Goal: Communication & Community: Answer question/provide support

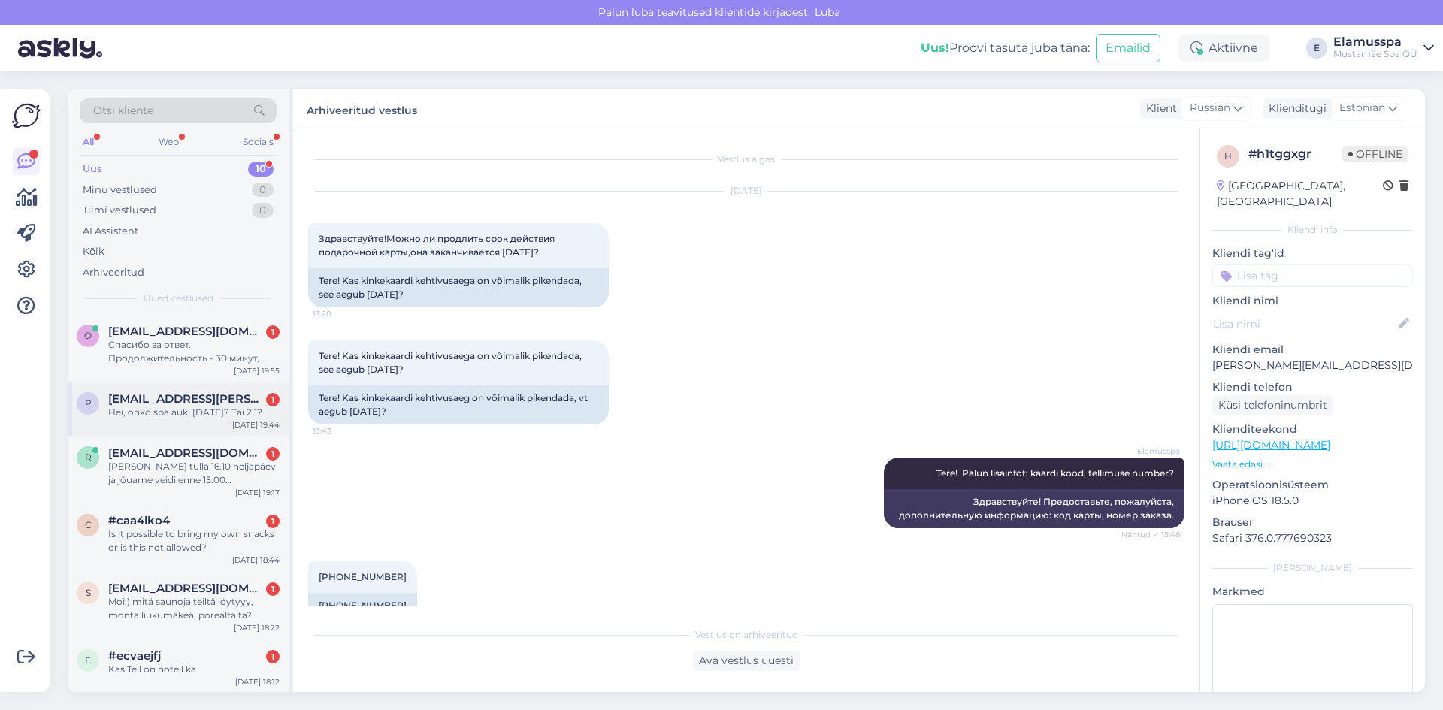
scroll to position [187, 0]
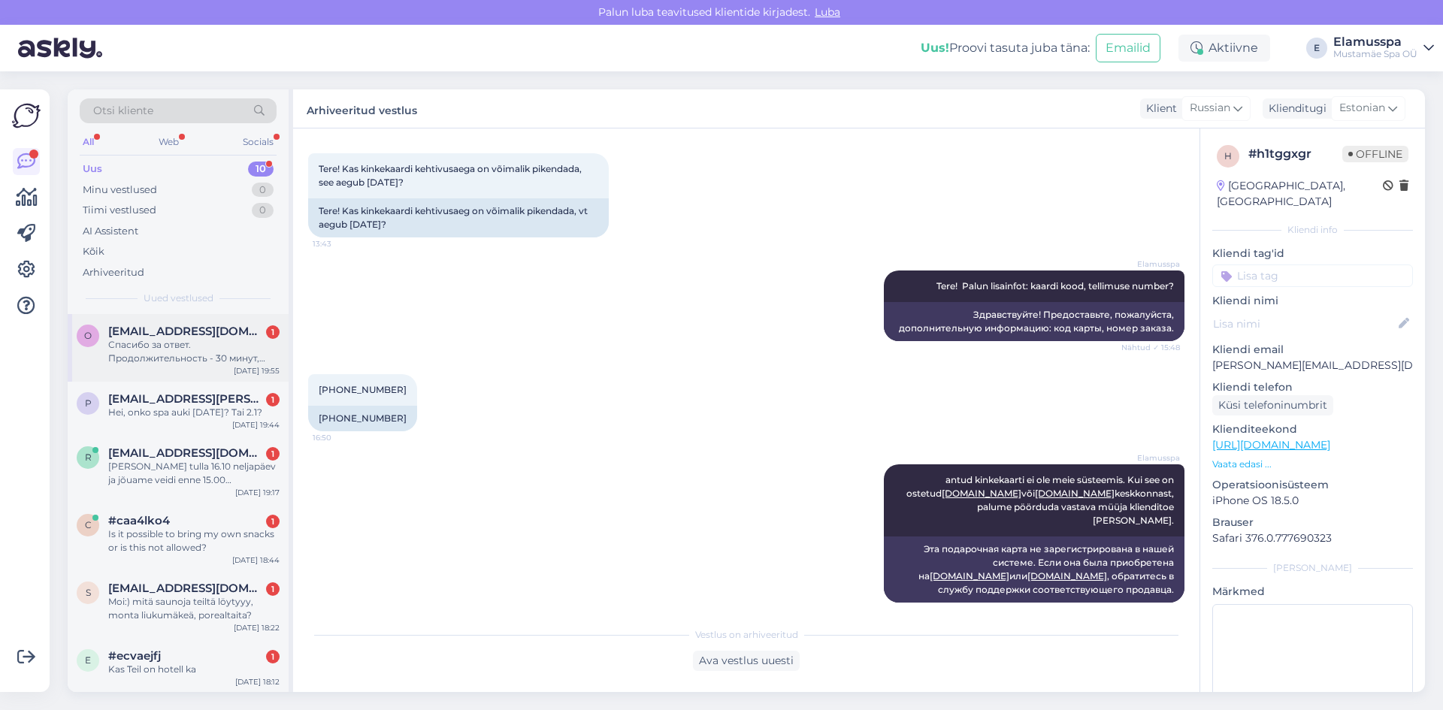
click at [208, 355] on div "Спасибо за ответ. Продолжительность - 30 минут, дата/время - [DATE], после 14:0…" at bounding box center [193, 351] width 171 height 27
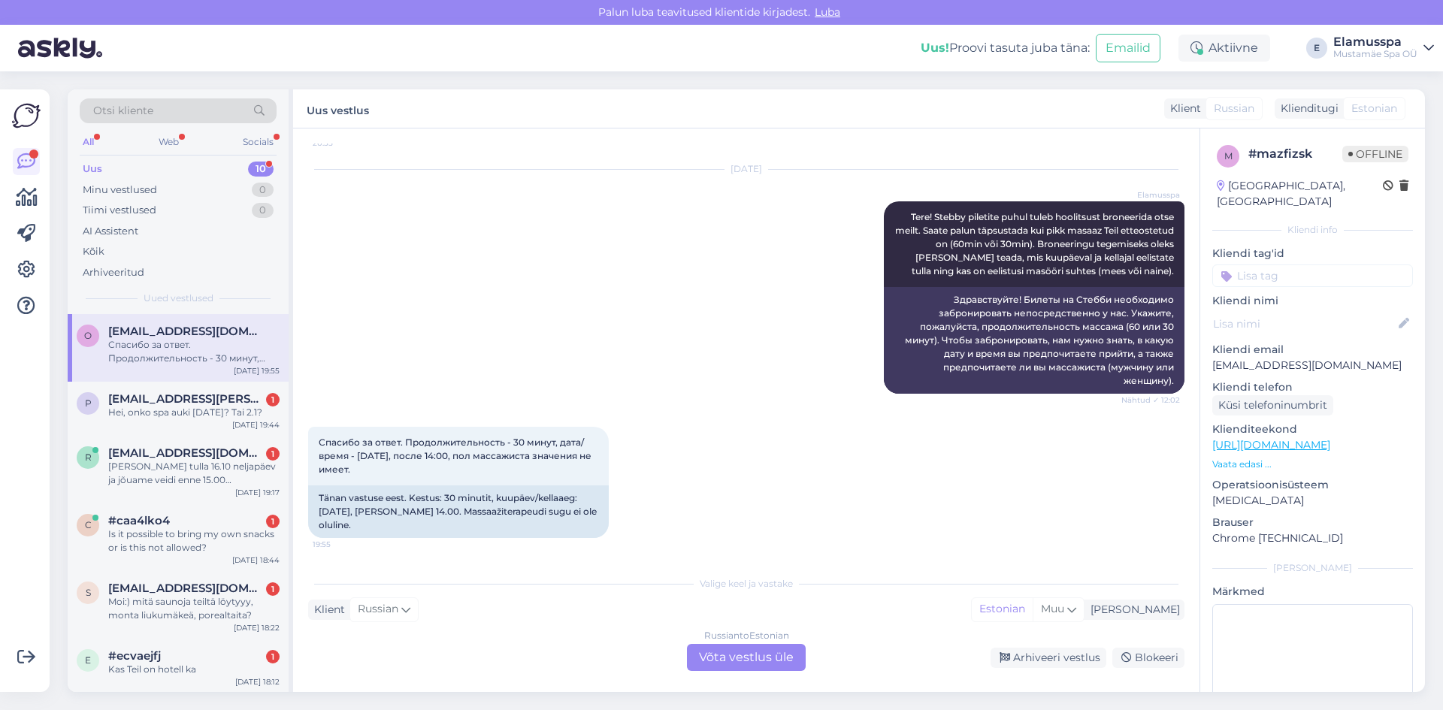
click at [785, 659] on div "Russian to Estonian Võta vestlus üle" at bounding box center [746, 657] width 119 height 27
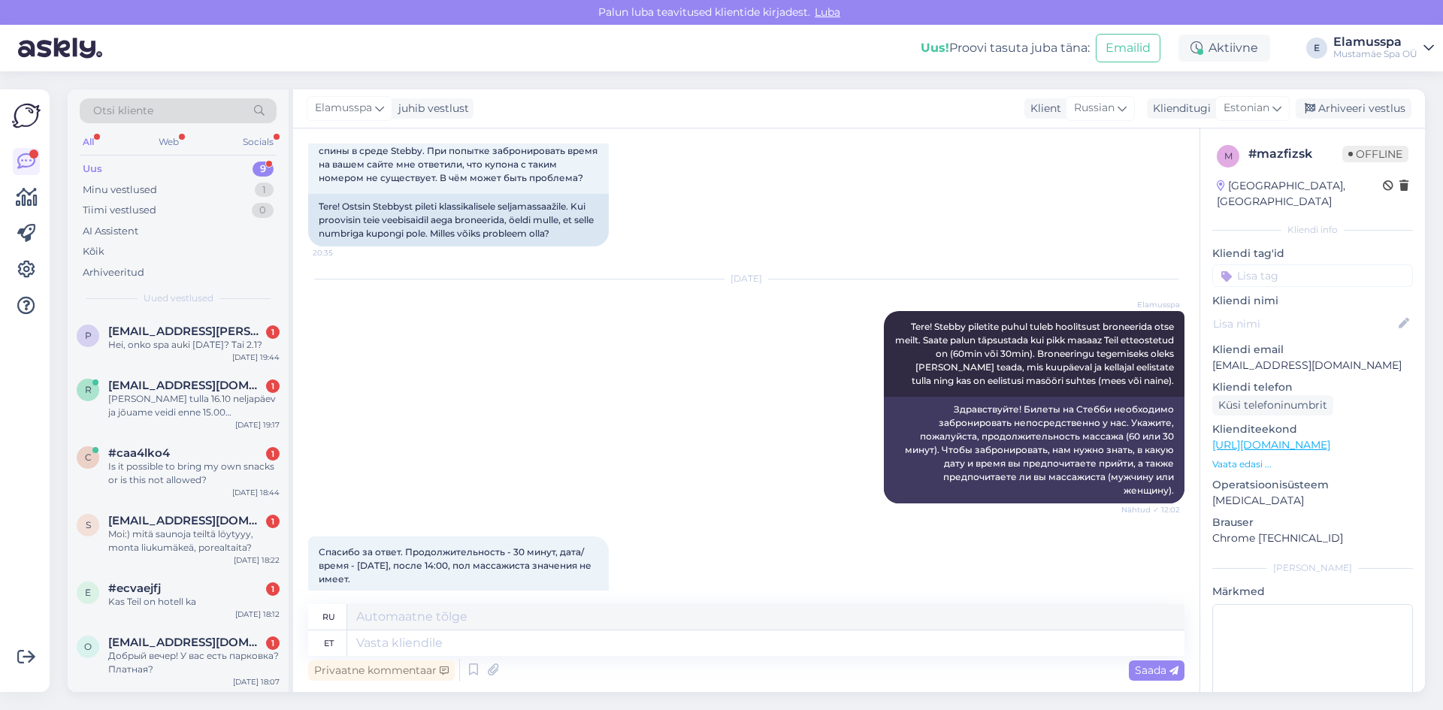
scroll to position [175, 0]
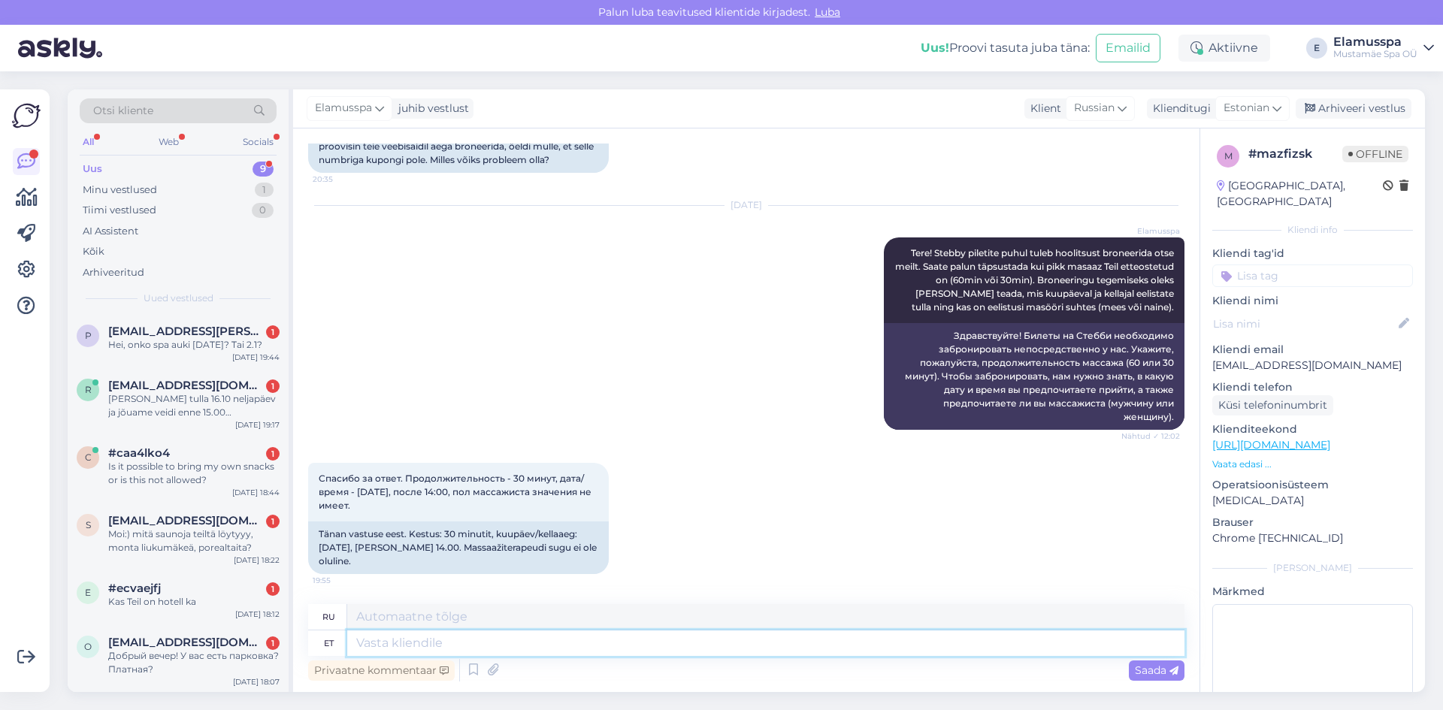
click at [536, 633] on textarea at bounding box center [765, 643] width 837 height 26
type textarea "Tere"
type textarea "Привет"
type textarea "Tere taas!"
type textarea "Здравствуйте еще раз!"
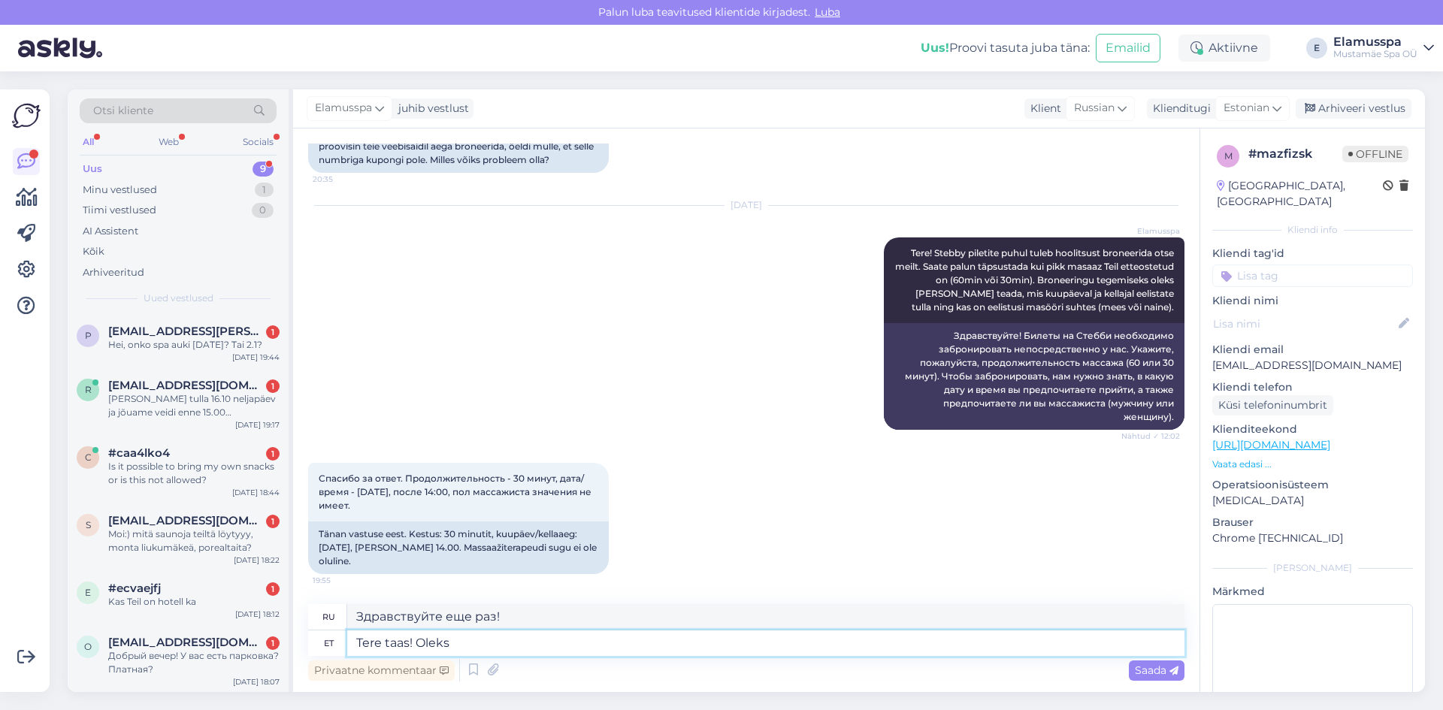
type textarea "Tere taas! Oleks"
type textarea "Привет ещё раз! Было бы здорово"
type textarea "Tere taas! Oleks pak"
type textarea "Здравствуйте ещё раз! Я хотел бы предложить"
type textarea "Tere taas! Oleks pakkuda aega a"
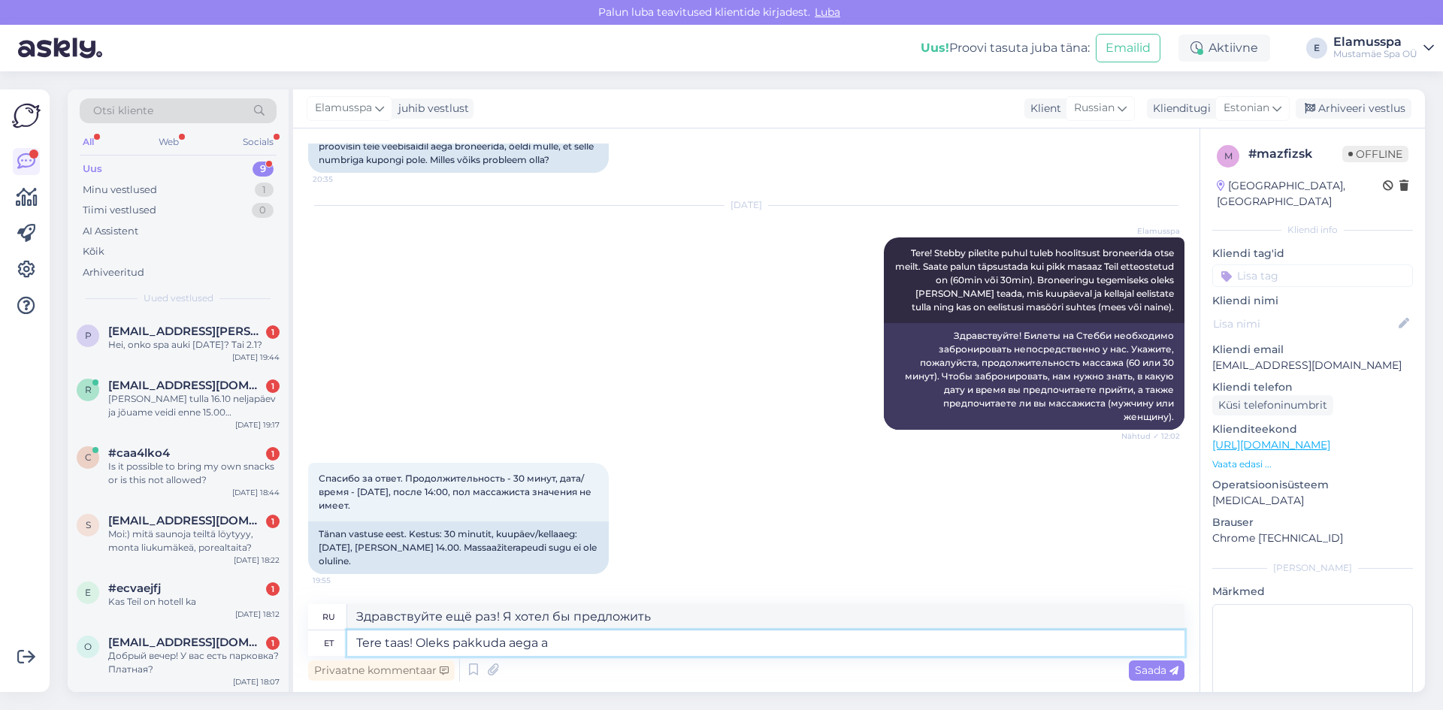
type textarea "Здравствуйте ещё раз! Я хотел бы уделить вам немного времени."
type textarea "Tere taas! Oleks pakkuda aega alates k"
type textarea "Здравствуйте ещё раз! Я хотел бы предложить время от"
type textarea "Tere taas! Oleks pakkuda aega alates kella 17.00-st."
type textarea "Здравствуйте ещё раз! Я хотел бы предложить время, начинающееся 17.00-st."
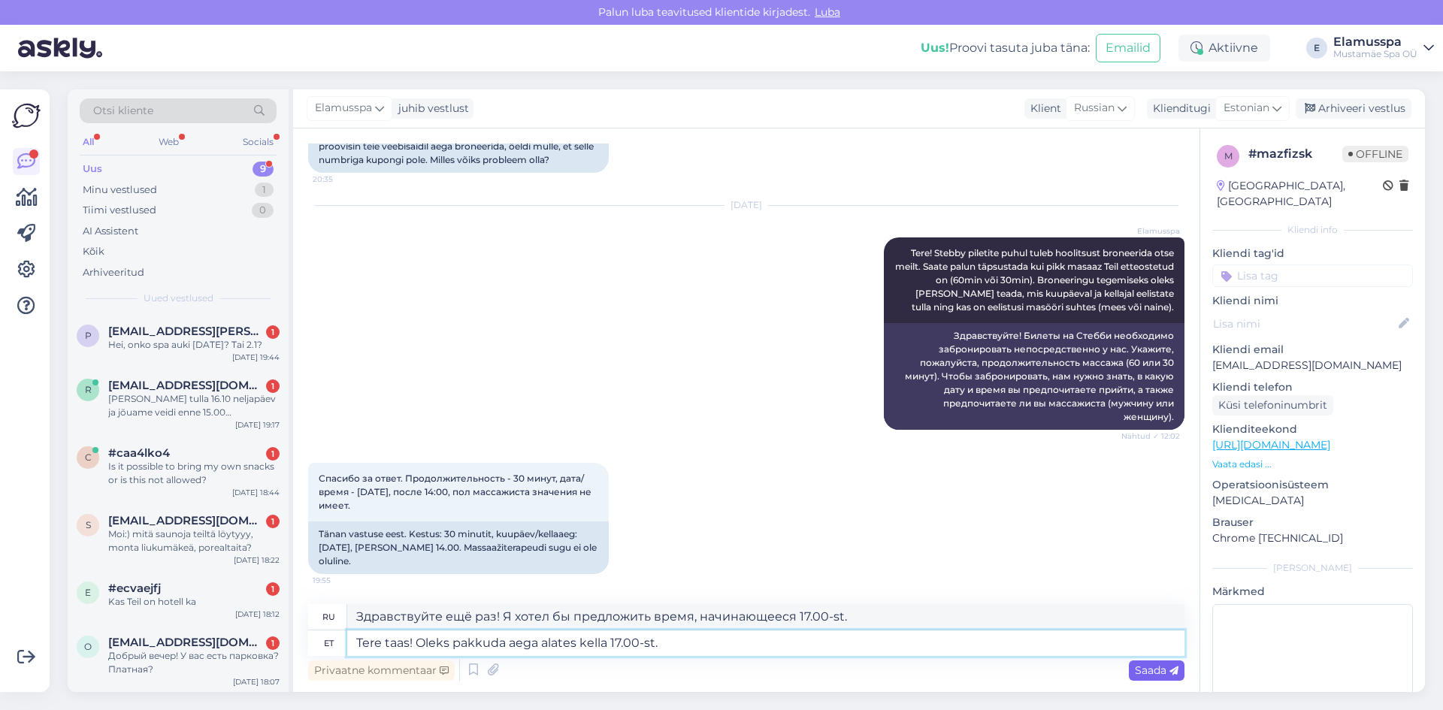
type textarea "Tere taas! Oleks pakkuda aega alates kella 17.00-st."
click at [1150, 676] on span "Saada" at bounding box center [1157, 670] width 44 height 14
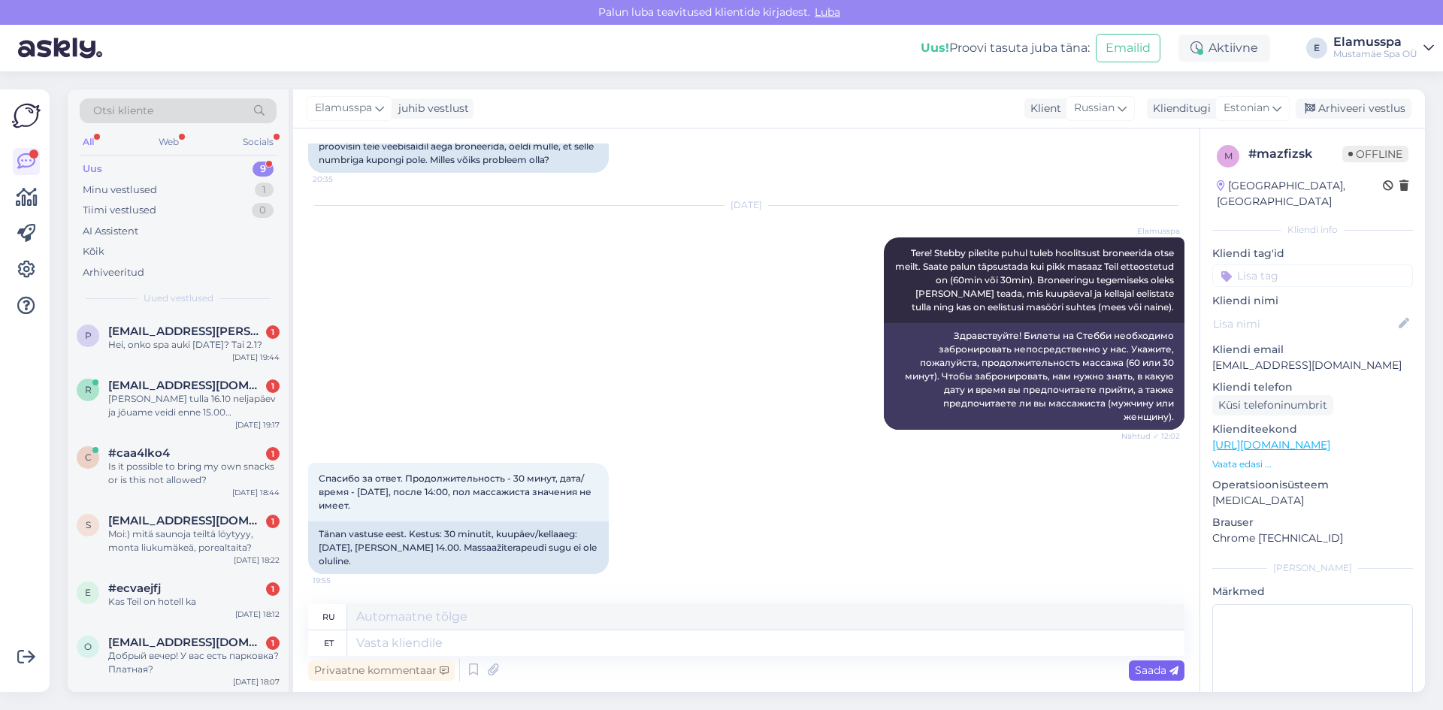
scroll to position [279, 0]
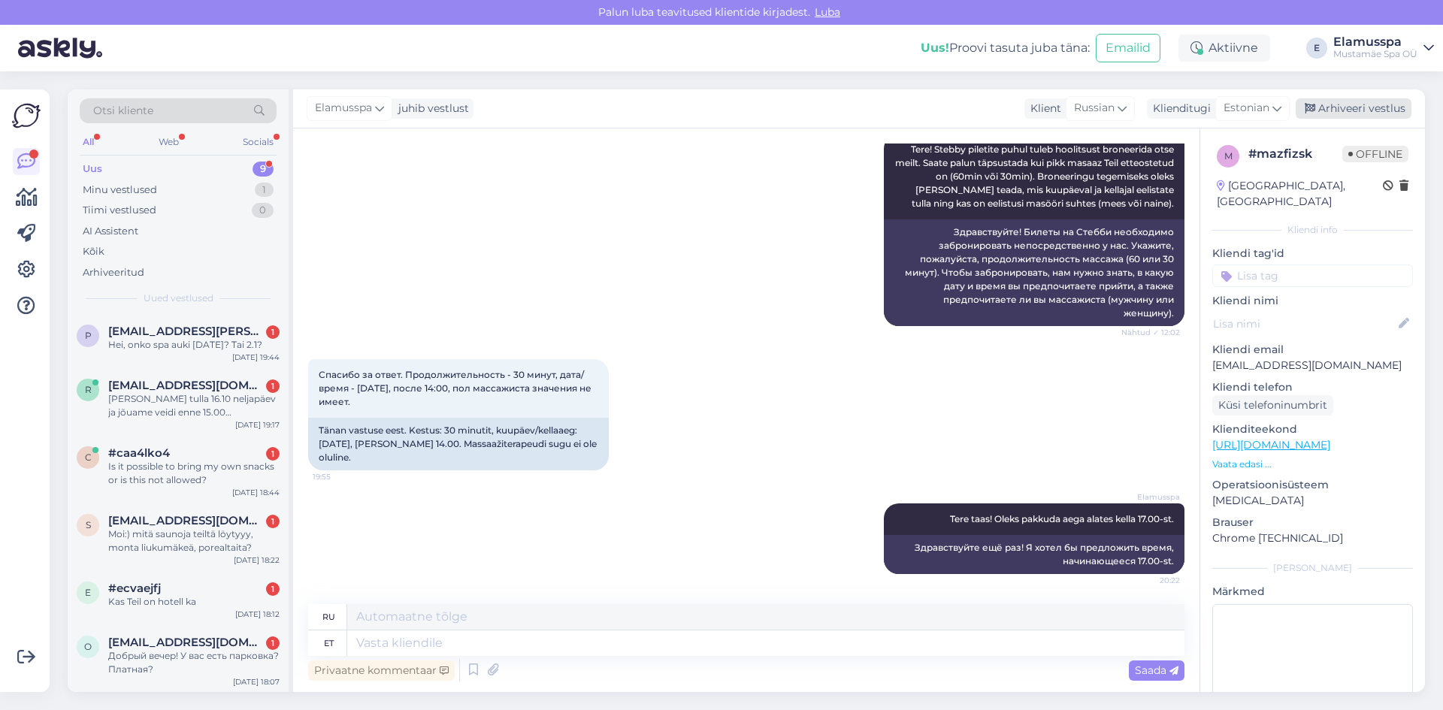
click at [1387, 113] on div "Arhiveeri vestlus" at bounding box center [1353, 108] width 116 height 20
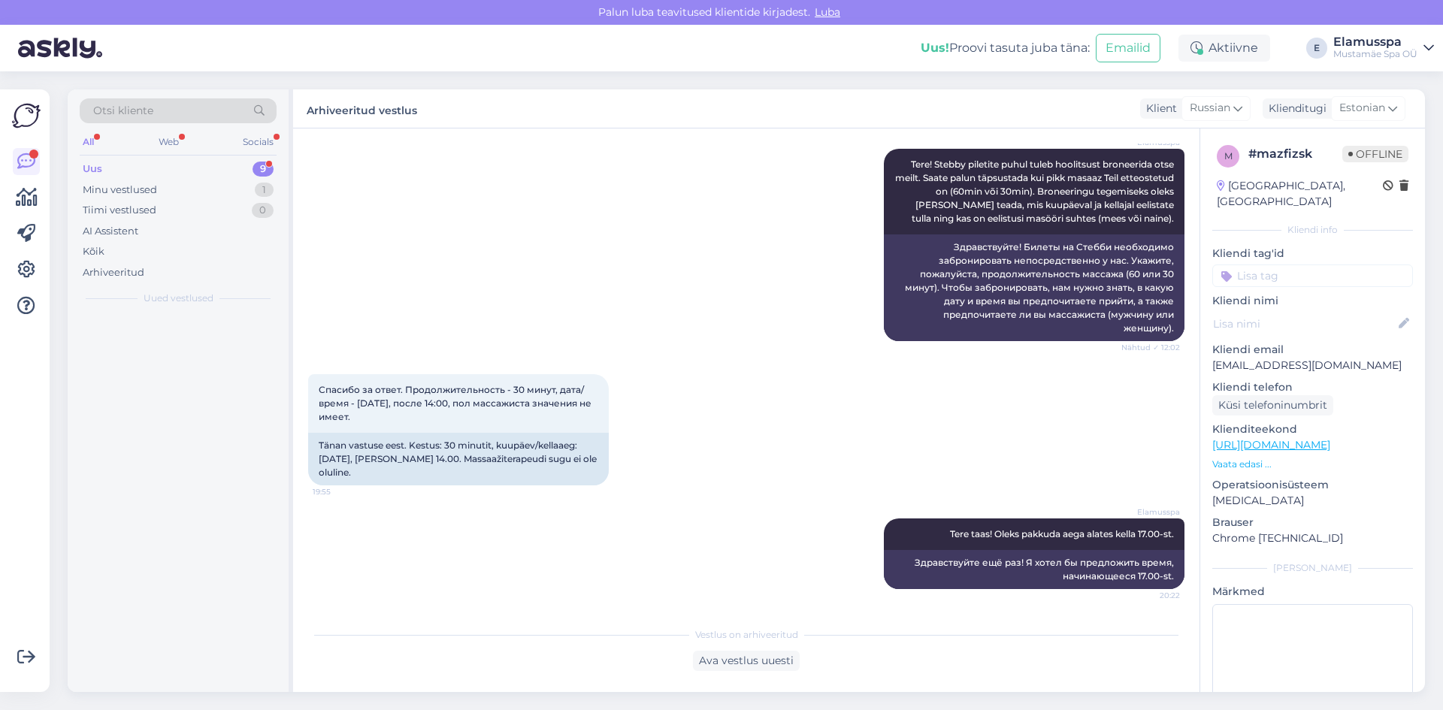
scroll to position [264, 0]
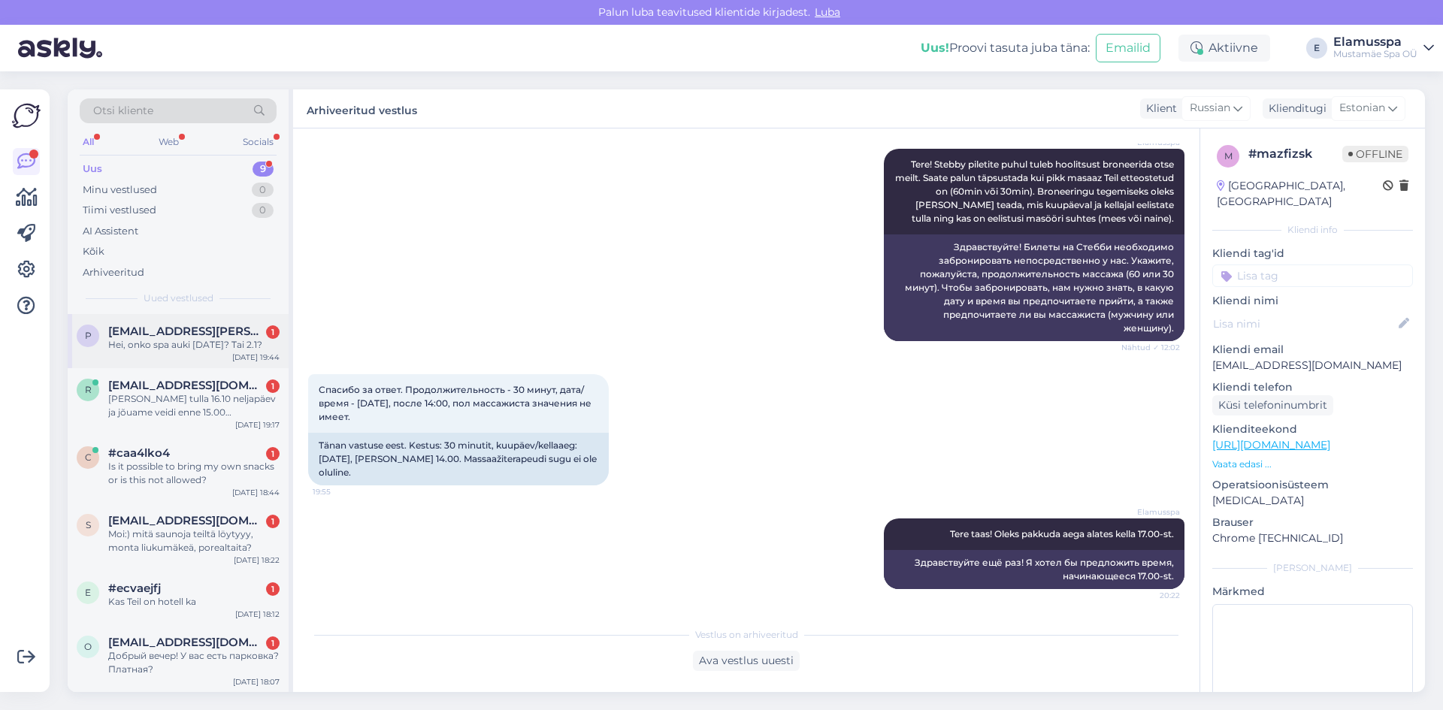
click at [169, 364] on div "p [EMAIL_ADDRESS][PERSON_NAME][DOMAIN_NAME] 1 Hei, onko spa auki [DATE]? Tai 2.…" at bounding box center [178, 341] width 221 height 54
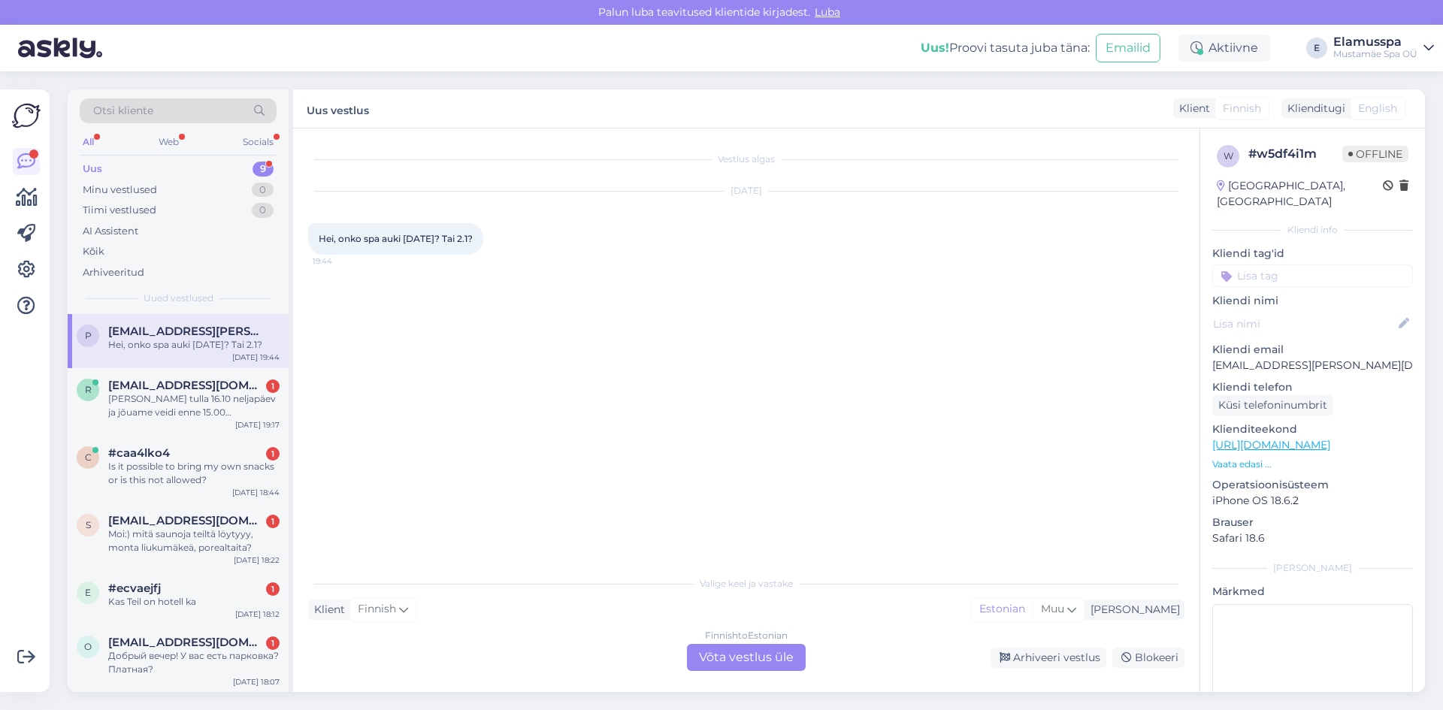
scroll to position [0, 0]
click at [735, 658] on div "Finnish to Estonian Võta vestlus üle" at bounding box center [746, 657] width 119 height 27
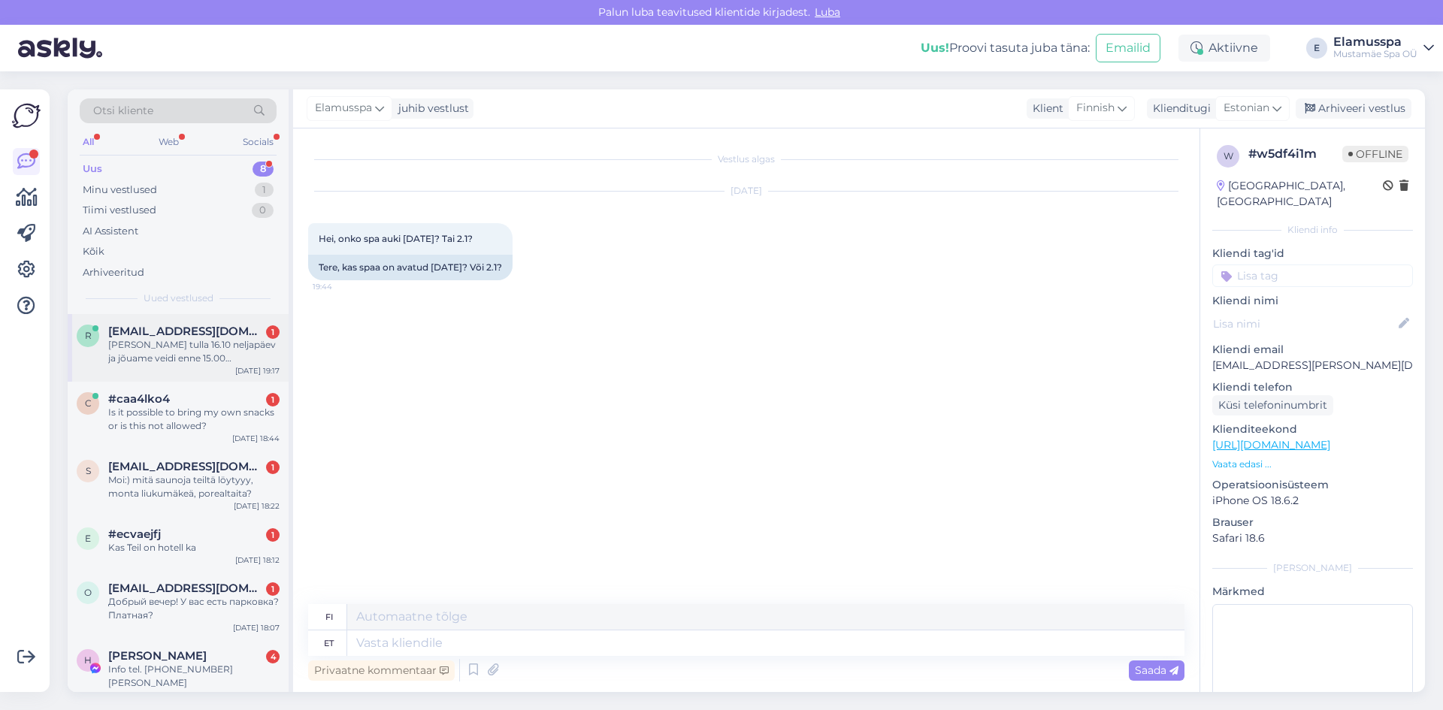
click at [208, 350] on div "[PERSON_NAME] tulla 16.10 neljapäev ja jõuame veidi enne 15.00 [PERSON_NAME]. 2…" at bounding box center [193, 351] width 171 height 27
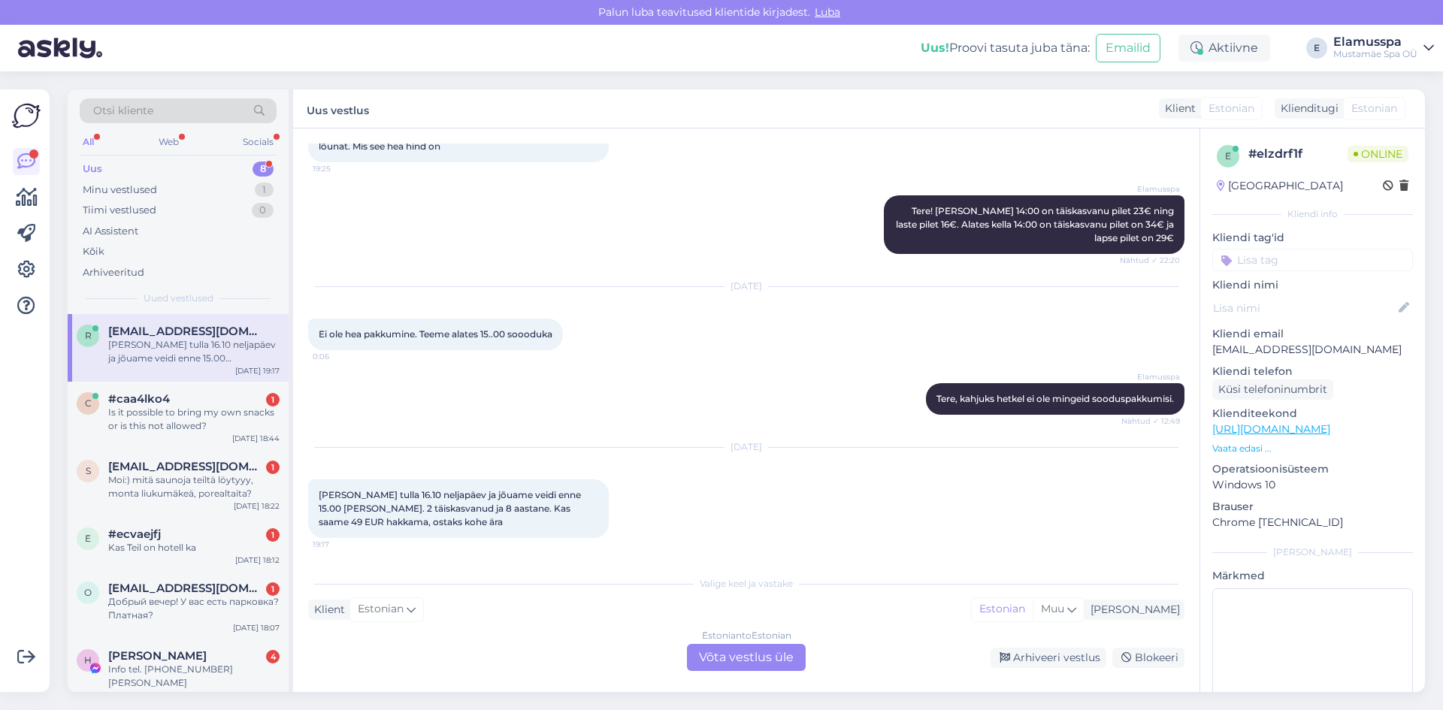
click at [734, 654] on div "Estonian to Estonian Võta vestlus üle" at bounding box center [746, 657] width 119 height 27
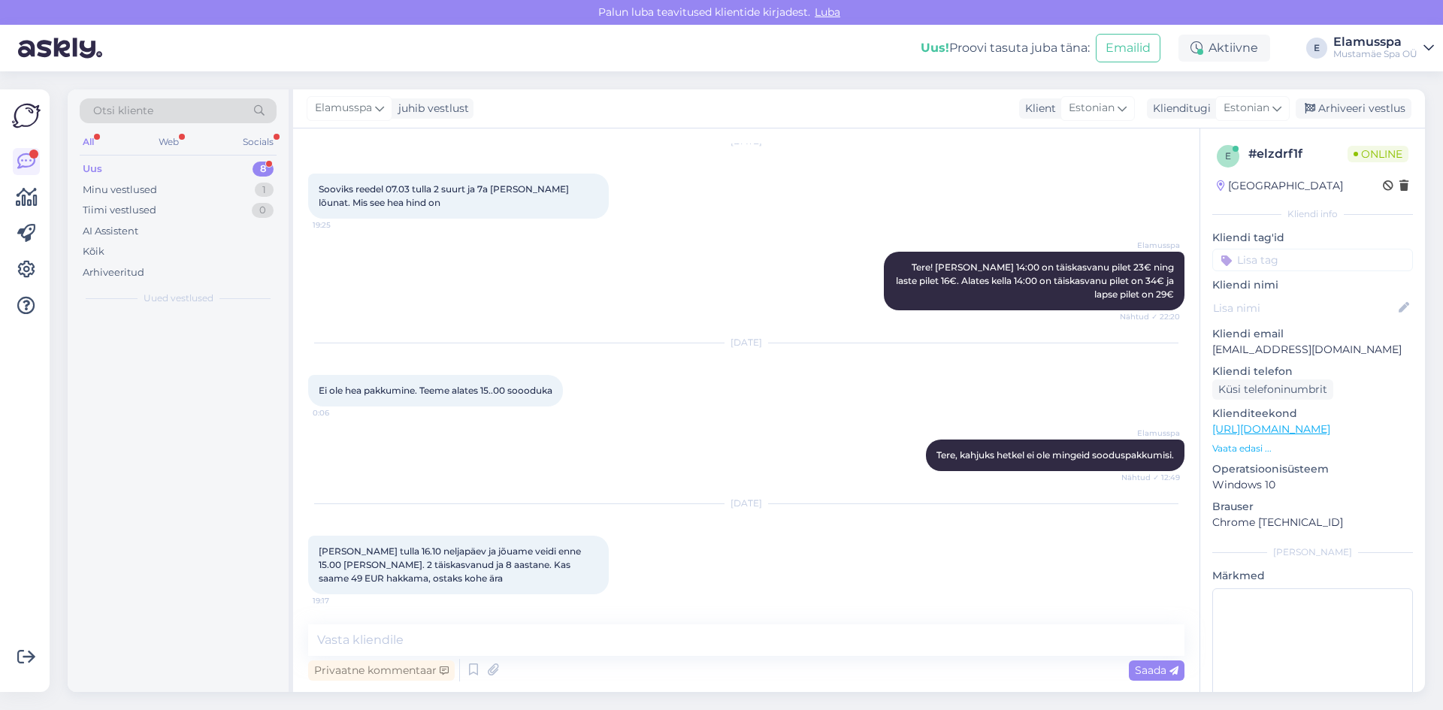
scroll to position [63, 0]
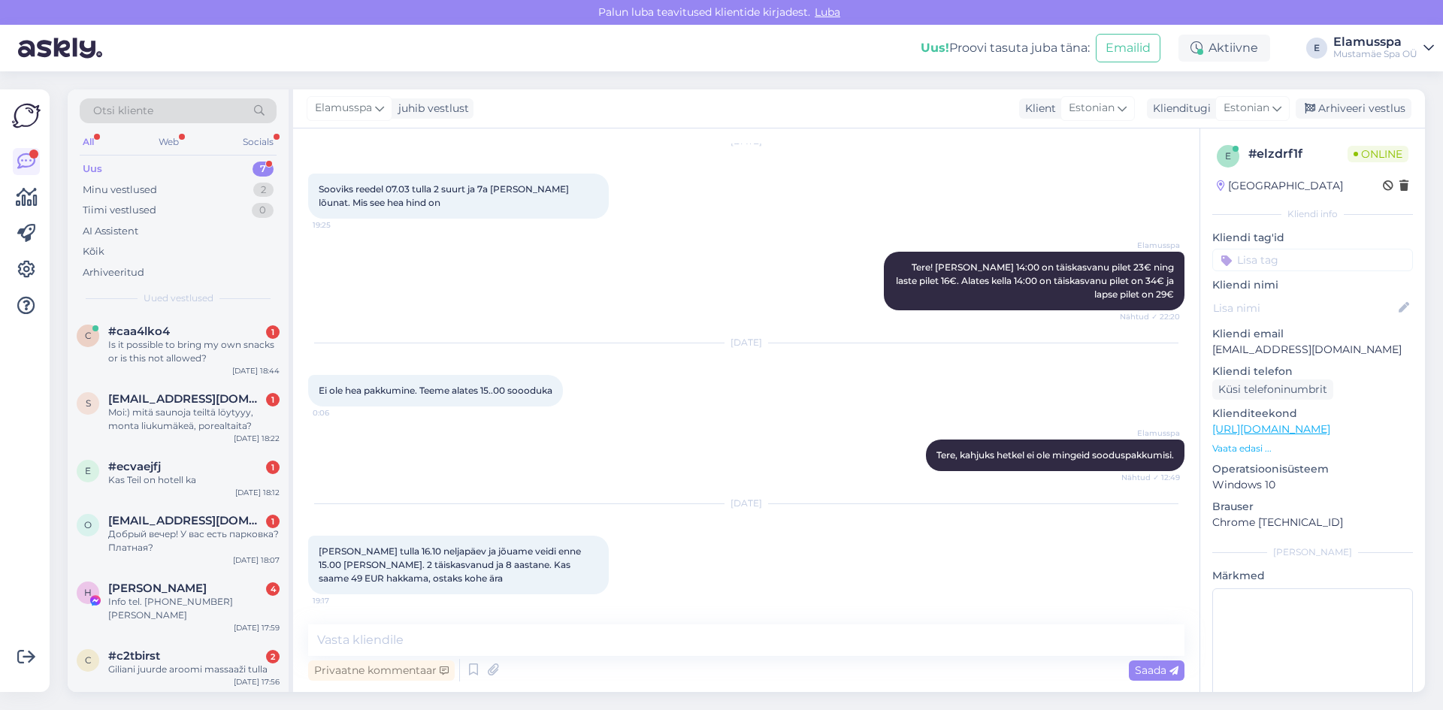
click at [704, 666] on div "Privaatne kommentaar Saada" at bounding box center [746, 670] width 876 height 29
click at [694, 639] on textarea at bounding box center [746, 640] width 876 height 32
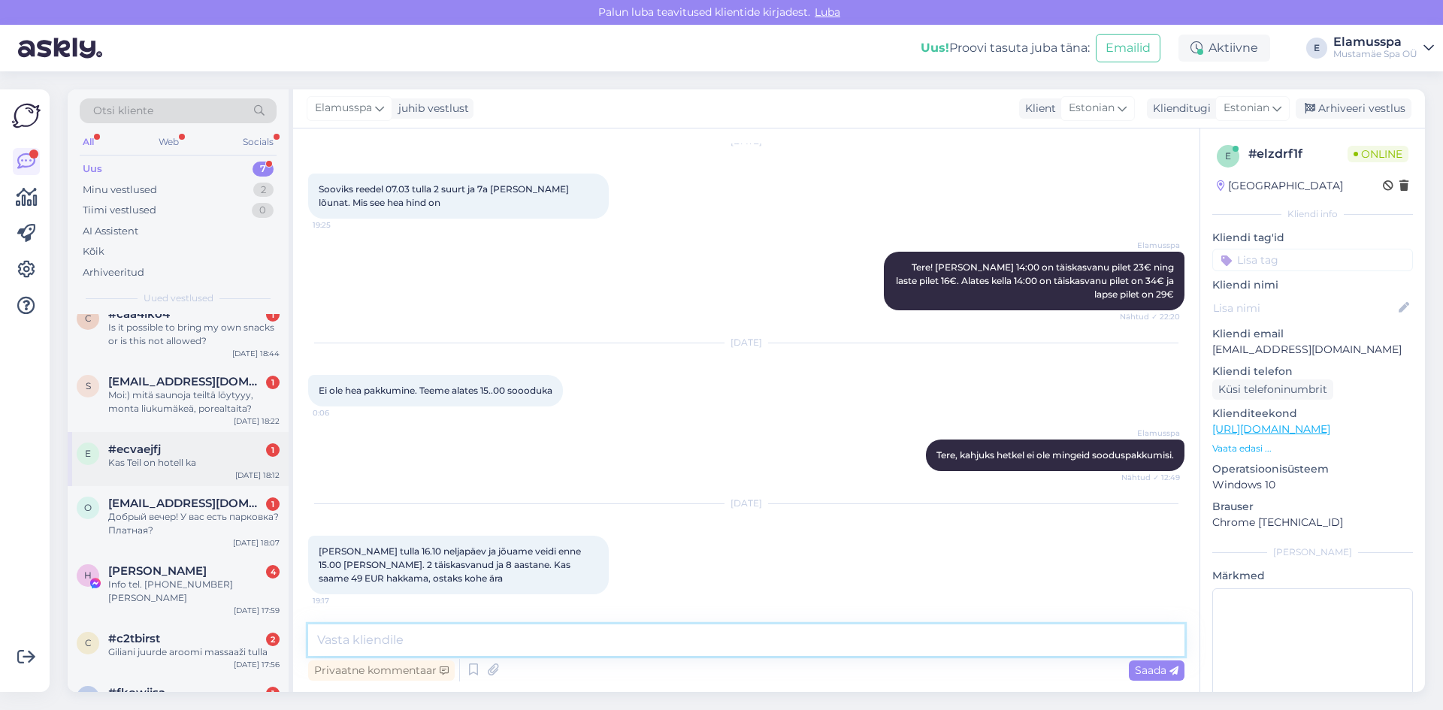
scroll to position [0, 0]
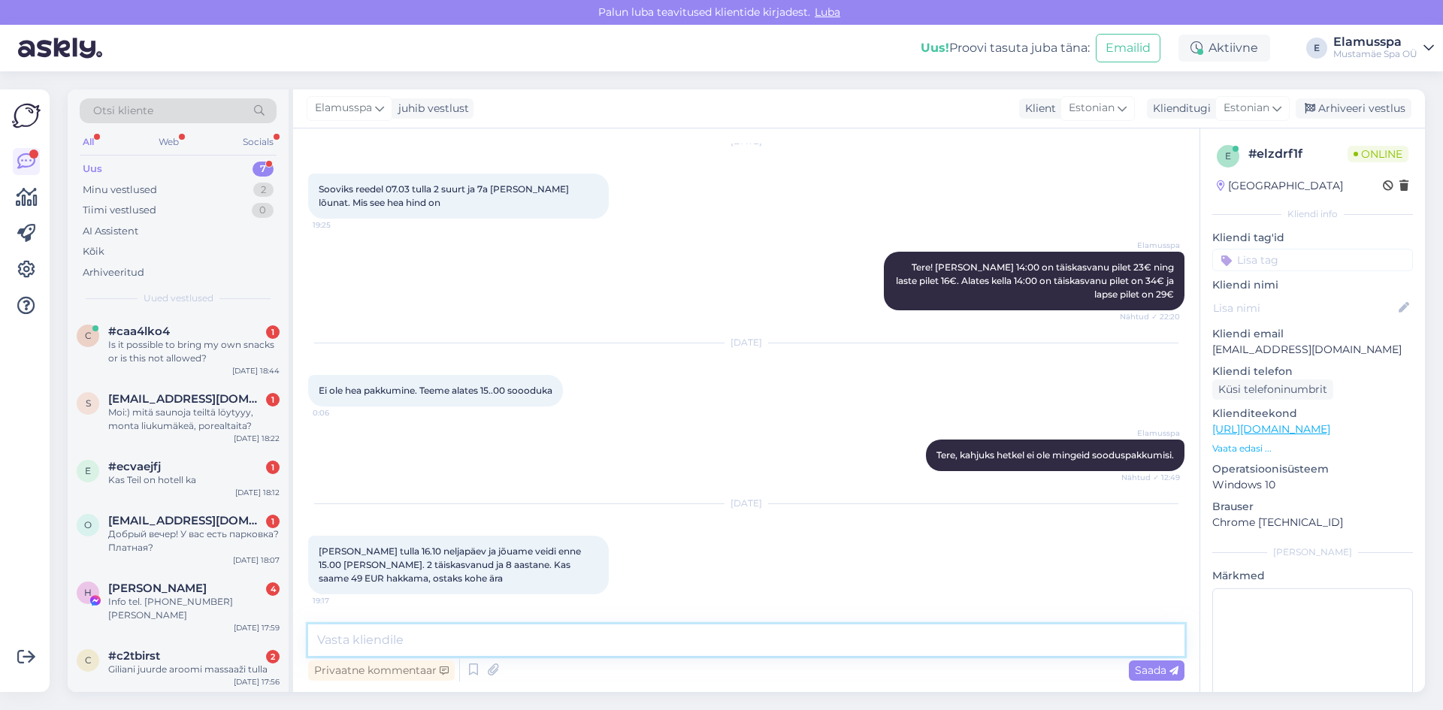
click at [573, 635] on textarea at bounding box center [746, 640] width 876 height 32
type textarea "S"
type textarea "Tere! Sellisel juhul on Teil kõige mõistlikum [PERSON_NAME] perepilet hinnaga 6…"
click at [1165, 674] on span "Saada" at bounding box center [1157, 670] width 44 height 14
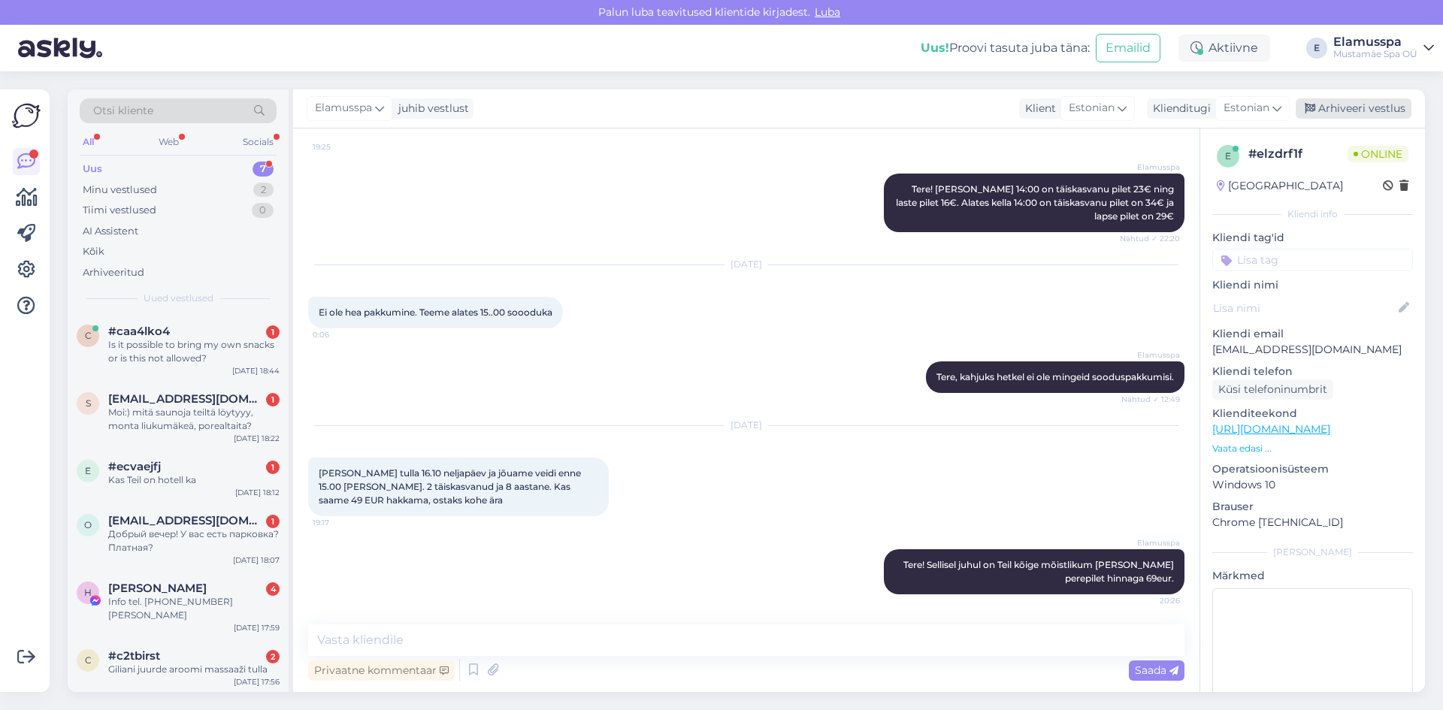
click at [1374, 110] on div "Arhiveeri vestlus" at bounding box center [1353, 108] width 116 height 20
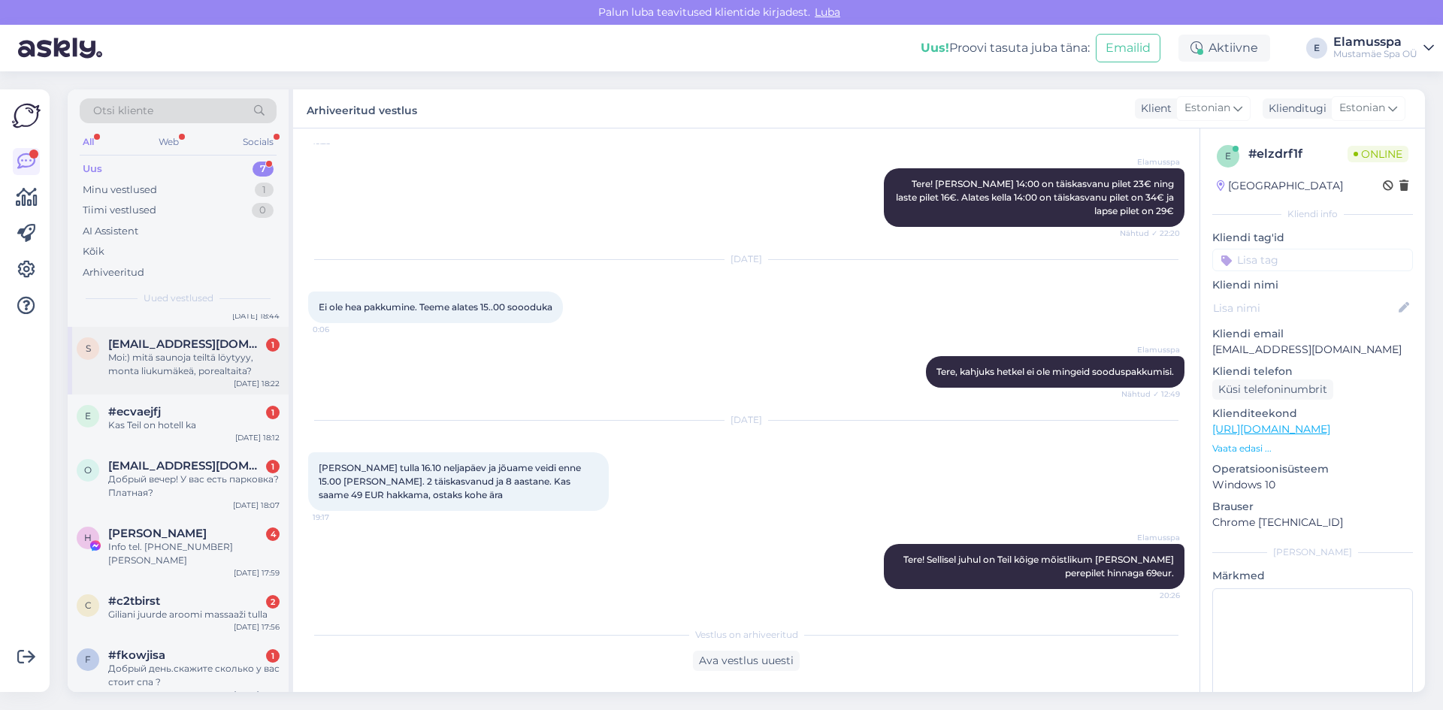
scroll to position [0, 0]
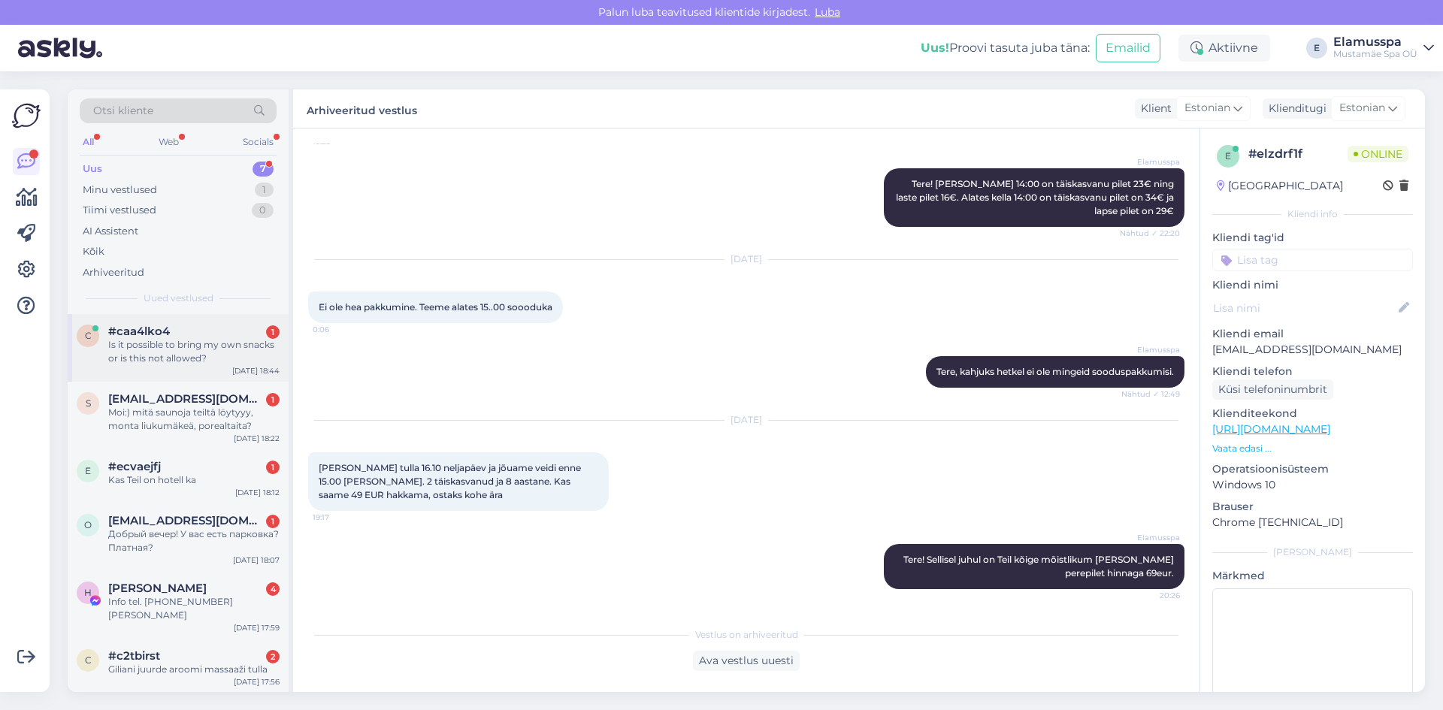
click at [203, 363] on div "Is it possible to bring my own snacks or is this not allowed?" at bounding box center [193, 351] width 171 height 27
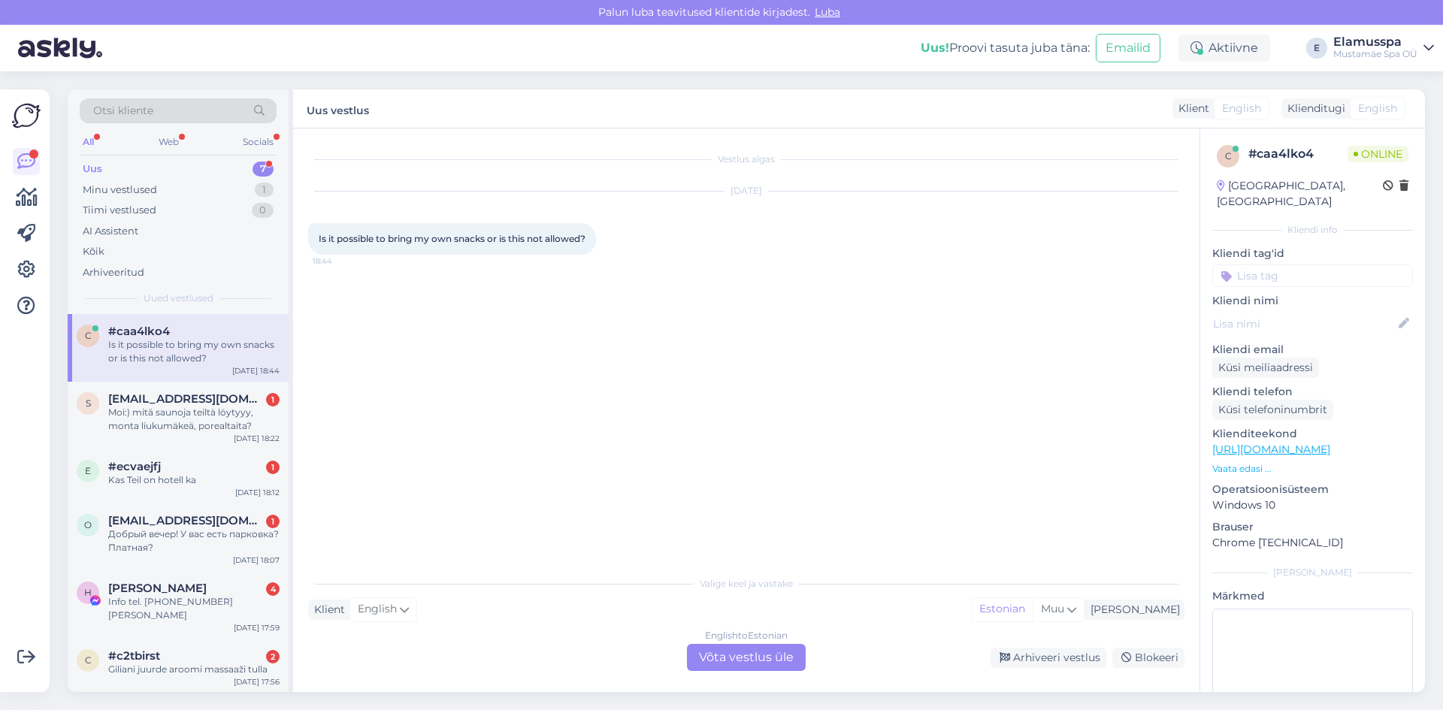
click at [748, 665] on div "English to Estonian Võta vestlus üle" at bounding box center [746, 657] width 119 height 27
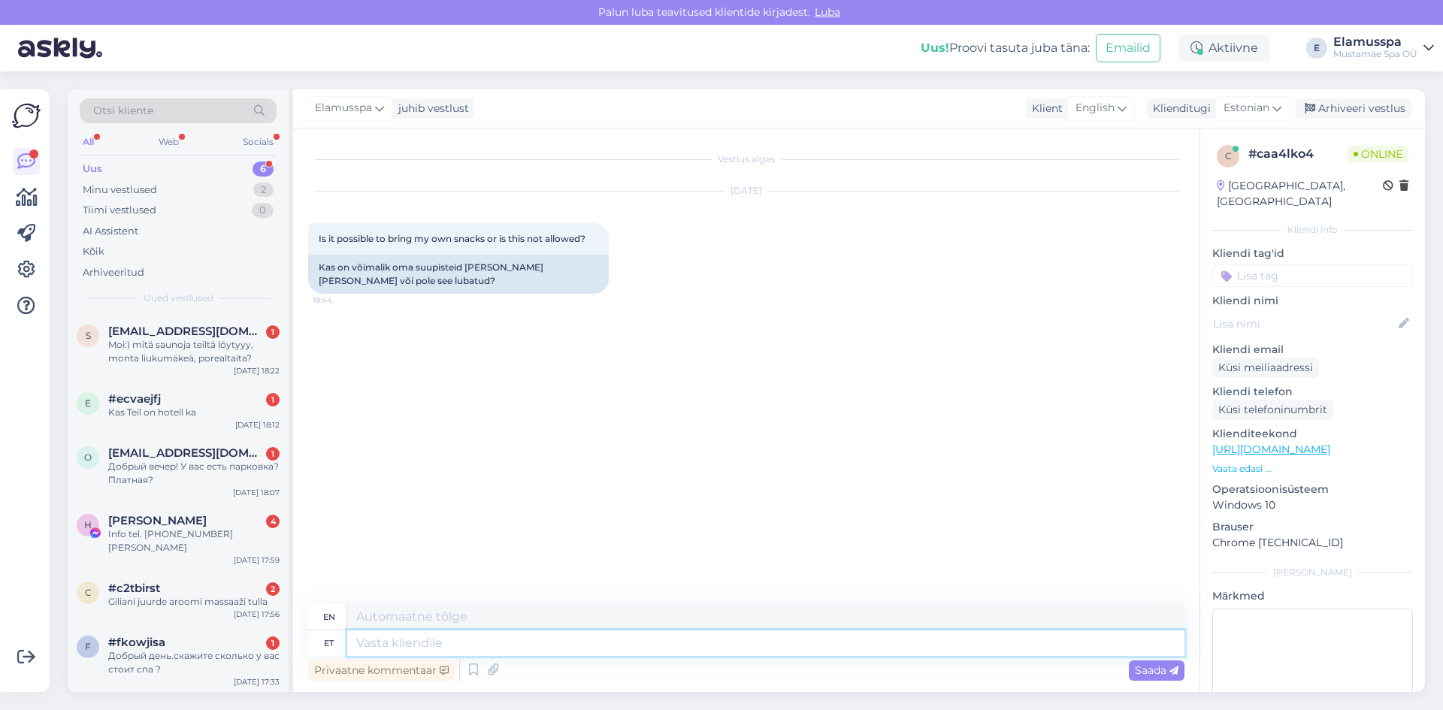
click at [540, 651] on textarea at bounding box center [765, 643] width 837 height 26
type textarea "Tere!"
type textarea "Hello!"
type textarea "Tere! Spa"
type textarea "Hello! Spa"
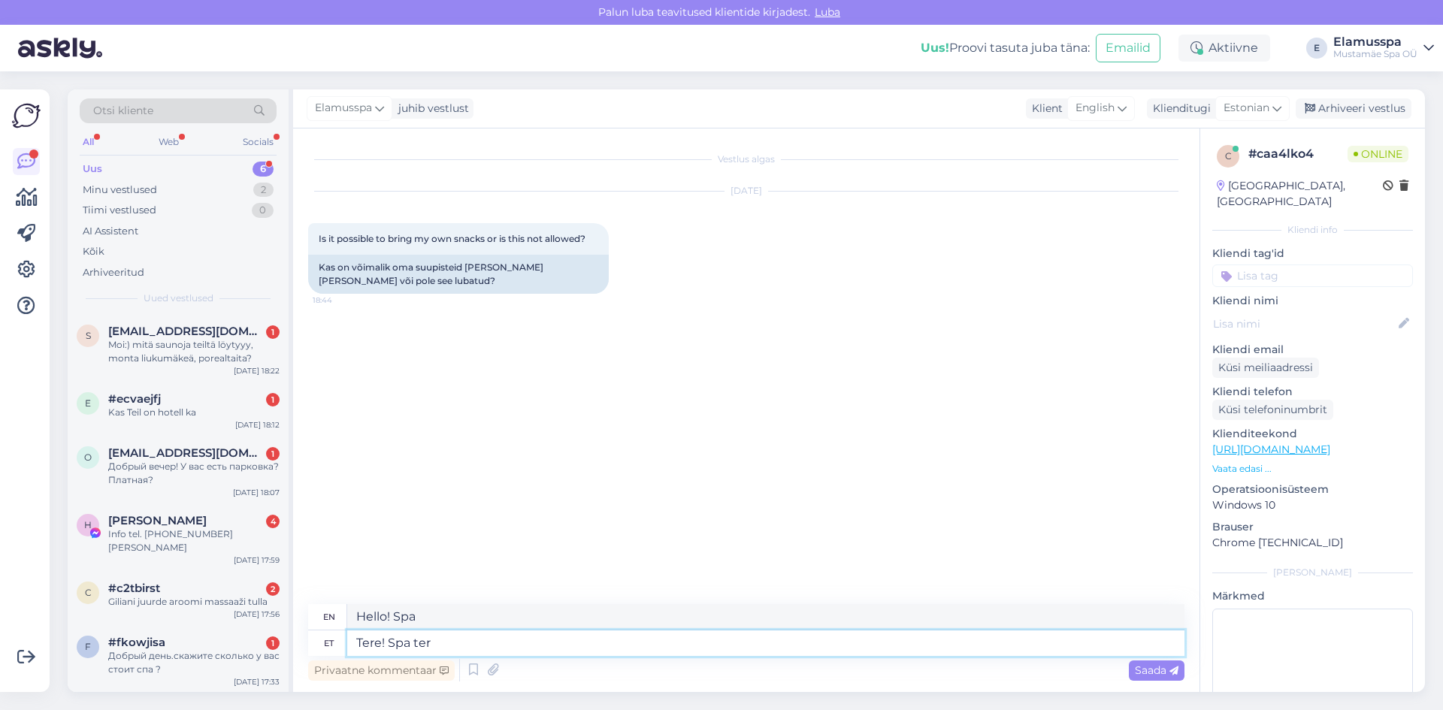
type textarea "Tere! Spa terr"
type textarea "Hello! Spa terr"
type textarea "Tere! Spa territooriumil"
type textarea "Hello! On the spa grounds"
type textarea "Tere! Spa territooriumil oma s"
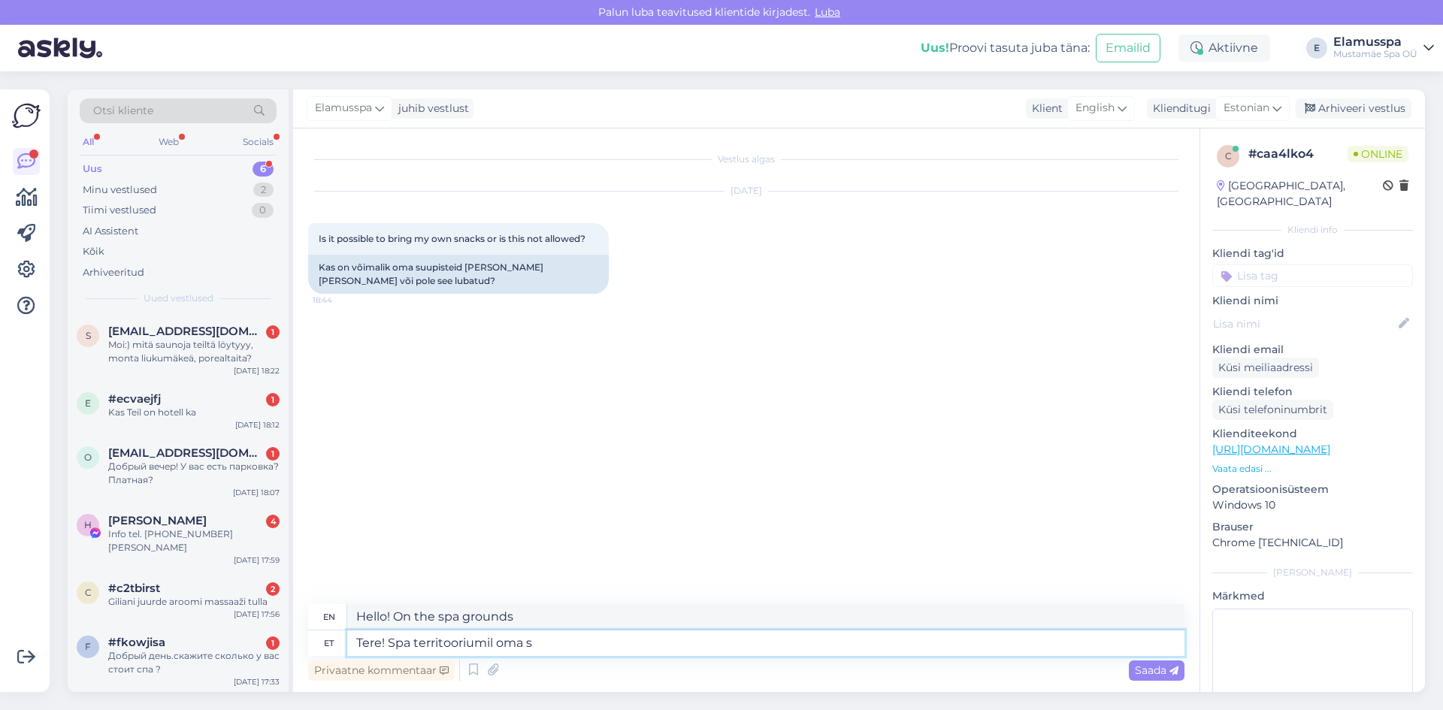
type textarea "Hello! The spa area has its own"
type textarea "Tere! Spa territooriumil oma sõõkida ja"
type textarea "Hello! You can have your own bath in the spa area."
type textarea "Tere! Spa territooriumil oma sõõkida ja"
type textarea "Hello! You can enjoy your swim in the spa area and"
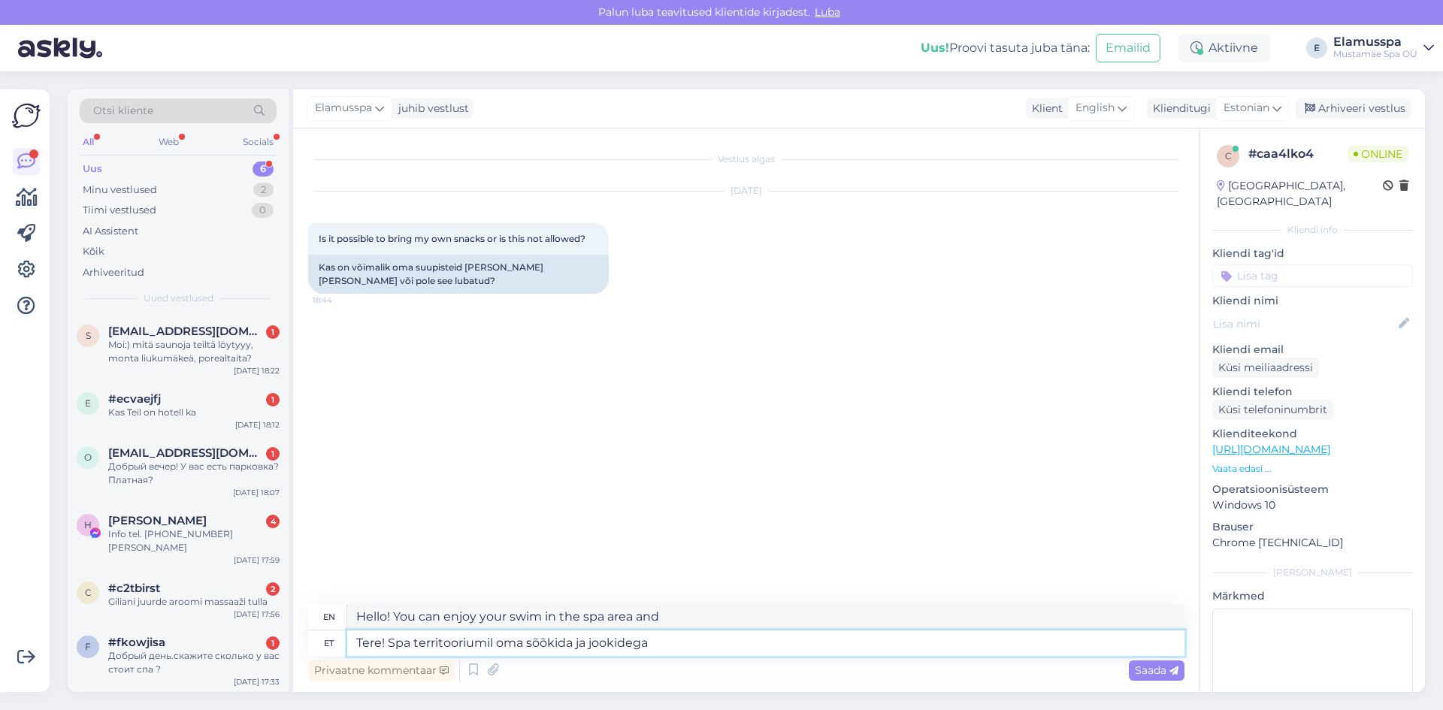
type textarea "Tere! Spa territooriumil oma sõõkida ja jookidega"
type textarea "Hello! In the spa area with your own snacks and drinks"
type textarea "Tere! Spa territooriumil oma sõõkida ja jookidega viibimine"
type textarea "Hello! Staying in the spa area with your own snacks and drinks"
type textarea "Tere! Spa territooriumil oma sõõkida ja jookidega viibimine ()"
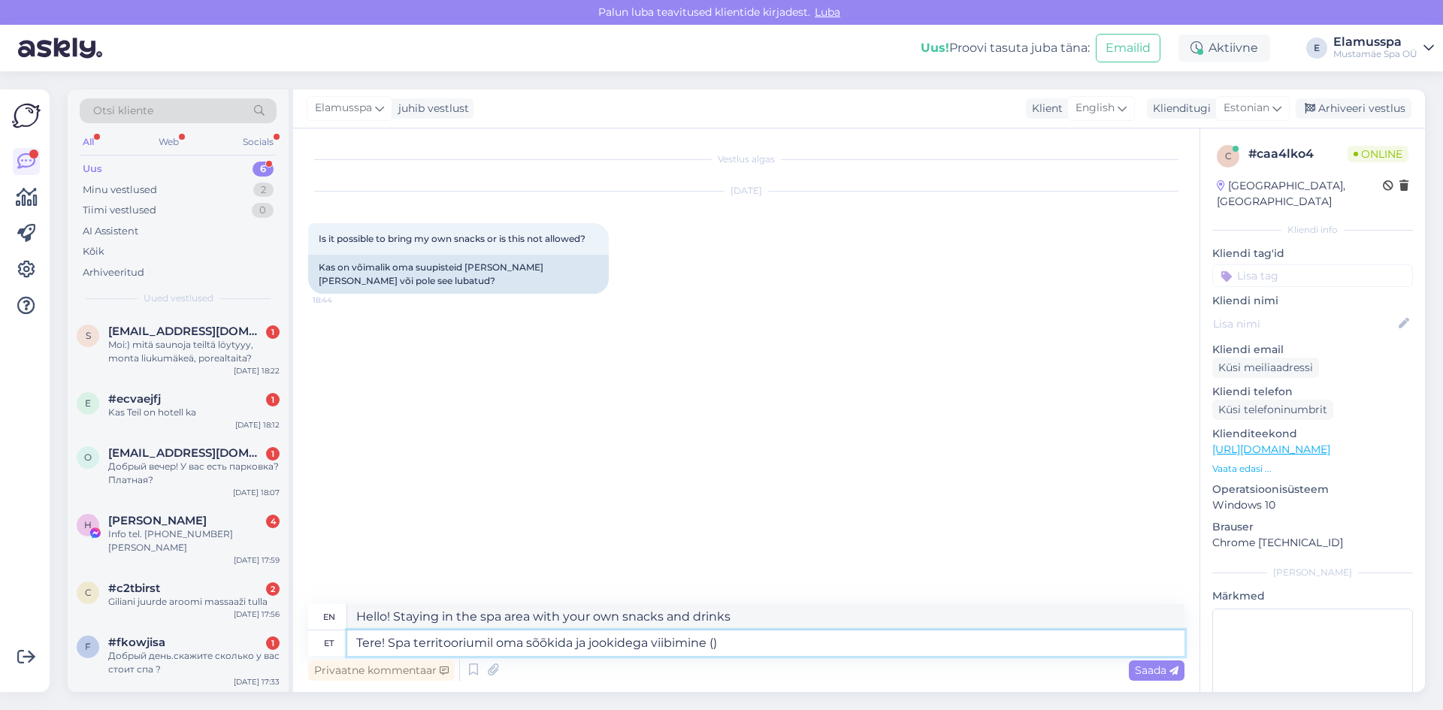
type textarea "Hello! Staying in the spa area with your own snacks and drinks ()"
type textarea "Tere! Spa territooriumil oma sõõkida ja jookidega viibimine (k.a. tarvitamine)"
type textarea "Hello! Staying in the spa area with your own snacks and drinks ( ka consumption)"
type textarea "Tere! Spa territooriumil oma sõõkida ja jookidega viibimine (k.a. tarvitamine) …"
type textarea "Hello! It is prohibited to bring your own snacks and drinks ( ka drinking) into…"
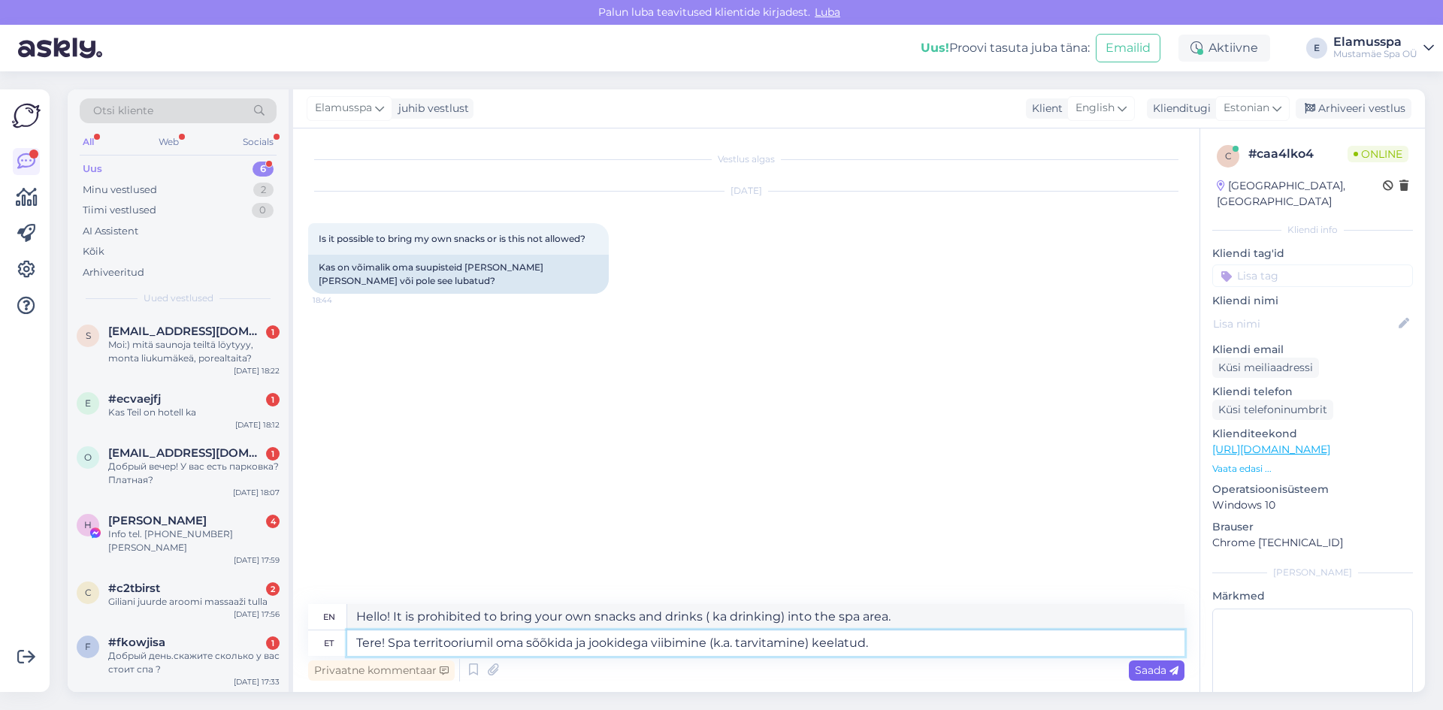
type textarea "Tere! Spa territooriumil oma sõõkida ja jookidega viibimine (k.a. tarvitamine) …"
click at [1159, 676] on span "Saada" at bounding box center [1157, 670] width 44 height 14
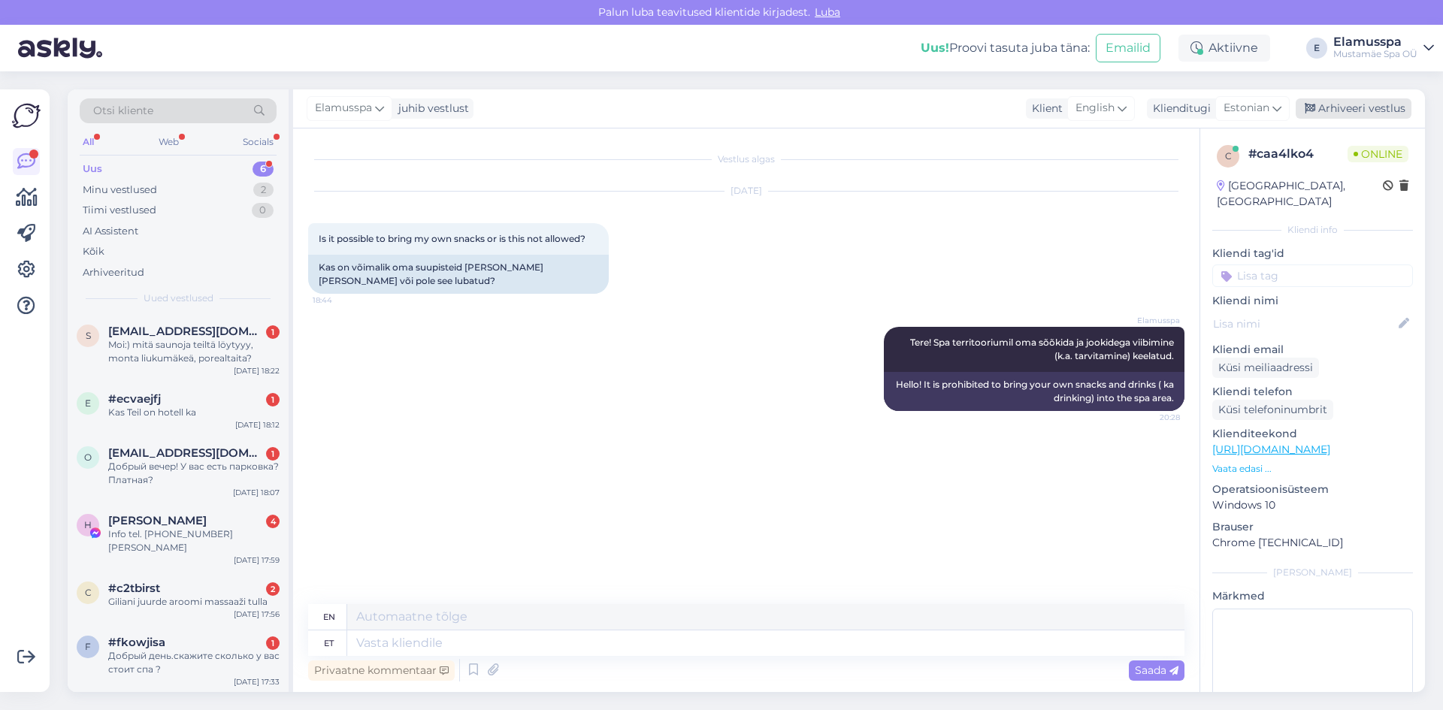
click at [1353, 101] on div "Arhiveeri vestlus" at bounding box center [1353, 108] width 116 height 20
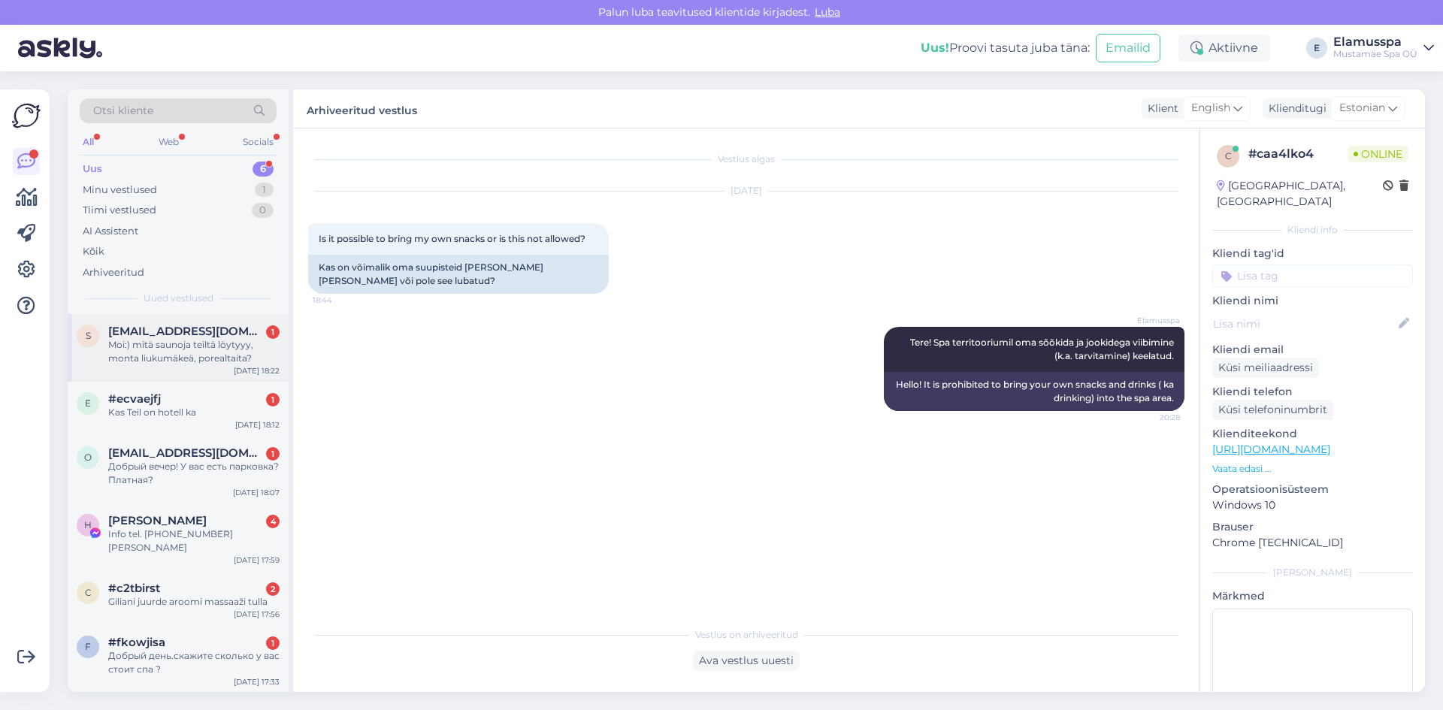
click at [210, 354] on div "Moi:) mitä saunoja teiltä löytyyy, monta liukumäkeä, porealtaita?" at bounding box center [193, 351] width 171 height 27
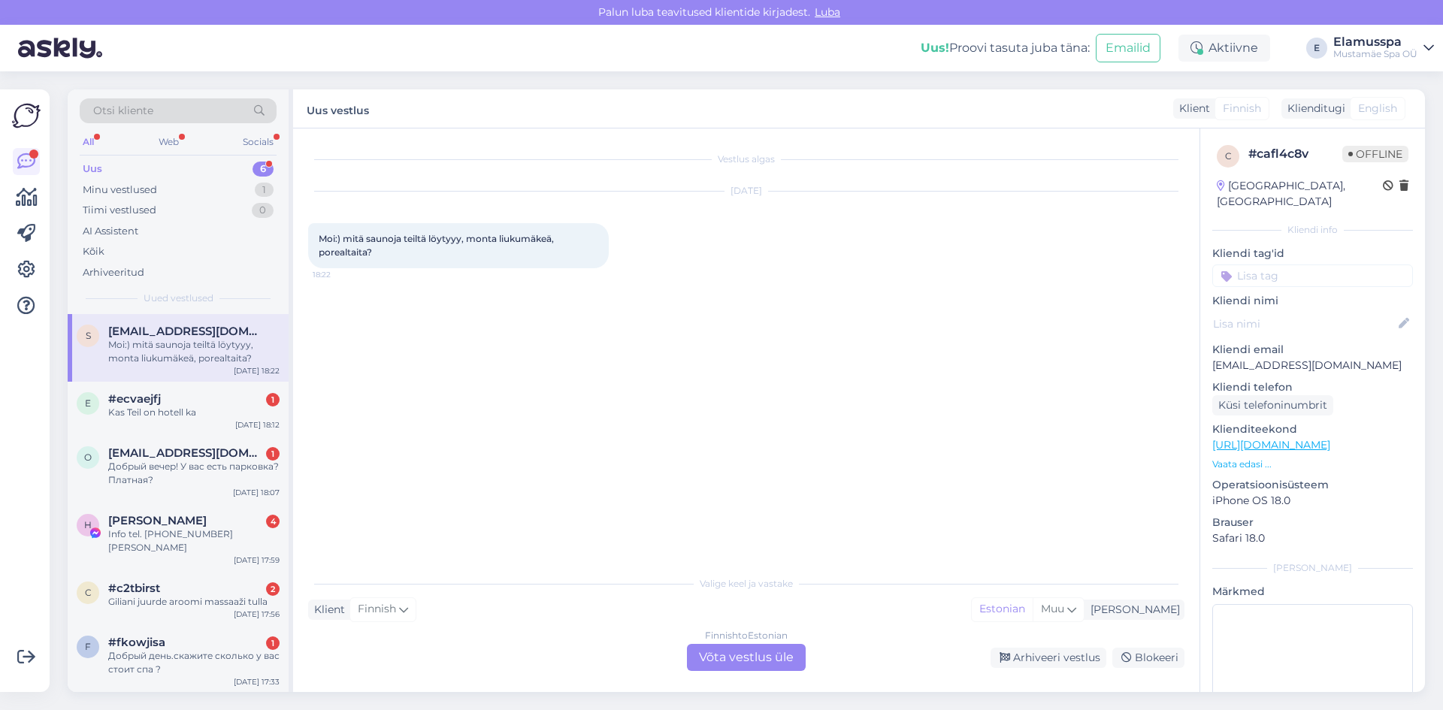
click at [724, 653] on div "Finnish to Estonian Võta vestlus üle" at bounding box center [746, 657] width 119 height 27
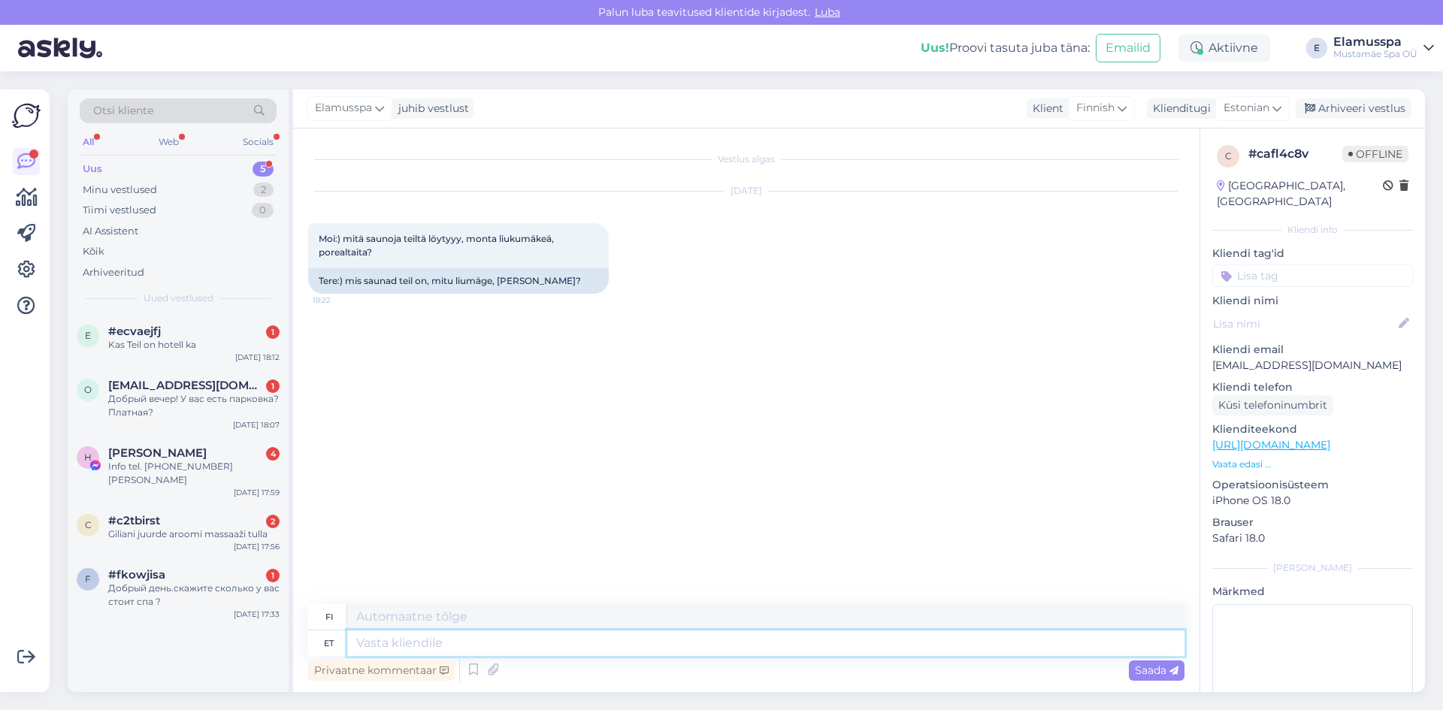
click at [554, 642] on textarea at bounding box center [765, 643] width 837 height 26
type textarea "Tere"
type textarea "Hei"
type textarea "Tere!"
type textarea "Hei!"
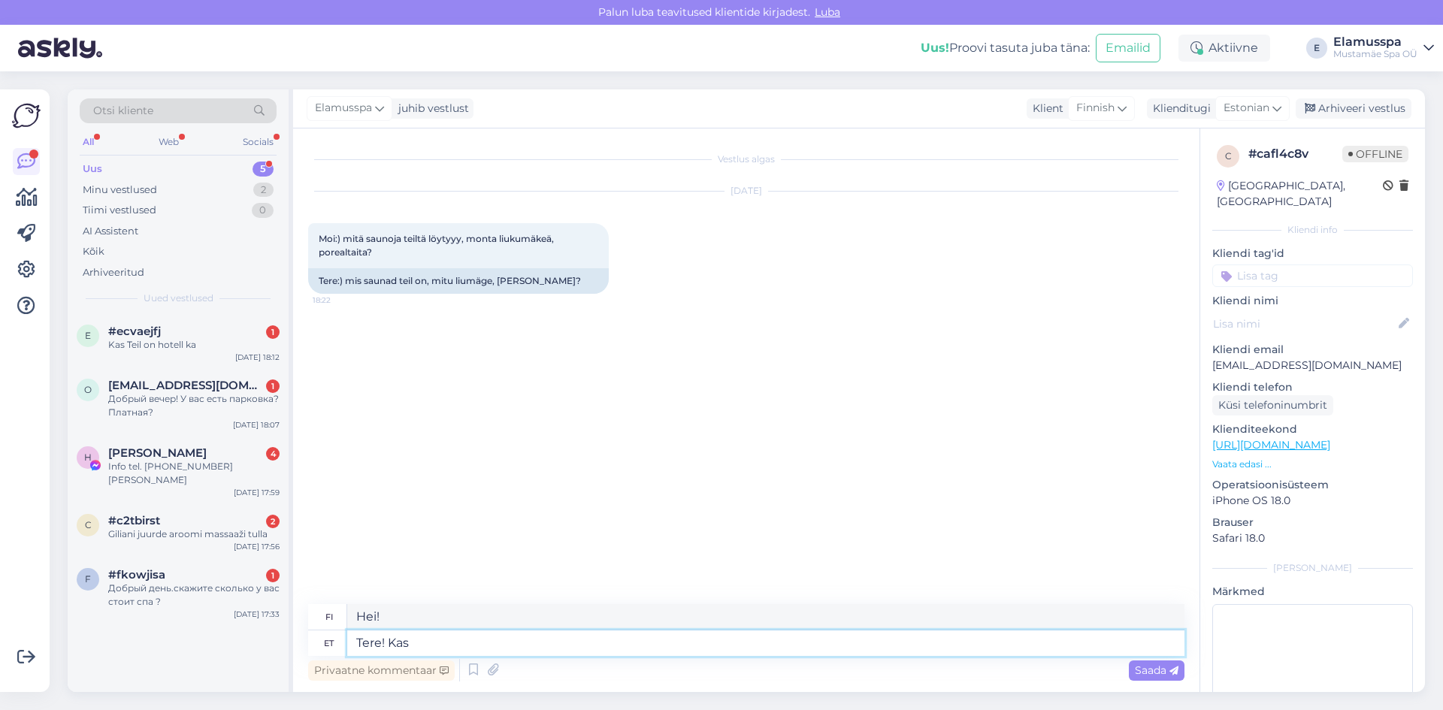
type textarea "Tere! Kas"
type textarea "Hei! On"
type textarea "Tere! Kas olete"
type textarea "Hei! Oletko sinä"
type textarea "Tere! Kas [PERSON_NAME] t"
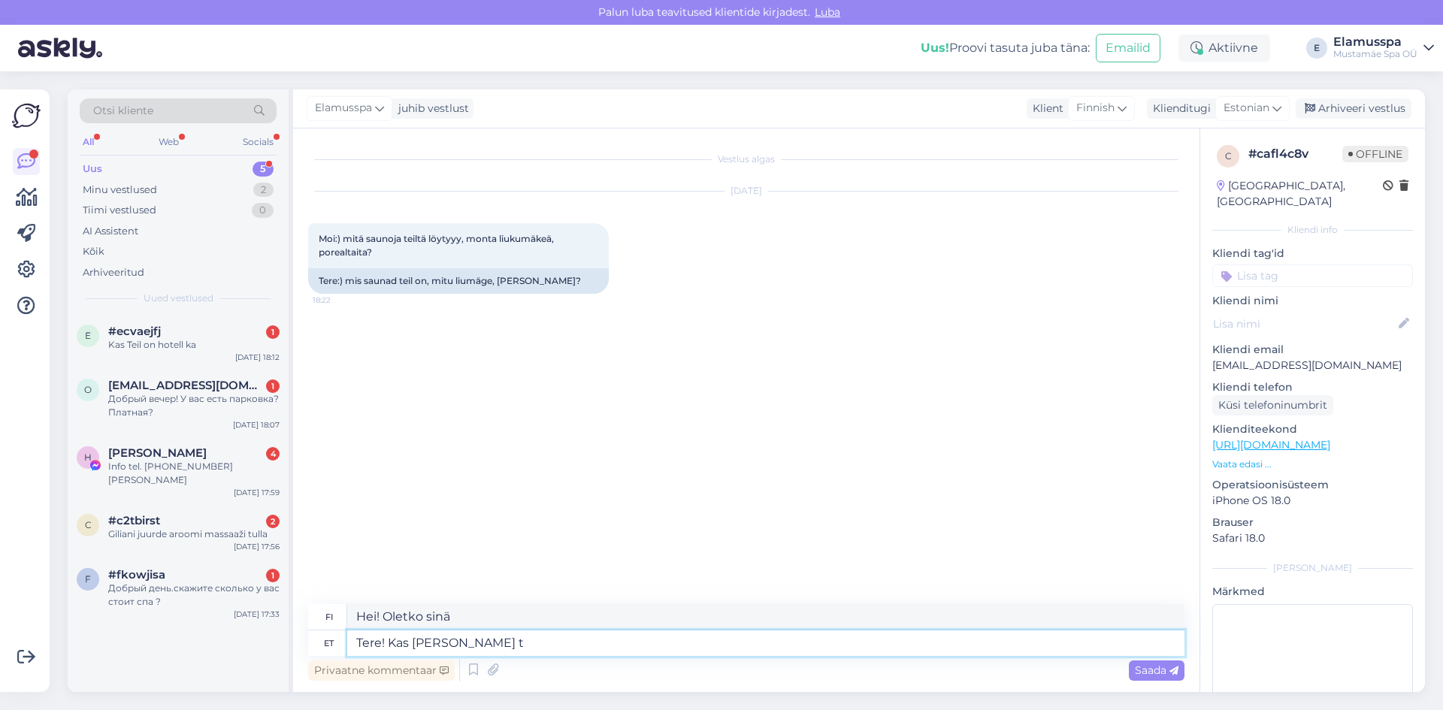
type textarea "Hei! Oletko jo"
type textarea "Tere! Kas [PERSON_NAME] tuttvunud me"
type textarea "Hei! [PERSON_NAME] te jo tavanneet?"
type textarea "Tere! Kas [PERSON_NAME] tuttvunud meeie"
type textarea "Hei! [PERSON_NAME] jo tavanneet meidät?"
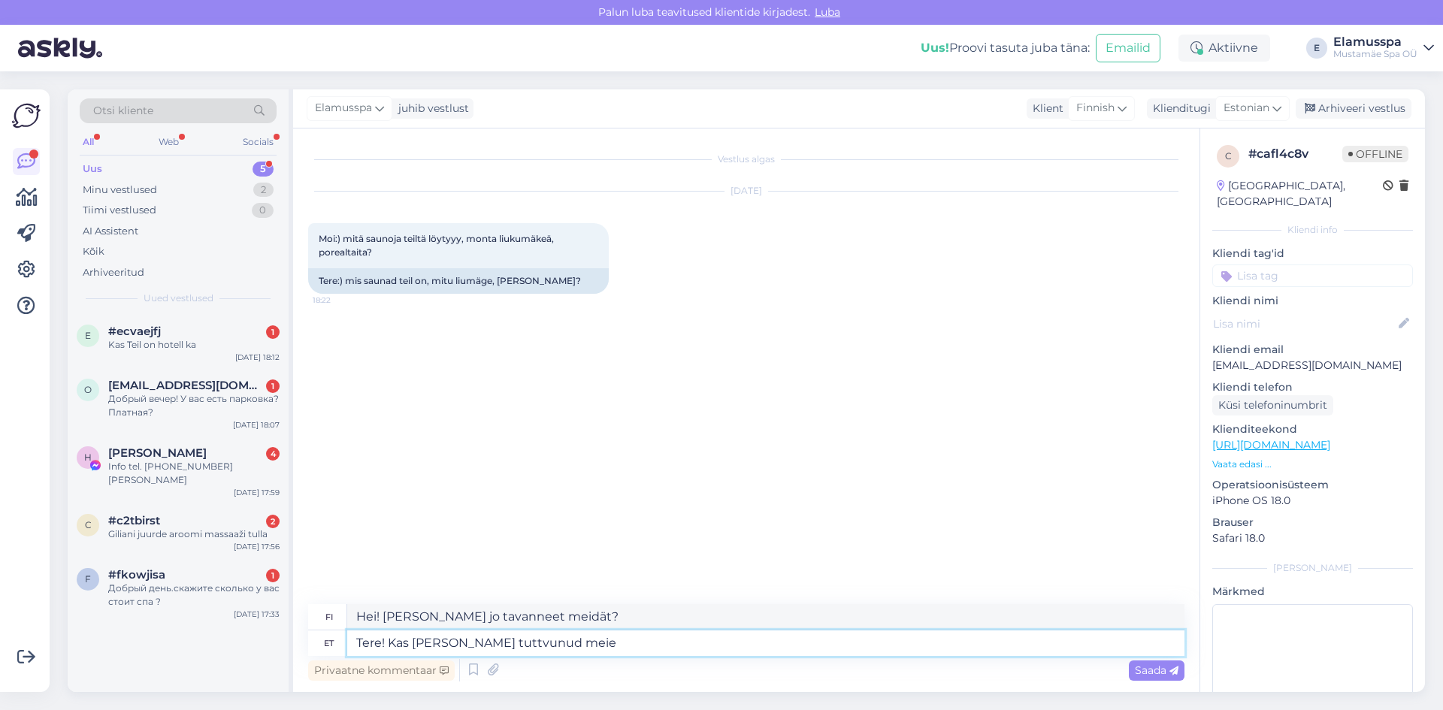
type textarea "Tere! Kas [PERSON_NAME] tuttvunud meie"
type textarea "Hei! Oletko jo tavannut meidät?"
type textarea "Tere! Kas [PERSON_NAME] tuttvunud meie veebilehega"
type textarea "Hei! Oletko jo käynyt verkkosivuillamme?"
type textarea "Tere! Kas [PERSON_NAME] tuttvunud meie veebilehega? Siit lei"
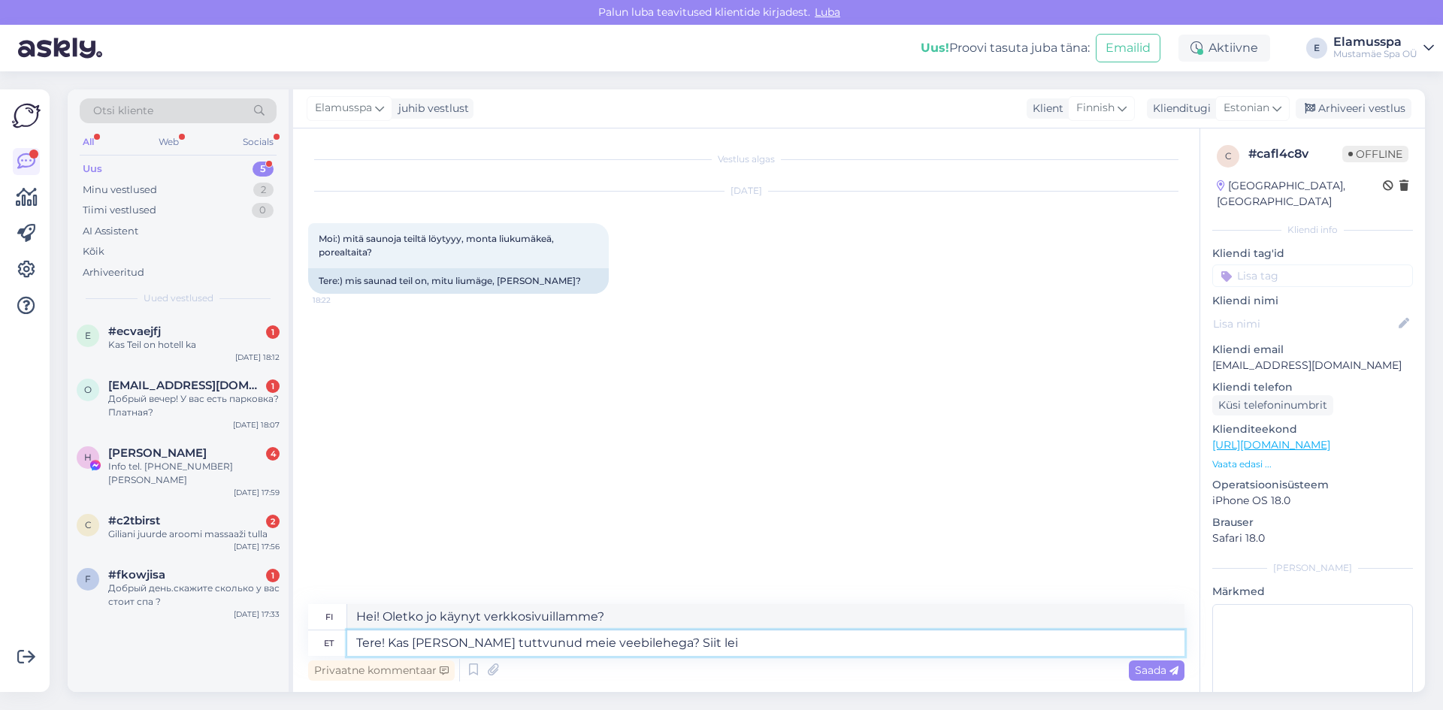
type textarea "Hei! Oletko jo käynyt verkkosivuillamme? Tässä"
type textarea "Tere! Kas [PERSON_NAME] tuttvunud meie veebilehega? Siit leiate k"
type textarea "Hei! Oletko jo käynyt verkkosivuillamme? Täältä löydät"
type textarea "Tere! Kas [PERSON_NAME] tuttvunud meie veebilehega? Siit leiate kõik va"
type textarea "Hei! Oletko jo käynyt verkkosivuillamme? Täältä löydät kaiken"
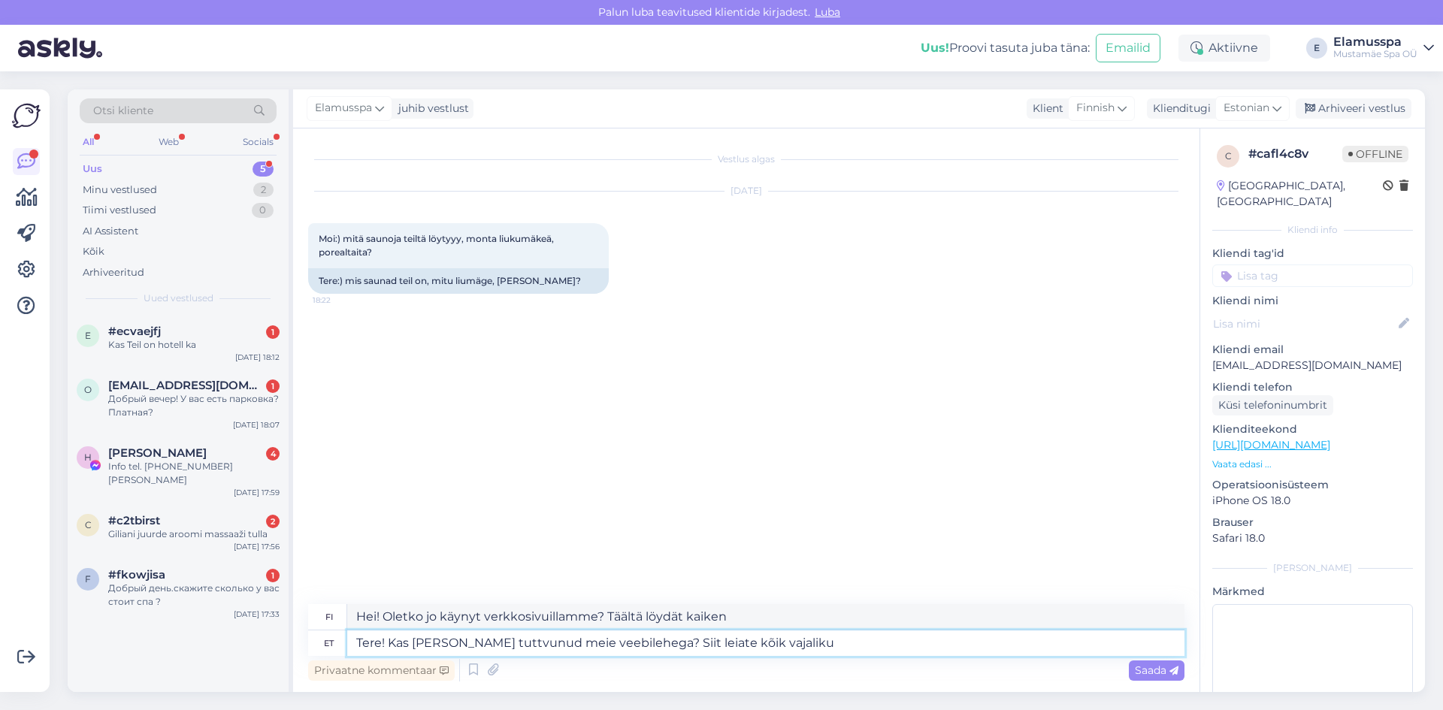
type textarea "Tere! Kas [PERSON_NAME] tuttvunud meie veebilehega? Siit leiate kõik vajaliku i"
type textarea "Hei! Oletko jo käynyt verkkosivuillamme? Täältä löydät kaiken tarvitsemasi"
type textarea "Tere! Kas [PERSON_NAME] tuttvunud meie veebilehega? Siit leiate kõik vajaliku in"
type textarea "Hei! Oletko jo käynyt verkkosivuillamme? Täältä löydät kaiken tarvitsemasi tied…"
type textarea "Tere! Kas [PERSON_NAME] tuttvunud meie veebilehega? Siit leiate kõik vajaliku i…"
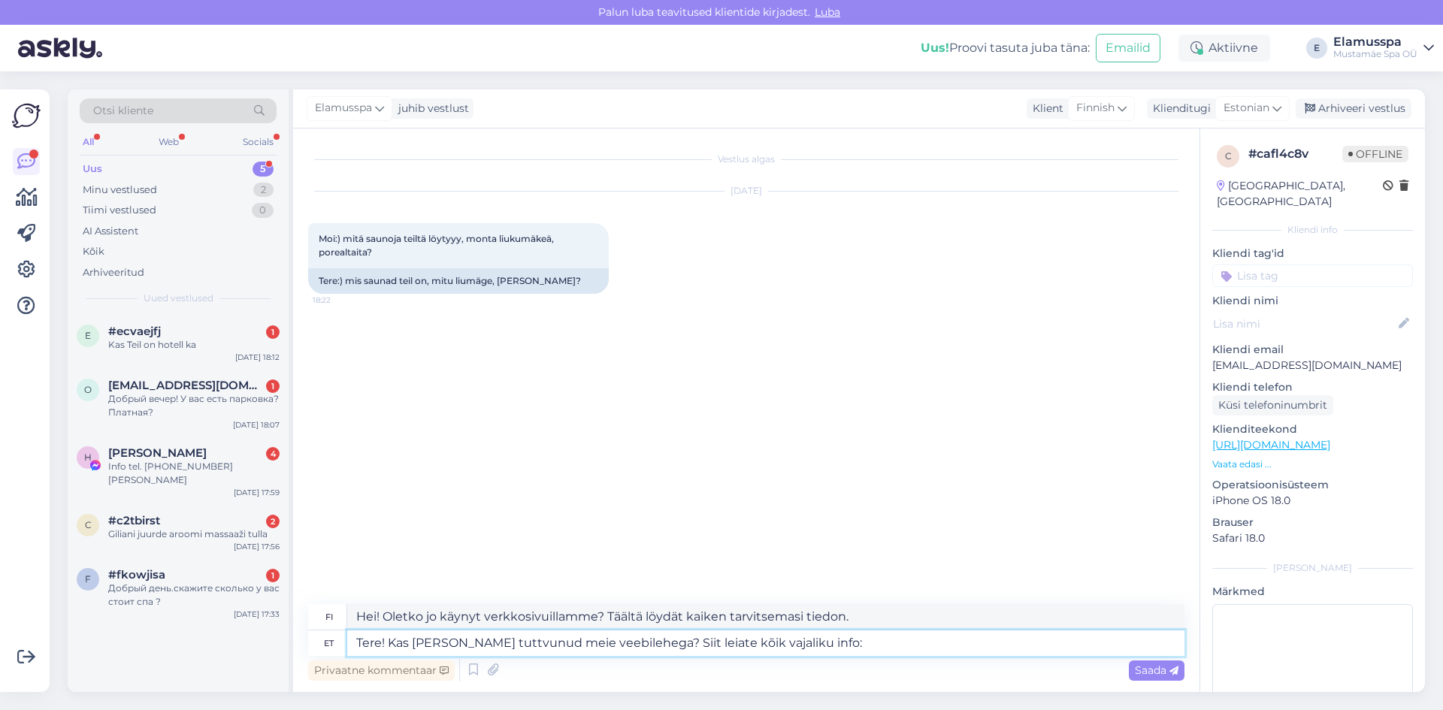
type textarea "Hei! Oletko jo käynyt verkkosivuillamme? Täältä löydät kaikki tarvitsemasi tied…"
paste textarea "[URL][DOMAIN_NAME]"
type textarea "Tere! Kas [PERSON_NAME] tuttvunud meie veebilehega? Siit leiate kõik vajaliku i…"
type textarea "Hei! Oletko jo käynyt verkkosivuillamme? Täältä löydät kaikki tarvittavat tiedo…"
type textarea "Tere! Kas [PERSON_NAME] tuttvunud meie veebilehega? Siit leiate kõik vajaliku i…"
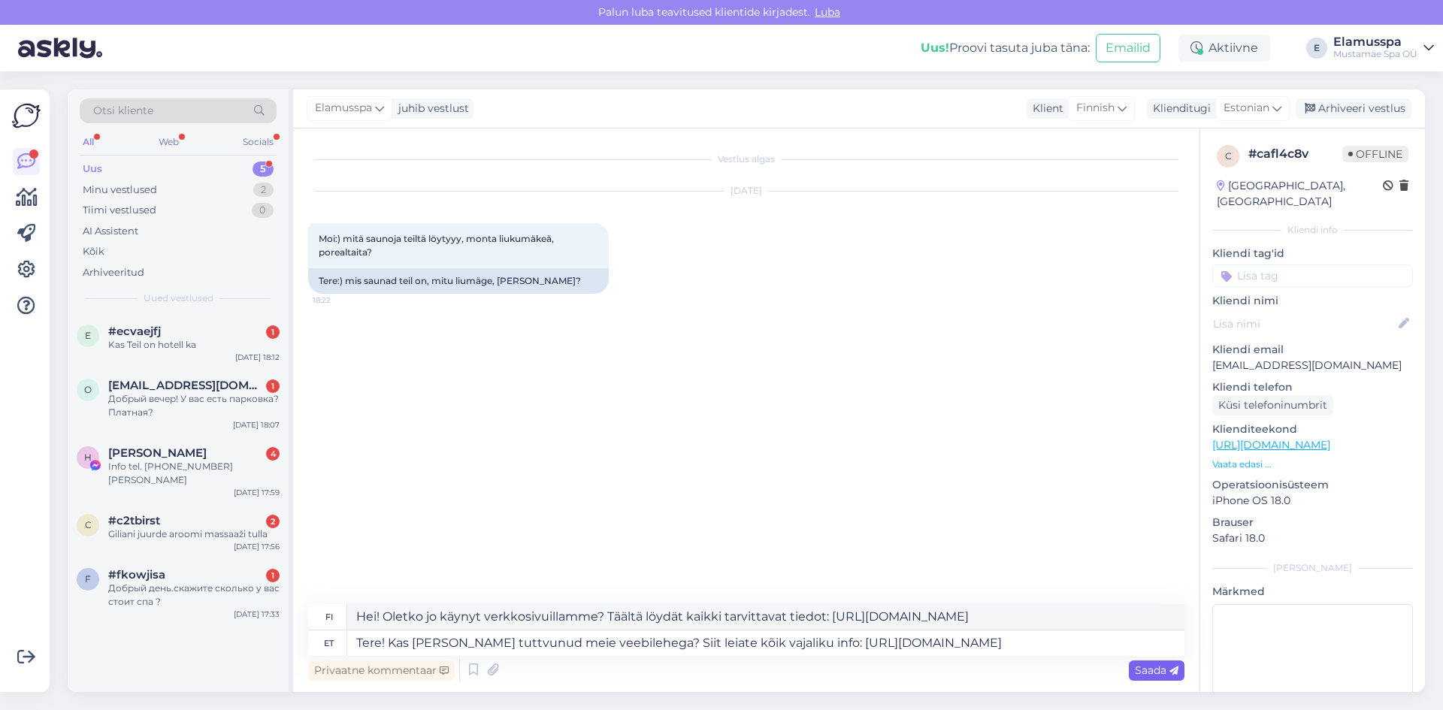
click at [1139, 671] on span "Saada" at bounding box center [1157, 670] width 44 height 14
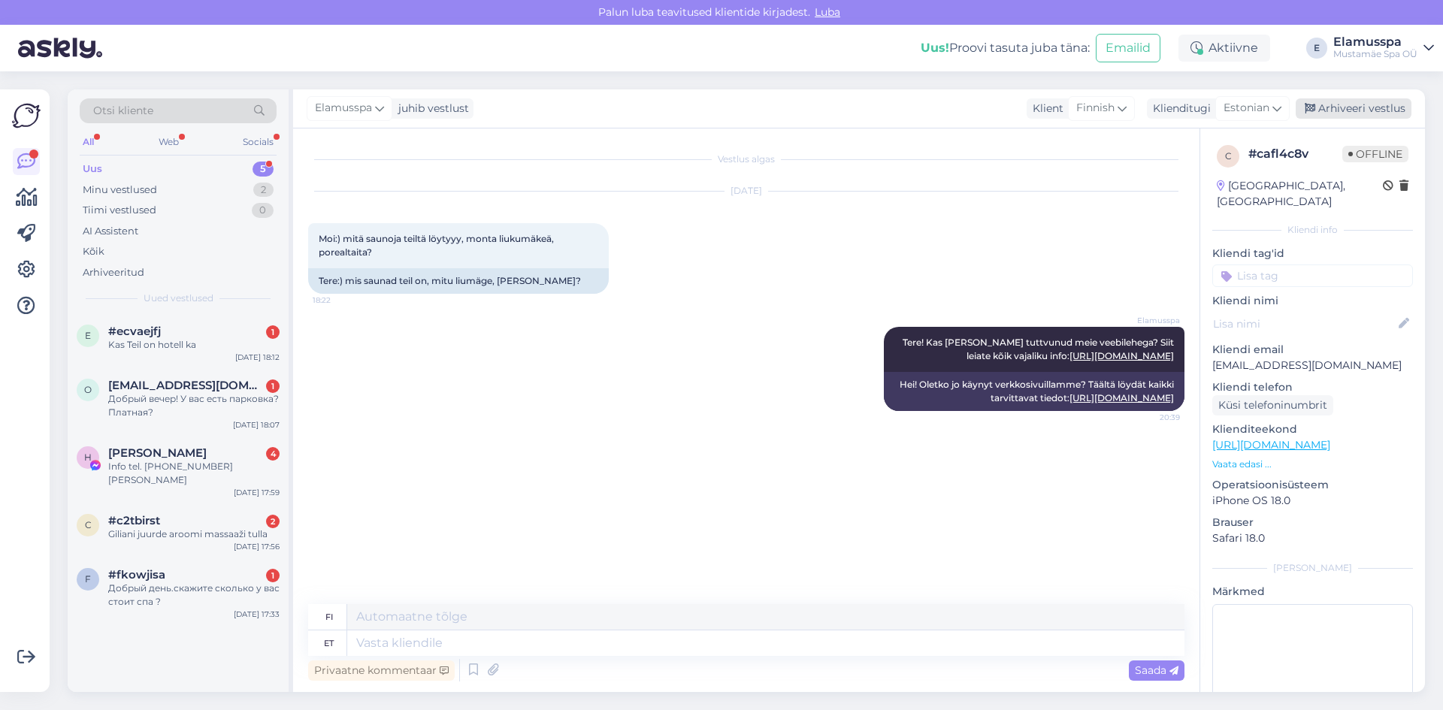
click at [1368, 103] on div "Arhiveeri vestlus" at bounding box center [1353, 108] width 116 height 20
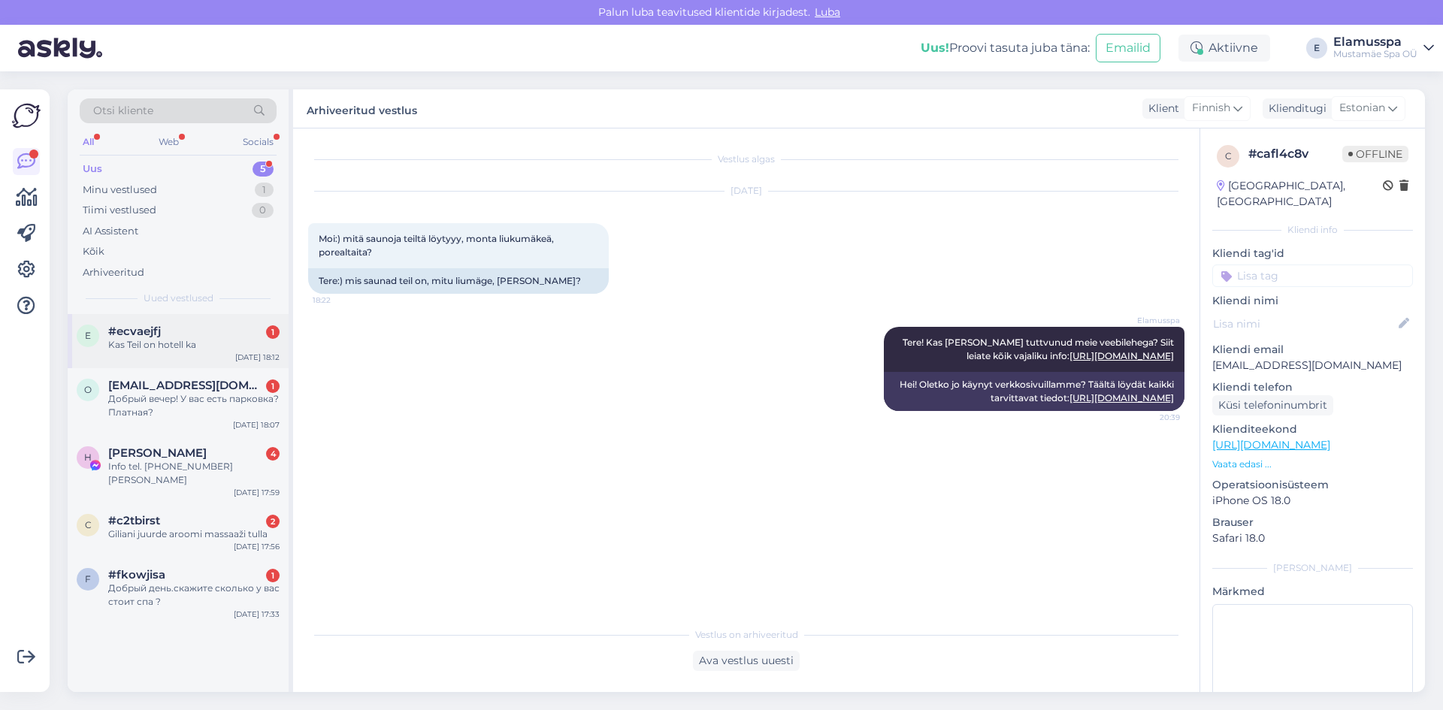
click at [150, 337] on span "#ecvaejfj" at bounding box center [134, 332] width 53 height 14
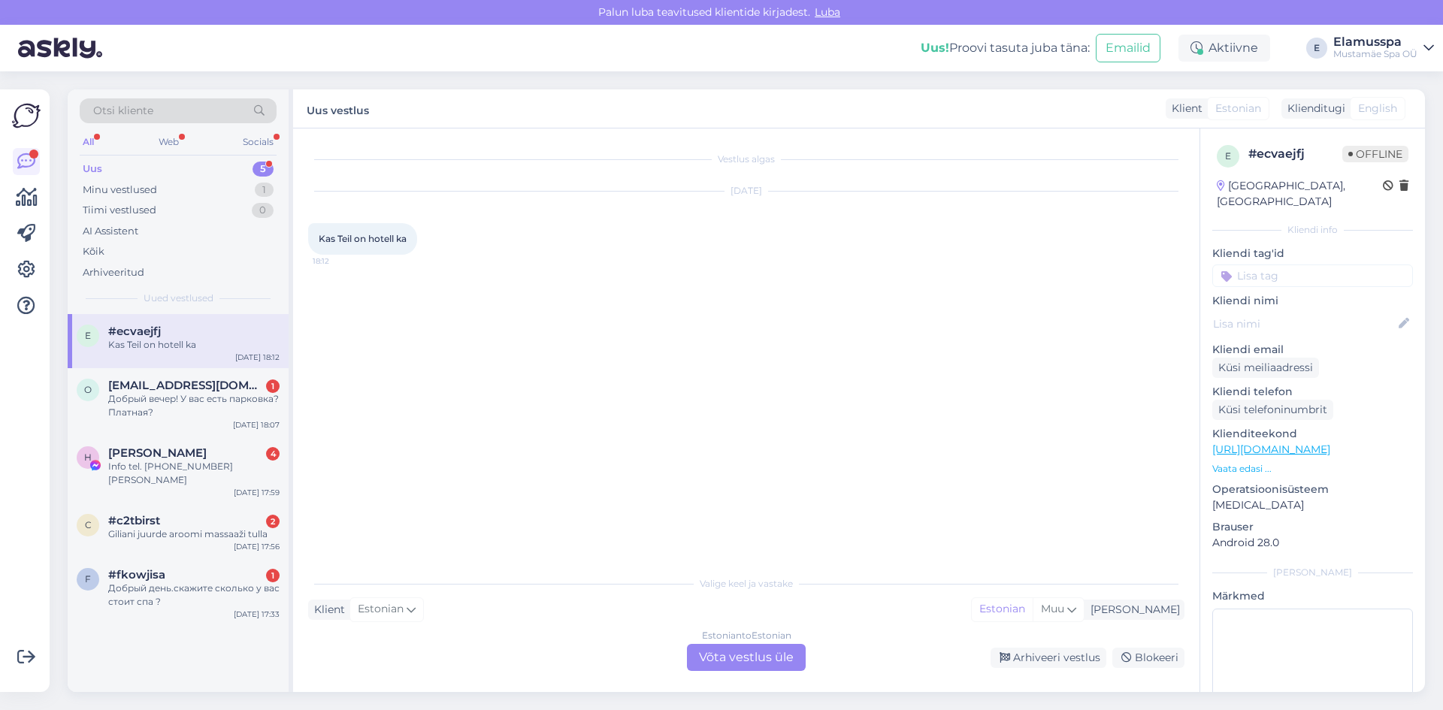
click at [779, 657] on div "Estonian to Estonian Võta vestlus üle" at bounding box center [746, 657] width 119 height 27
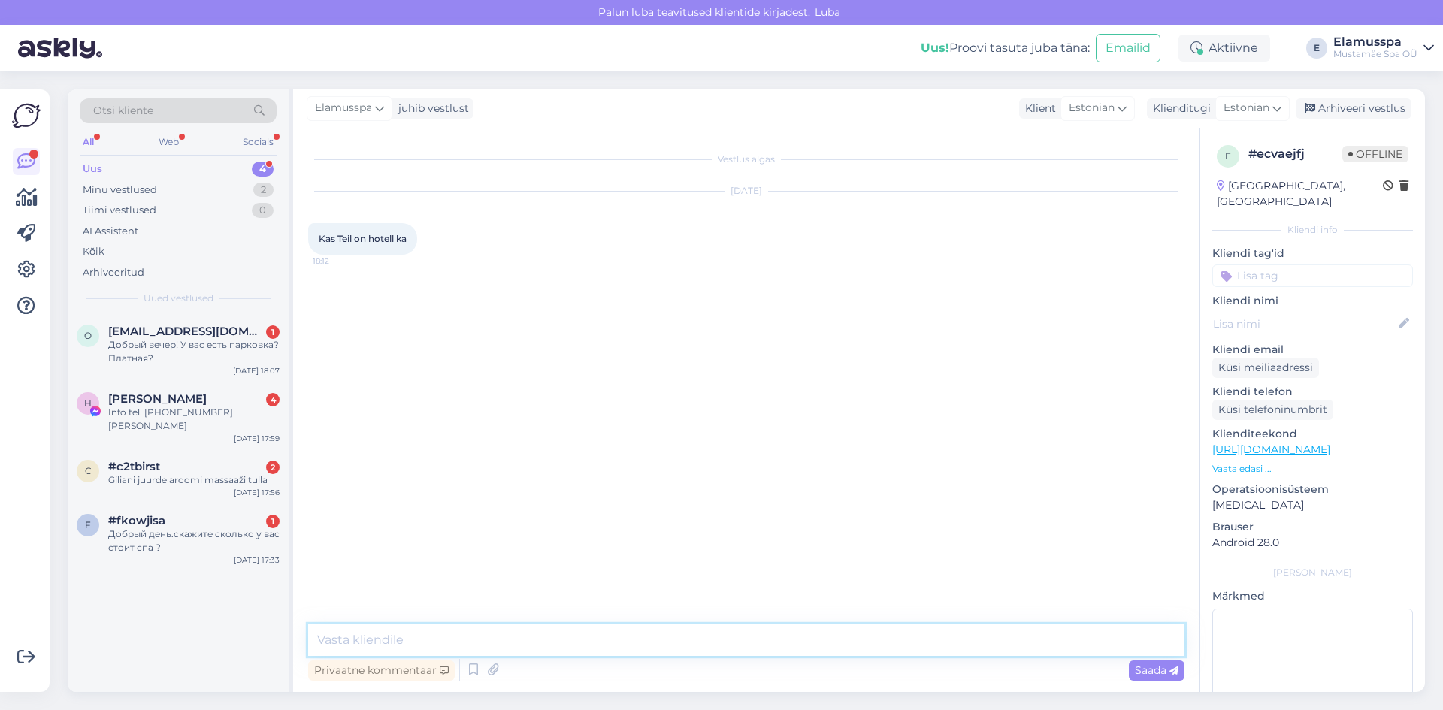
click at [700, 634] on textarea at bounding box center [746, 640] width 876 height 32
type textarea "Tere! Meil endal kahjuks hotelli ei ole, kui meie kõrval asub [PERSON_NAME][GEO…"
click at [1161, 674] on span "Saada" at bounding box center [1157, 670] width 44 height 14
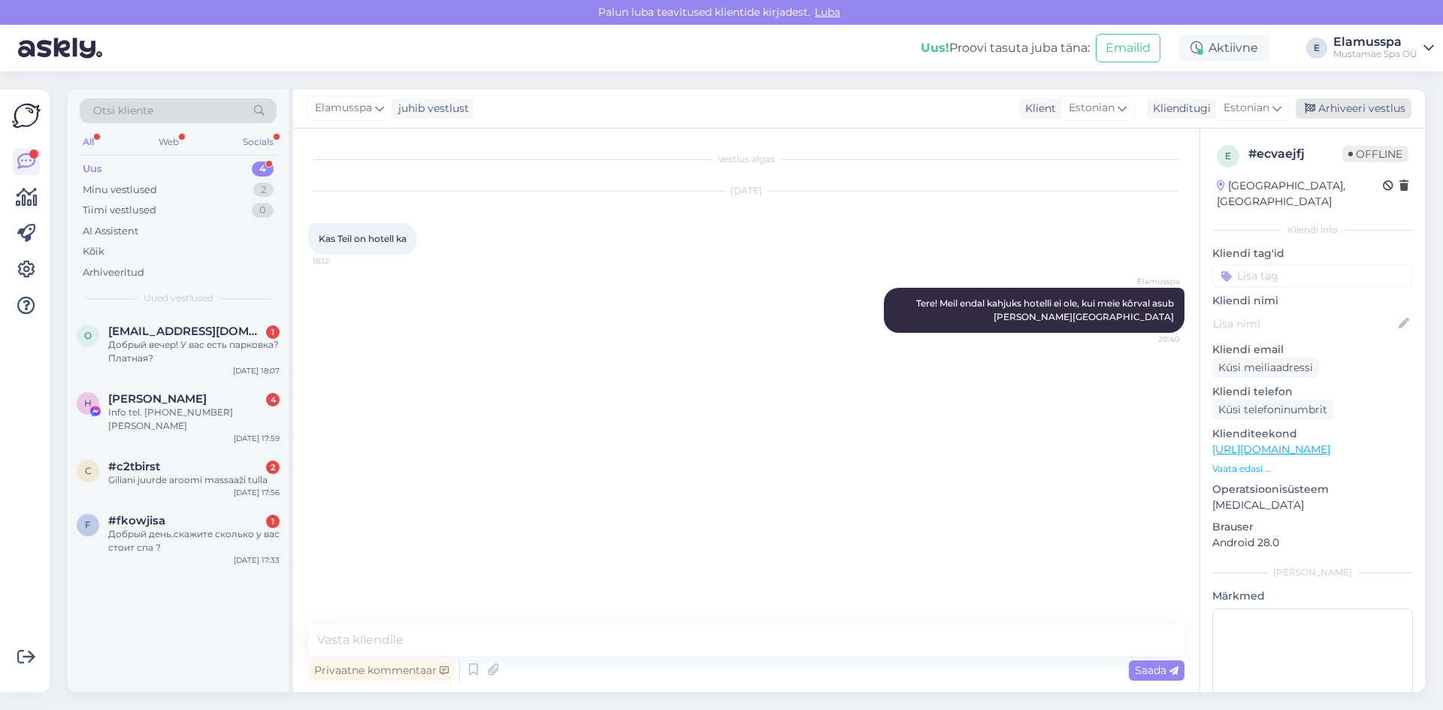
click at [1337, 105] on div "Arhiveeri vestlus" at bounding box center [1353, 108] width 116 height 20
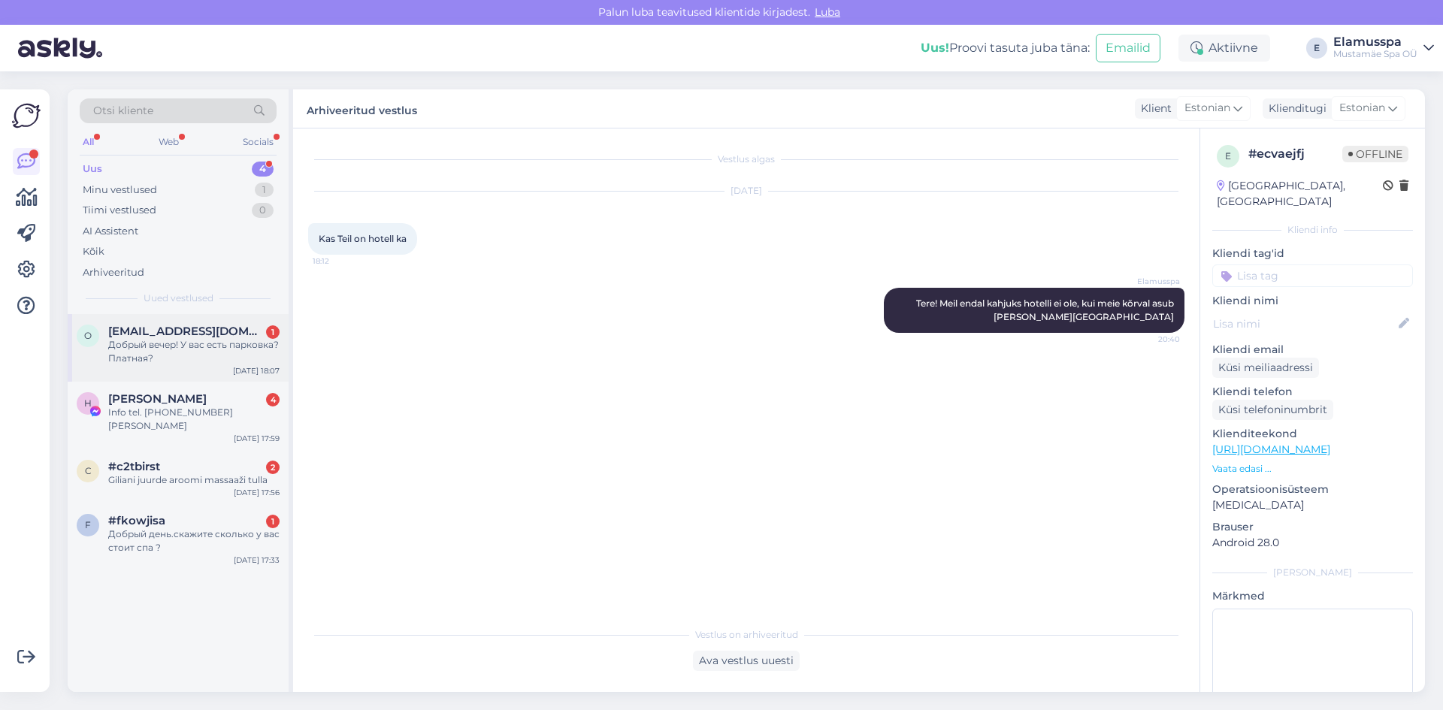
click at [200, 360] on div "Добрый вечер! У вас есть парковка? Платная?" at bounding box center [193, 351] width 171 height 27
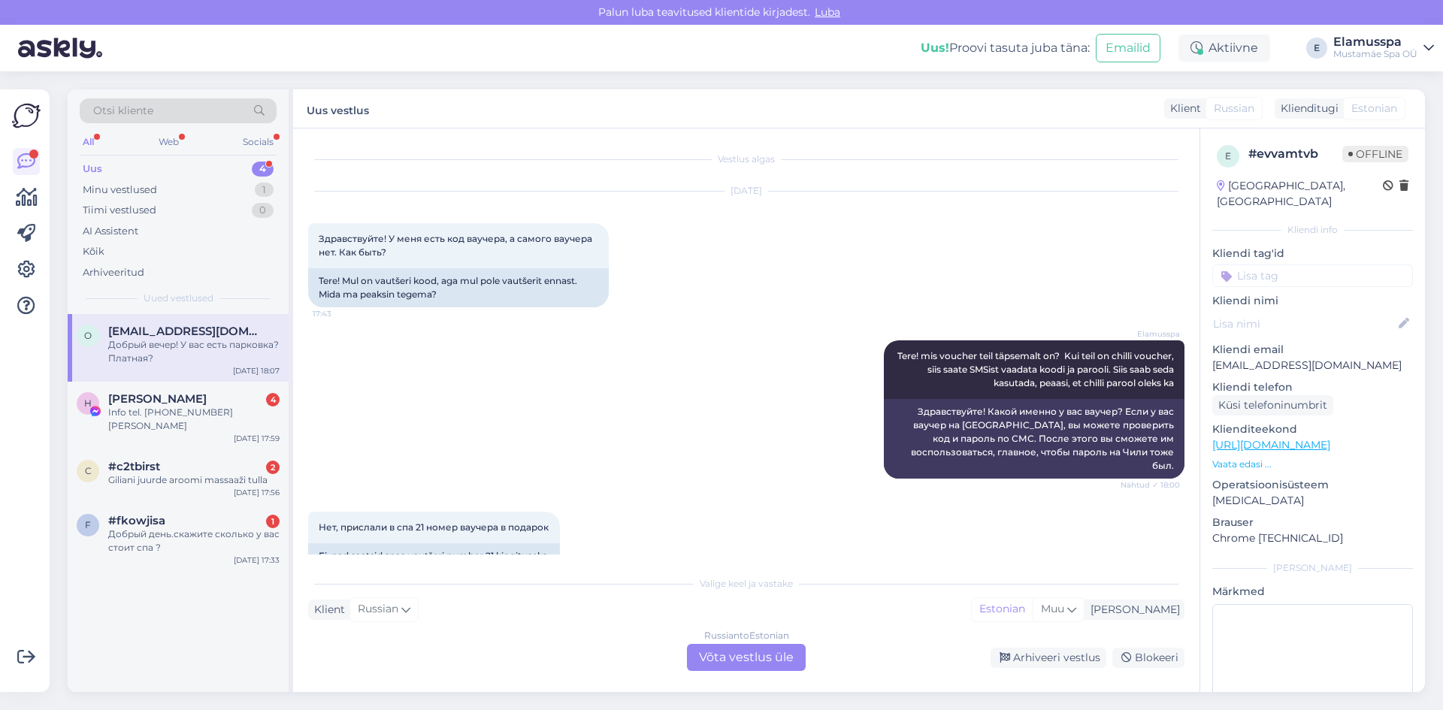
scroll to position [775, 0]
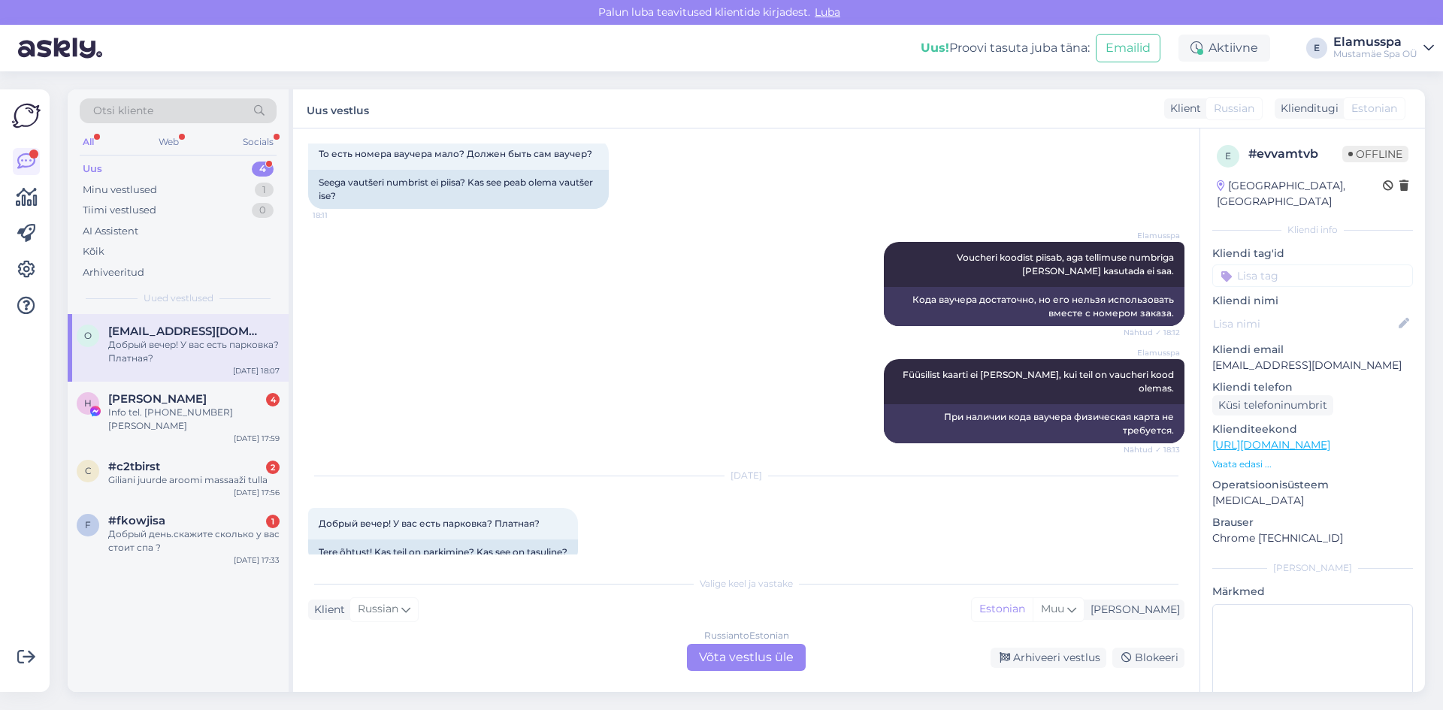
click at [737, 649] on div "Russian to Estonian Võta vestlus üle" at bounding box center [746, 657] width 119 height 27
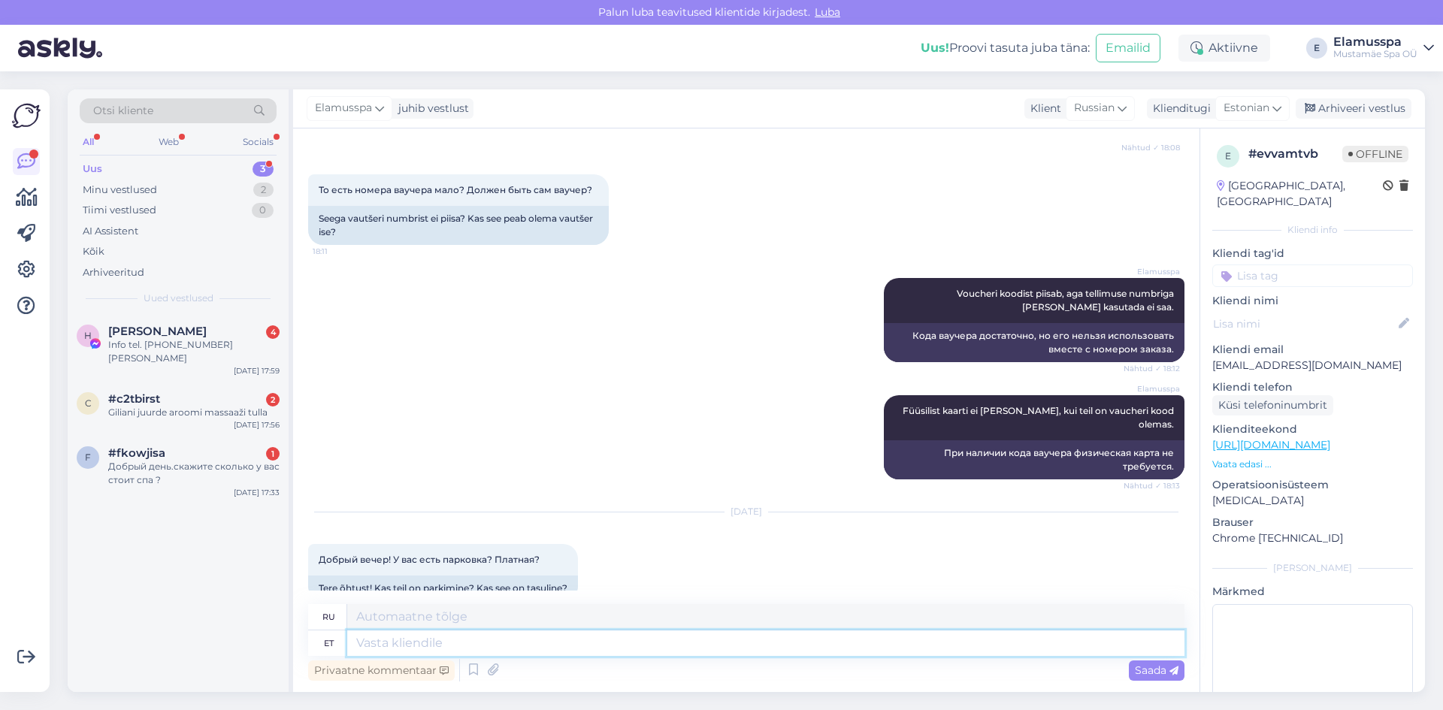
click at [631, 636] on textarea at bounding box center [765, 643] width 837 height 26
type textarea "Tere!"
type textarea "Привет!"
type textarea "Tere! Ma"
type textarea "Привет! Я"
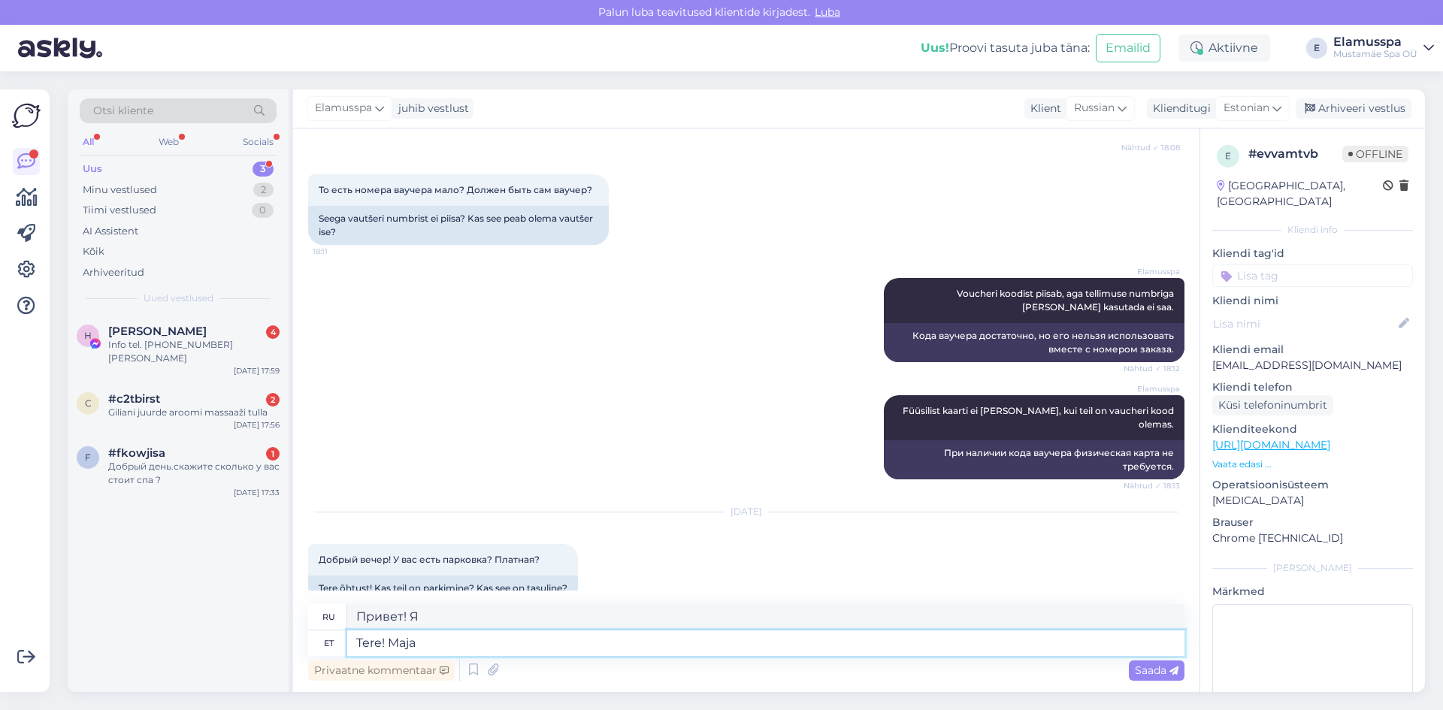
type textarea "Tere! Maja e"
type textarea "Привет! Дом"
type textarea "Tere! Maja ees"
type textarea "Привет! Перед домом."
type textarea "Tere! Maja ees on ta"
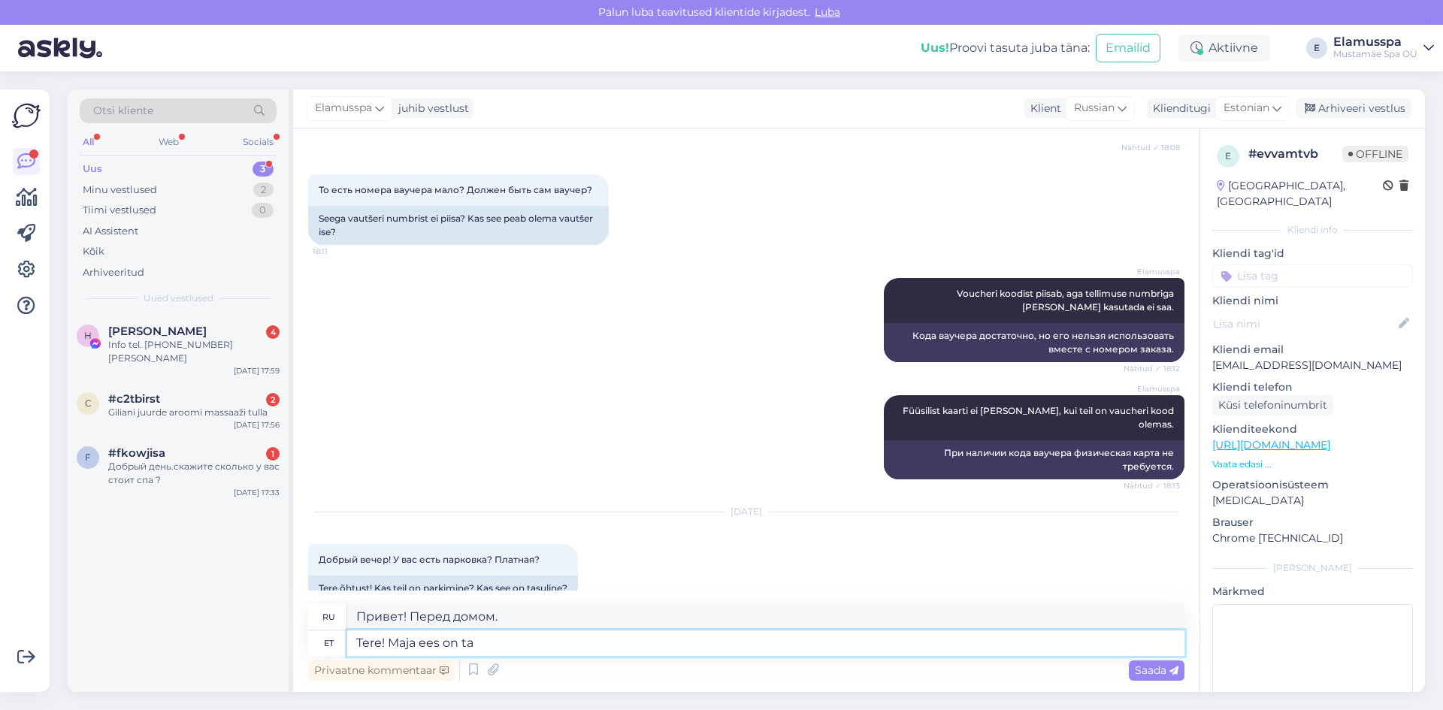
type textarea "Привет! Перед вами дом."
type textarea "Tere! Maja ees on tasuline"
type textarea "Здравствуйте! Перед домом взимается плата."
type textarea "Tere! Maja ees on [GEOGRAPHIC_DATA], k"
type textarea "Здравствуйте! Перед домом есть платная парковка."
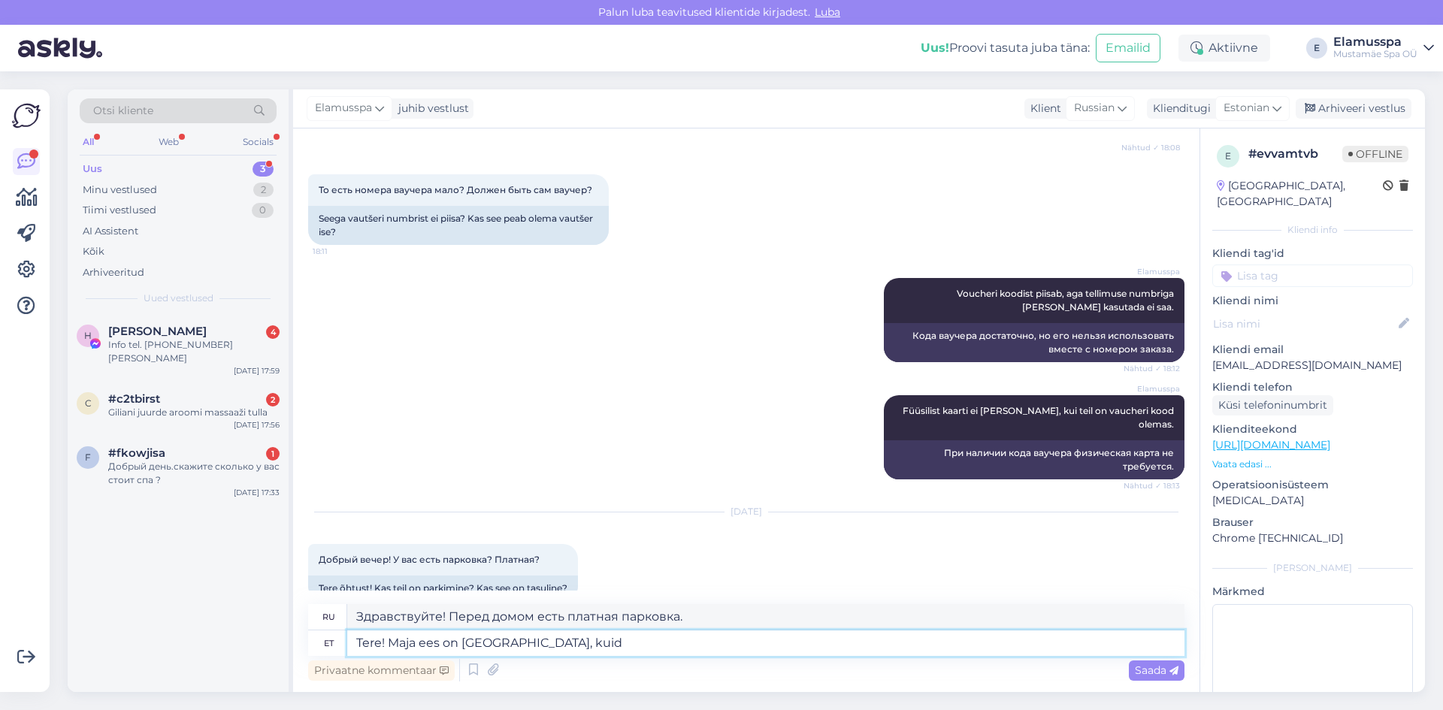
type textarea "Tere! Maja ees on [GEOGRAPHIC_DATA], kuid"
type textarea "Здравствуйте! Перед домом есть платная парковка, но..."
type textarea "Tere! Maja ees on tasuline parkla, kuid spasse si"
type textarea "Здравствуйте! Перед домом есть платная парковка, но спа-центр..."
type textarea "Tere! Maja ees on tasuline parkla, kuid spasse sisenedes sa"
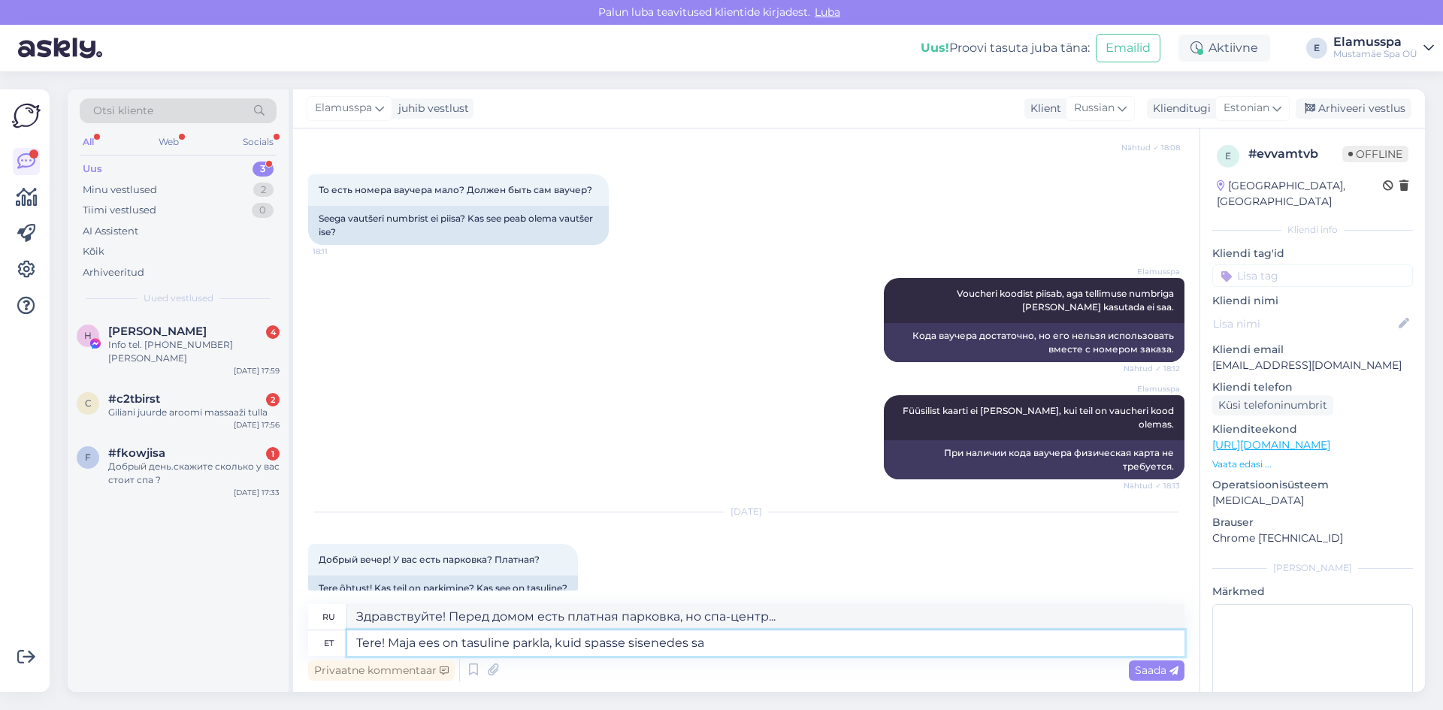
type textarea "Здравствуйте! Перед домом есть платная парковка, но при въезде в спа-центр"
type textarea "Tere! Maja ees on tasuline parkla, kuid spasse sisenedes saate au"
type textarea "Здравствуйте! Перед домом есть платная парковка, но при входе в спа-центр вы мо…"
type textarea "Tere! Maja ees on tasuline parkla, kuid spasse sisenedes saate auto"
type textarea "Здравствуйте! Перед домом есть платная парковка, но вы можете припарковать маши…"
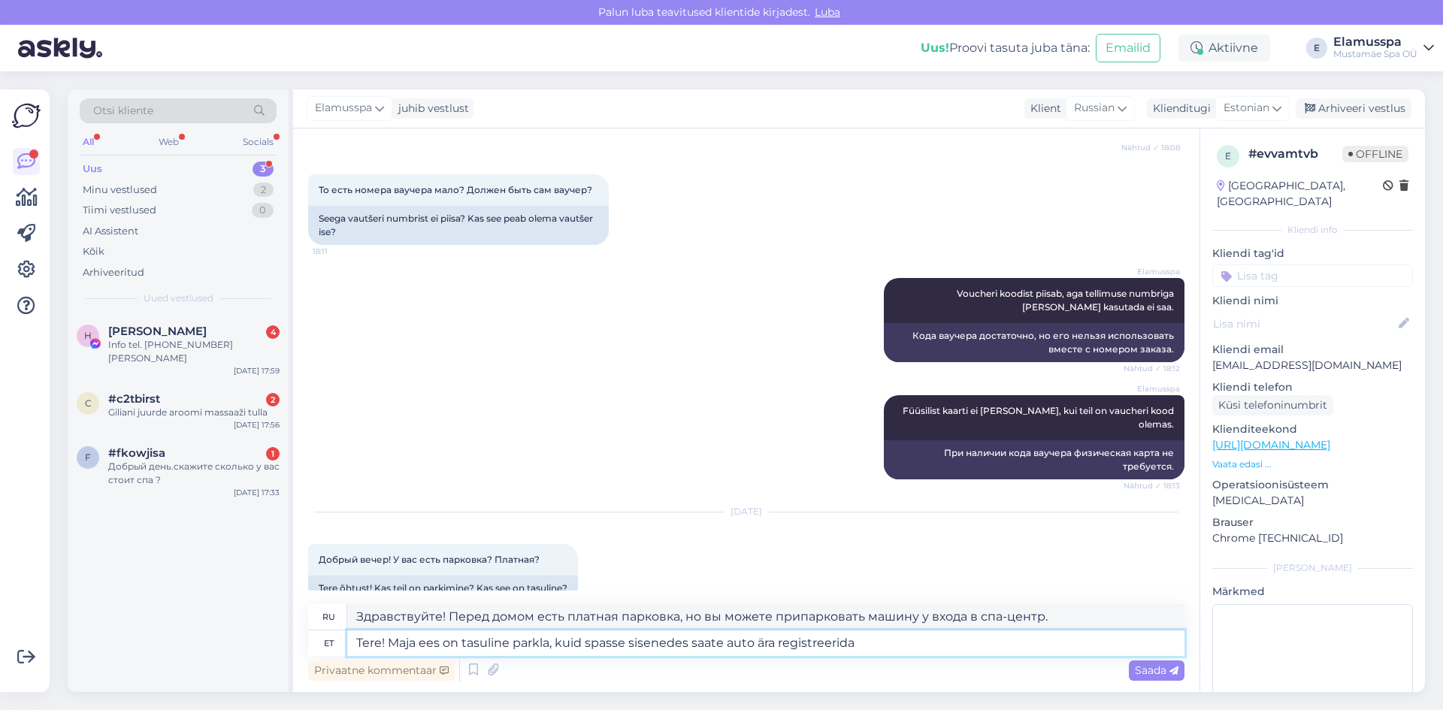
type textarea "Tere! Maja ees on tasuline parkla, kuid spasse sisenedes saate auto ära registr…"
type textarea "Здравствуйте! Перед домом есть платная парковка, но вы можете зарегистрировать …"
type textarea "Tere! Maja ees on tasuline parkla, kuid spasse sisenedes saate auto ära registr…"
type textarea "Здравствуйте! Перед домом есть платная парковка, но вы можете зарегистрироватьс…"
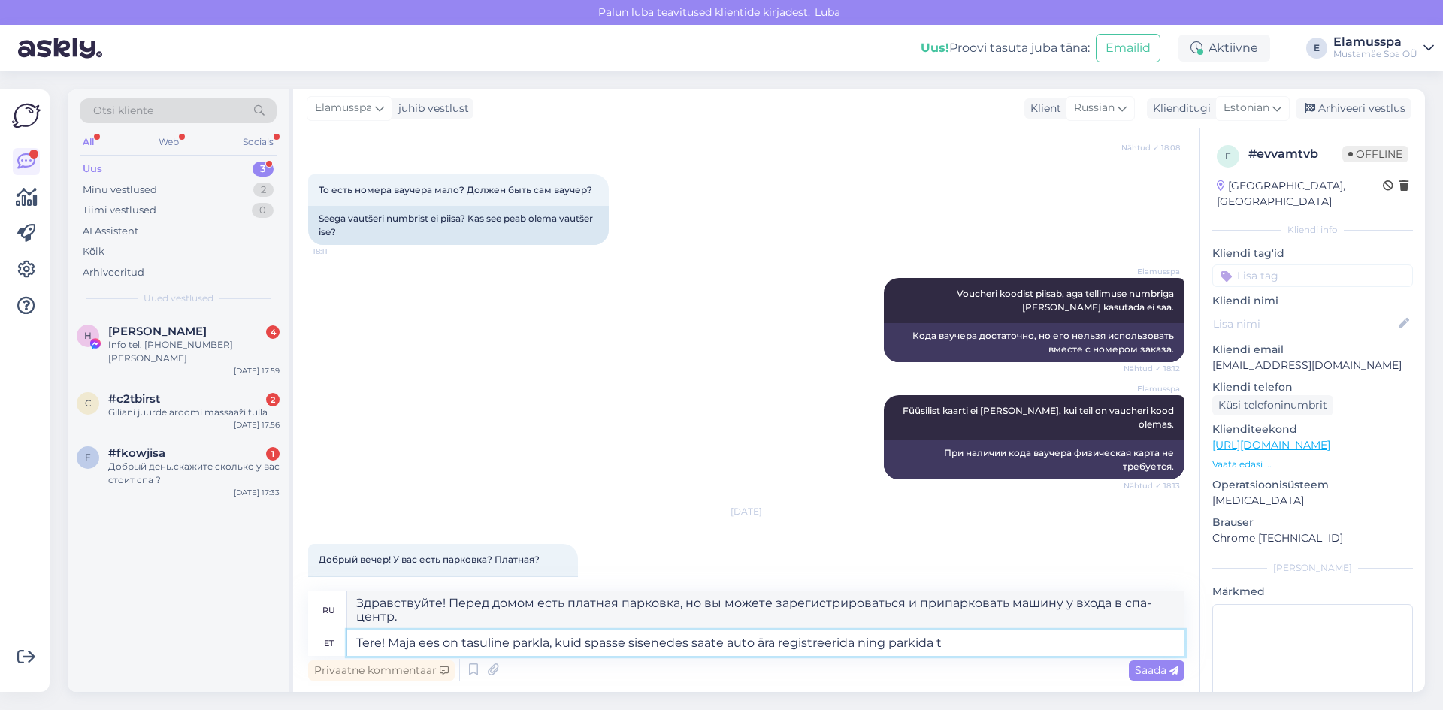
scroll to position [752, 0]
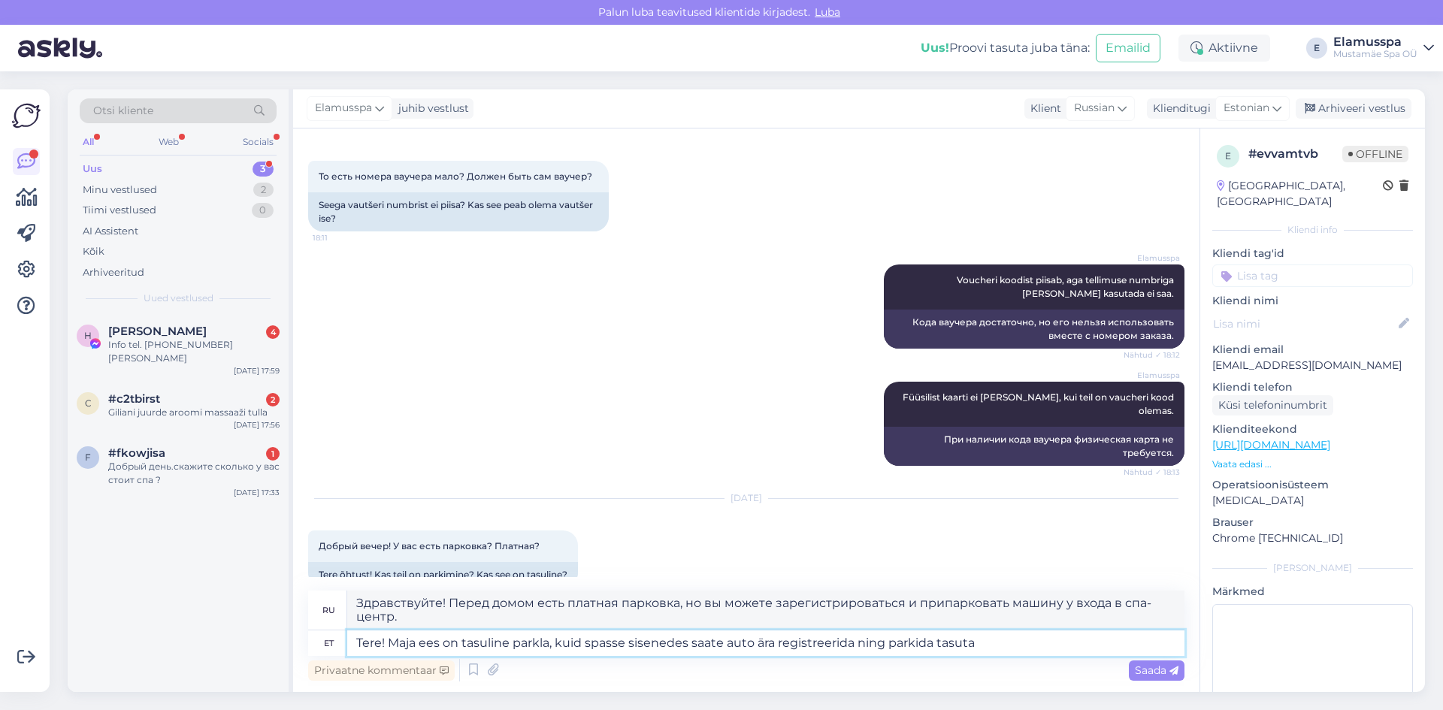
type textarea "Tere! Maja ees on tasuline parkla, kuid spasse sisenedes saate auto ära registr…"
type textarea "Здравствуйте! Перед домом есть платная парковка, но вы можете зарегистрировать …"
type textarea "Tere! Maja ees on tasuline parkla, kuid spasse sisenedes saate auto ära registr…"
type textarea "Здравствуйте! Перед домом есть платная парковка, но при въезде на территорию сп…"
type textarea "Tere! Maja ees on tasuline parkla, kuid spasse sisenedes saate auto ära registr…"
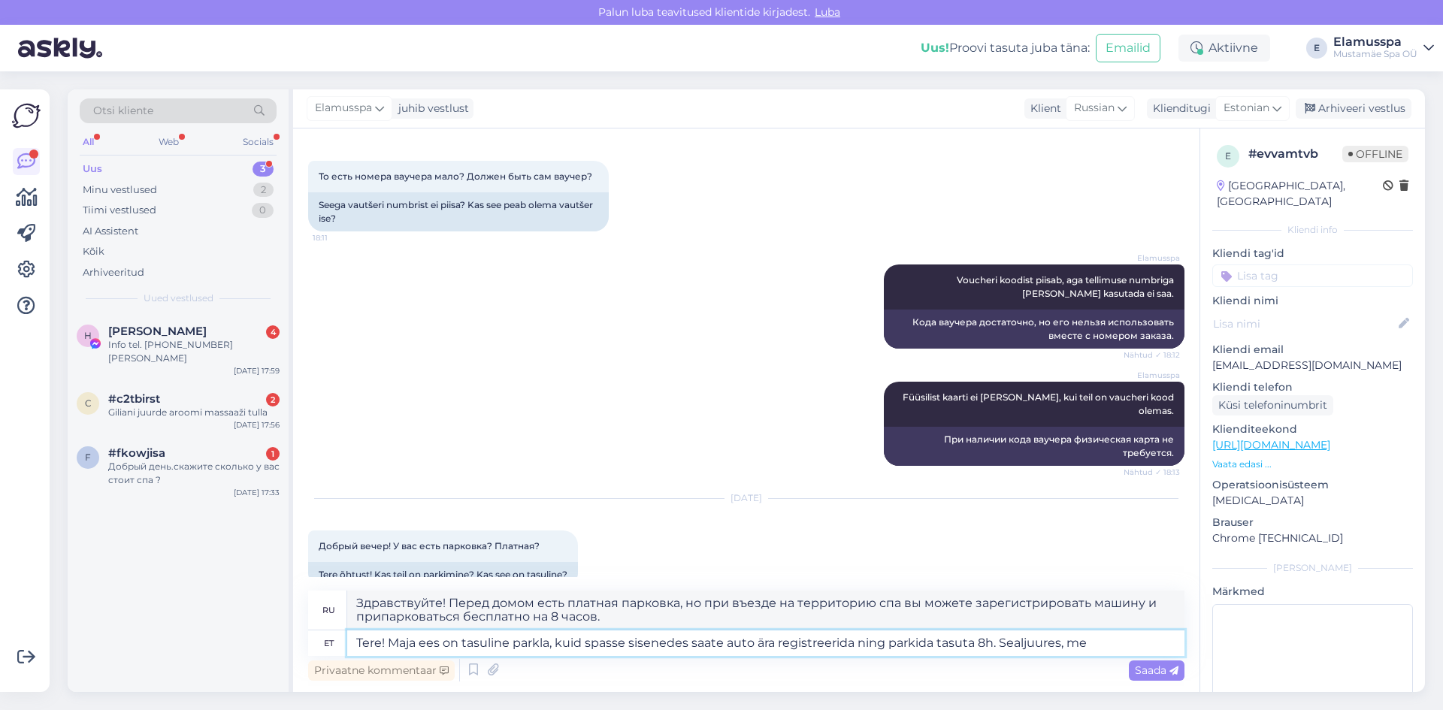
type textarea "Здравствуйте! Перед домом есть платная парковка, но при въезде в спа-центр можн…"
type textarea "Tere! Maja ees on tasuline parkla, kuid spasse sisenedes saate auto ära registr…"
type textarea "Здравствуйте! Перед домом есть платная парковка, но при въезде в спа-центр вы м…"
type textarea "Tere! Maja ees on tasuline parkla, kuid spasse sisenedes saate auto ära registr…"
type textarea "Здравствуйте! Перед домом есть платная парковка, но при въезде на территорию сп…"
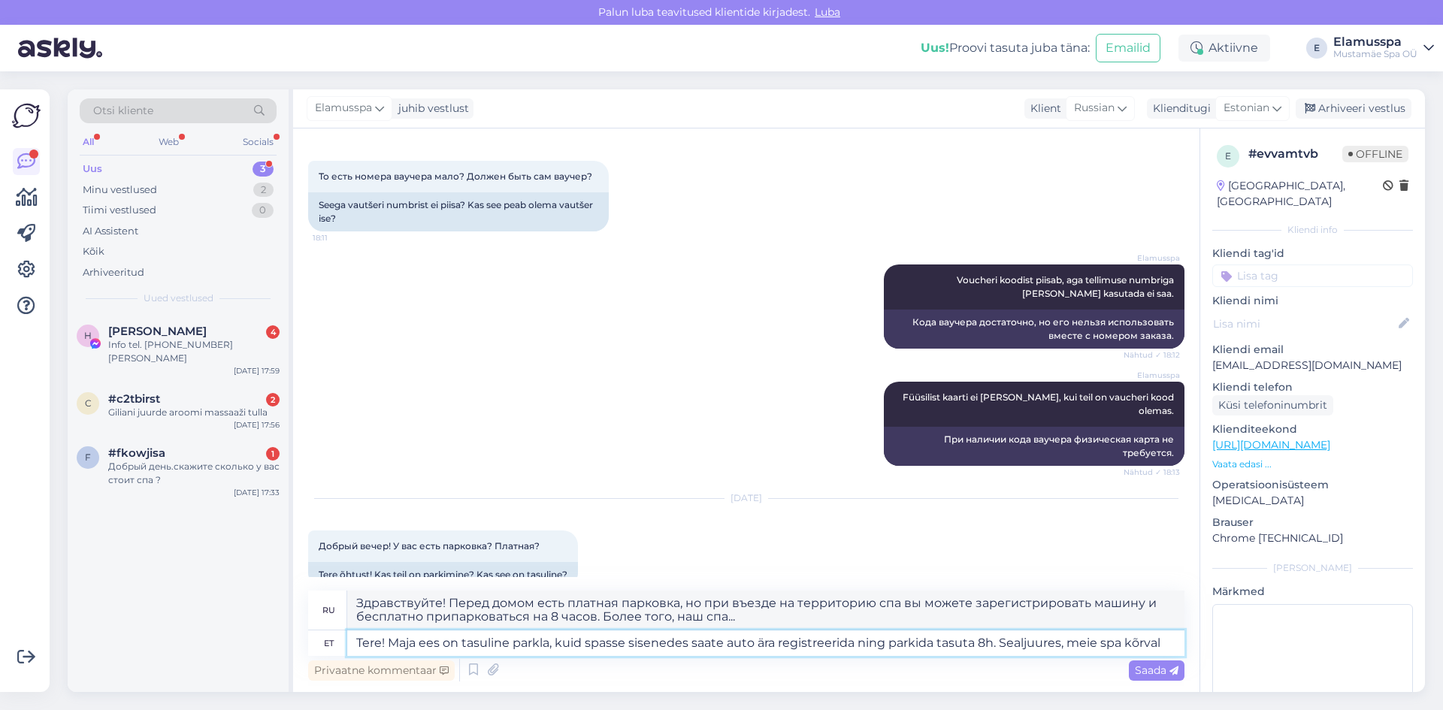
type textarea "Tere! Maja ees on tasuline parkla, kuid spasse sisenedes saate auto ära registr…"
type textarea "Здравствуйте! Перед домом есть платная парковка, но при въезде в спа вы можете …"
type textarea "Tere! Maja ees on tasuline parkla, kuid spasse sisenedes saate auto ära registr…"
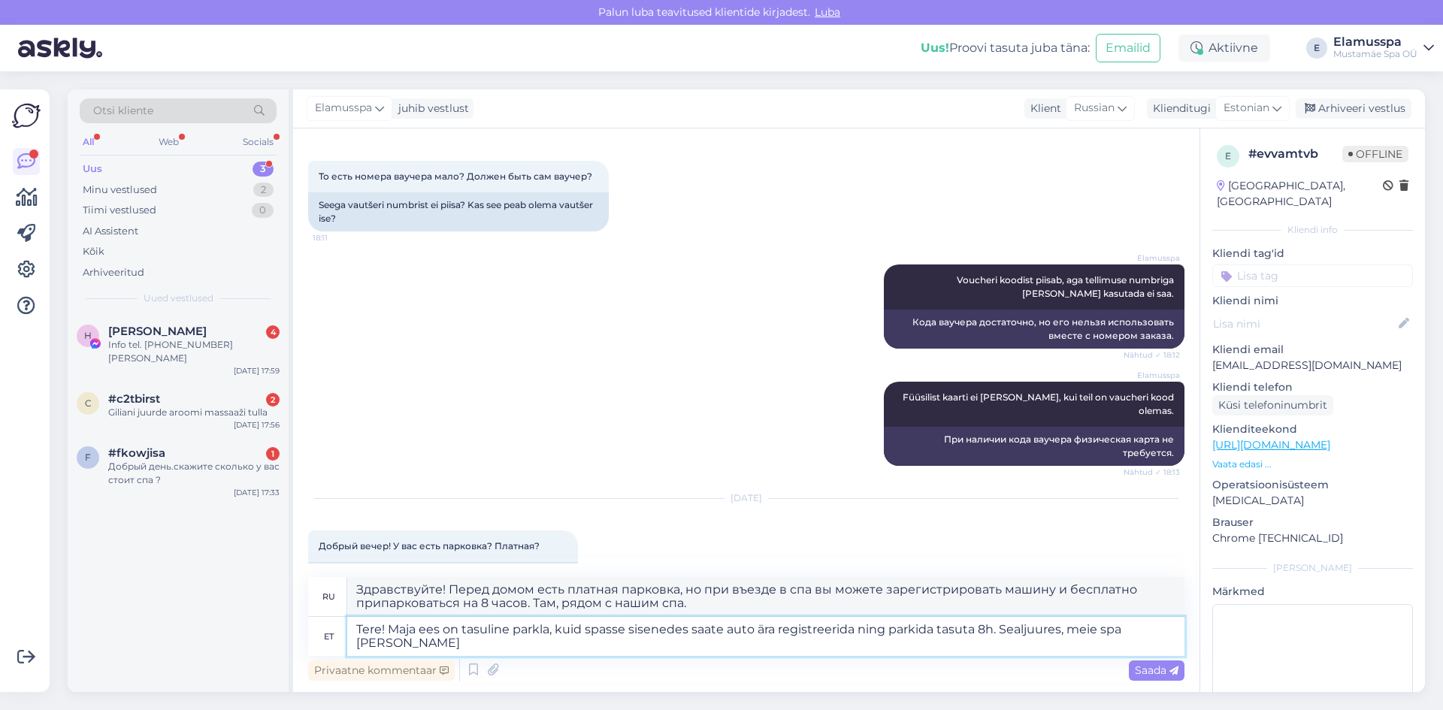
scroll to position [766, 0]
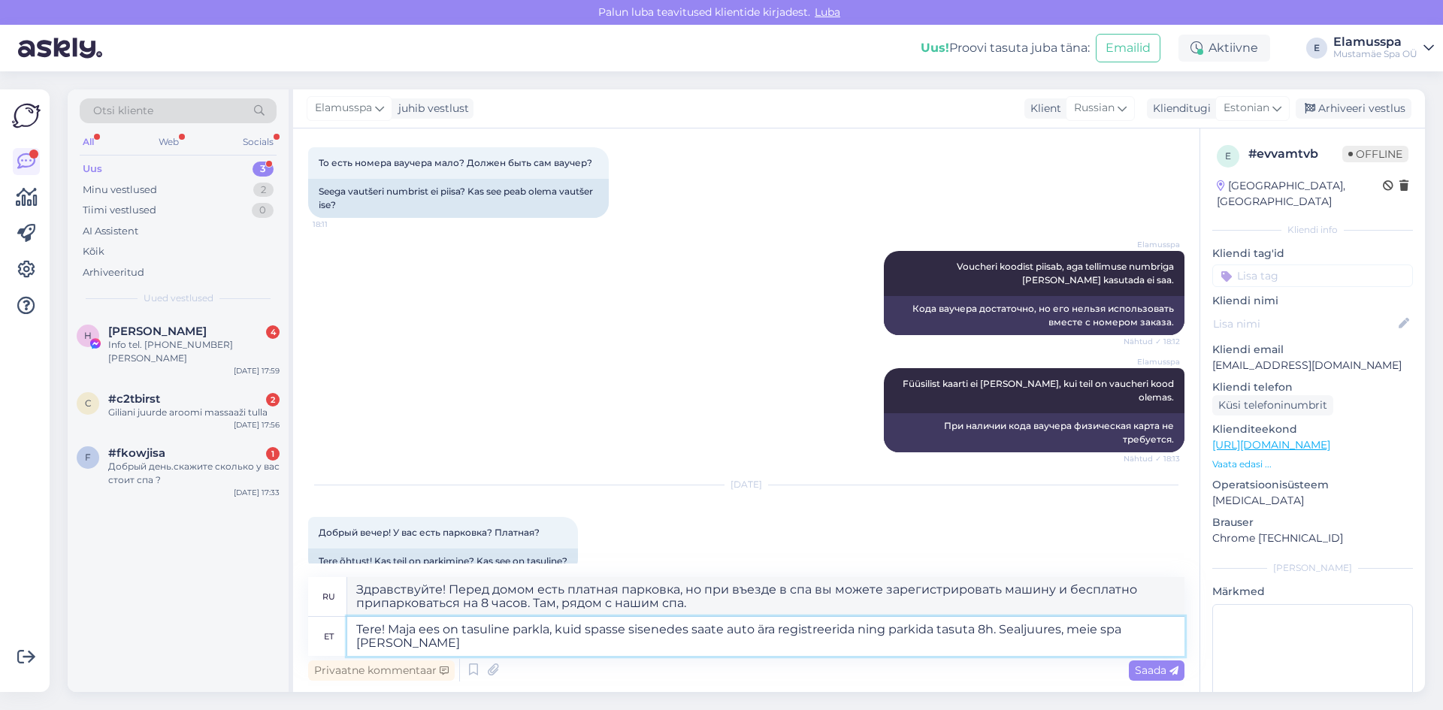
type textarea "Здравствуйте! Перед домом есть платная парковка, но при въезде в спа вы можете …"
type textarea "Tere! Maja ees on tasuline parkla, kuid spasse sisenedes saate auto ära registr…"
type textarea "Здравствуйте! Перед домом есть платная парковка, но при въезде в спа вы можете …"
type textarea "Tere! Maja ees on tasuline parkla, kuid spasse sisenedes saate auto ära registr…"
type textarea "Здравствуйте! Перед домом есть платная парковка, но при въезде на территорию сп…"
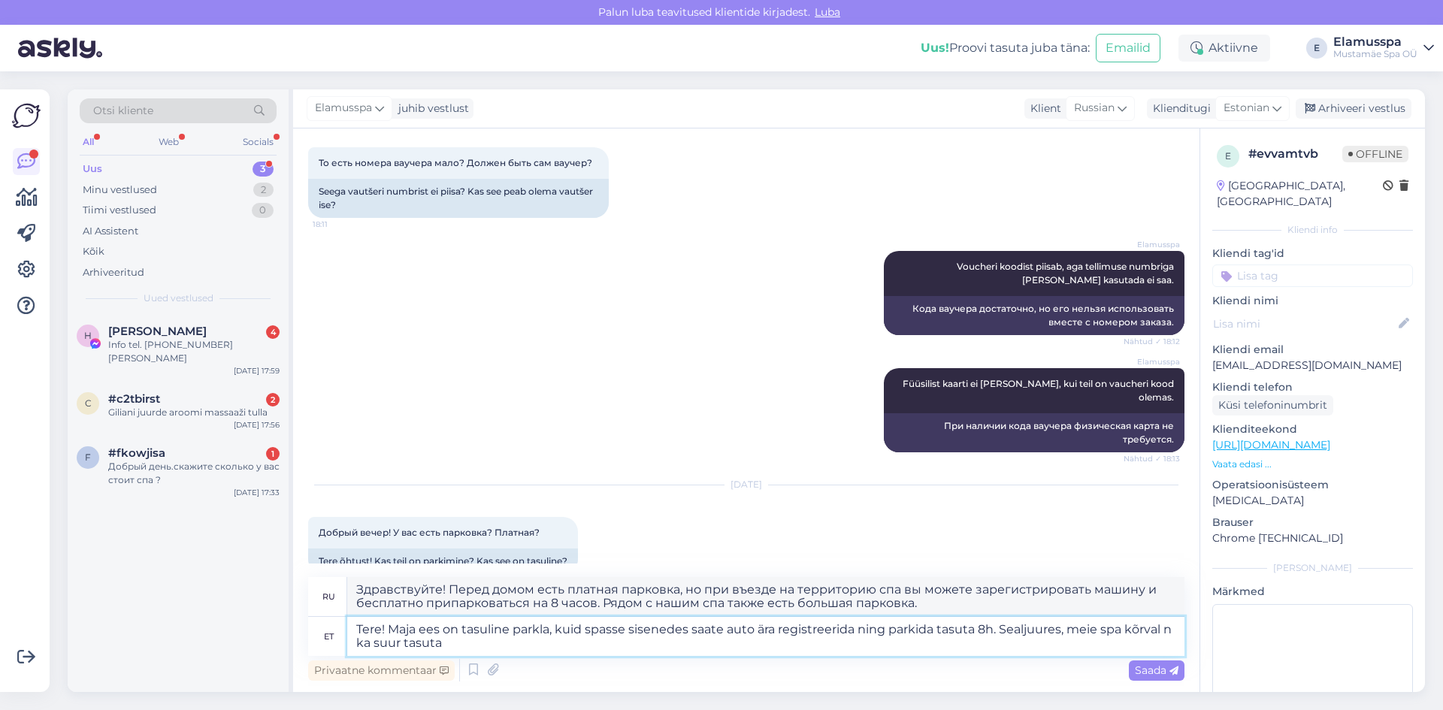
type textarea "Tere! Maja ees on tasuline parkla, kuid spasse sisenedes saate auto ära registr…"
type textarea "Здравствуйте! Перед домом есть платная парковка, но при въезде на территорию сп…"
type textarea "Tere! Maja ees on tasuline parkla, kuid spasse sisenedes saate auto ära registr…"
click at [1159, 672] on span "Saada" at bounding box center [1157, 670] width 44 height 14
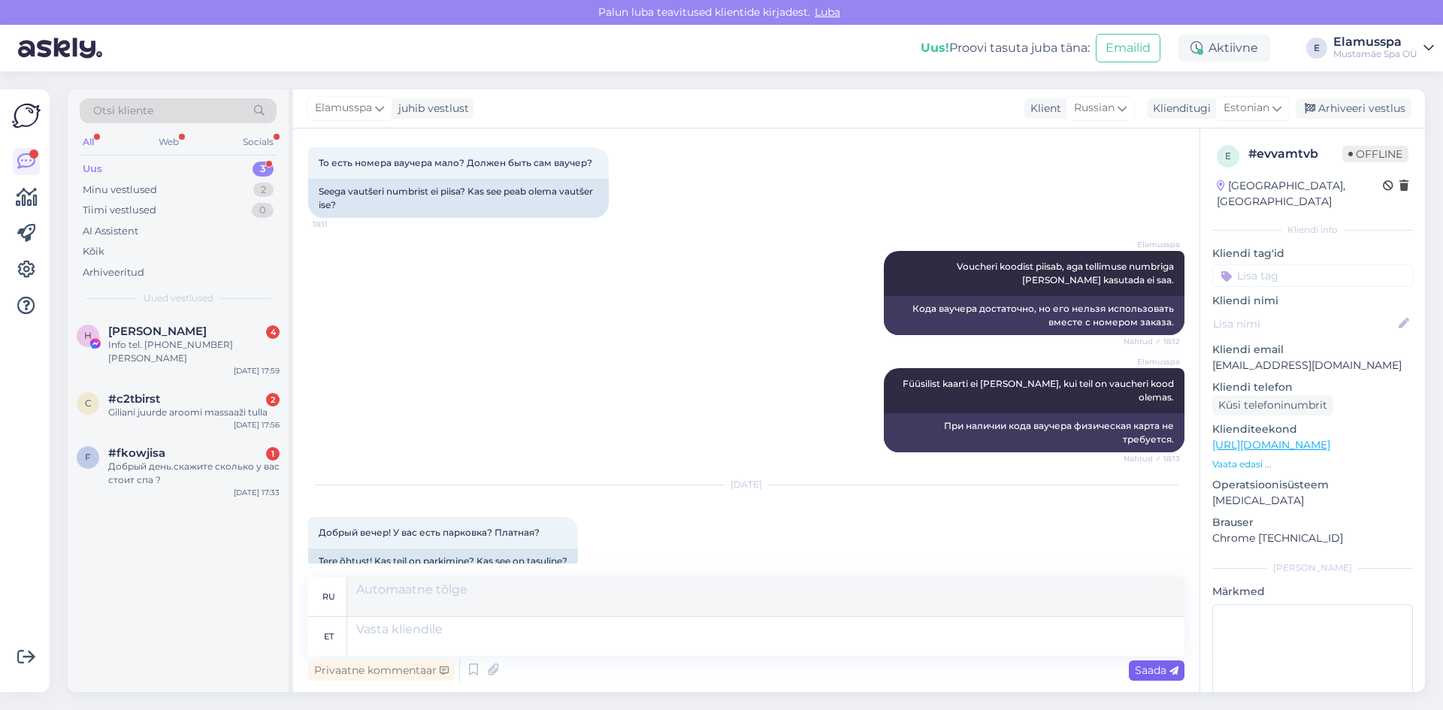
scroll to position [910, 0]
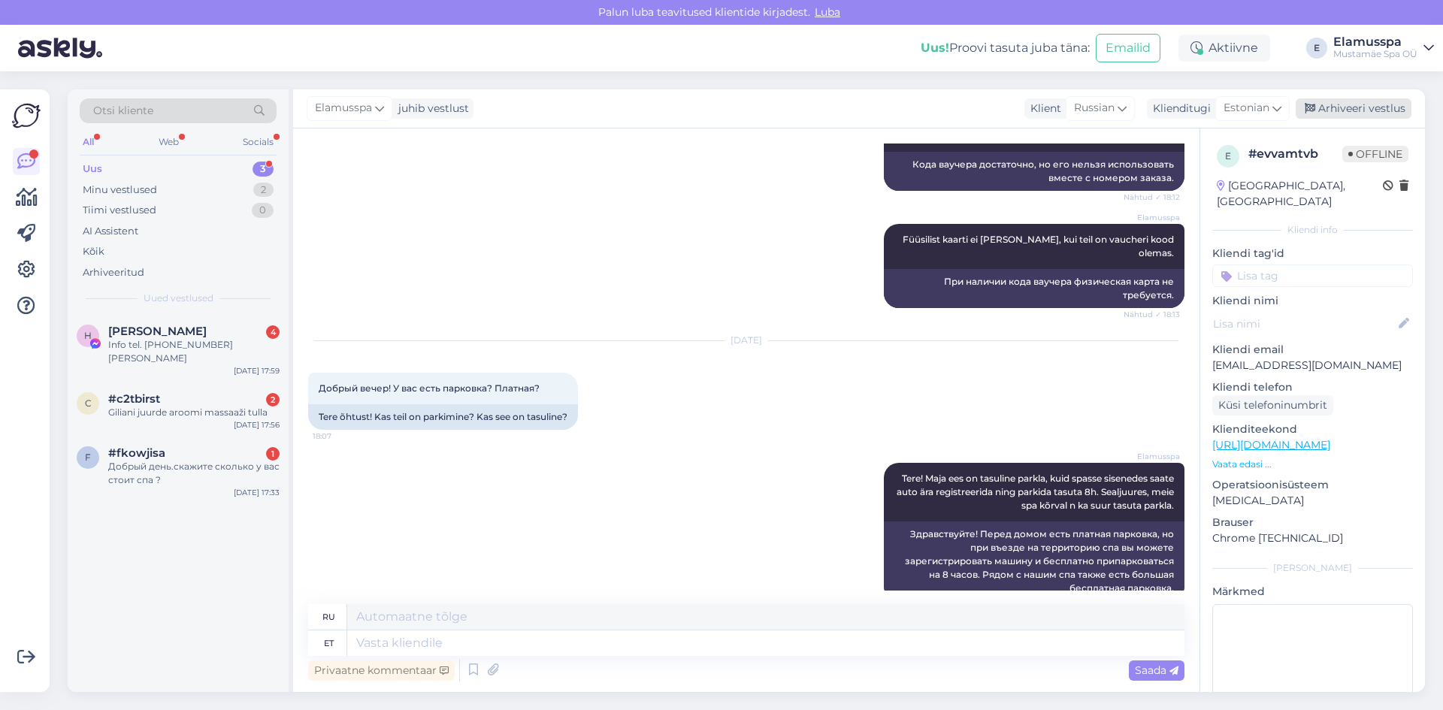
click at [1359, 107] on div "Arhiveeri vestlus" at bounding box center [1353, 108] width 116 height 20
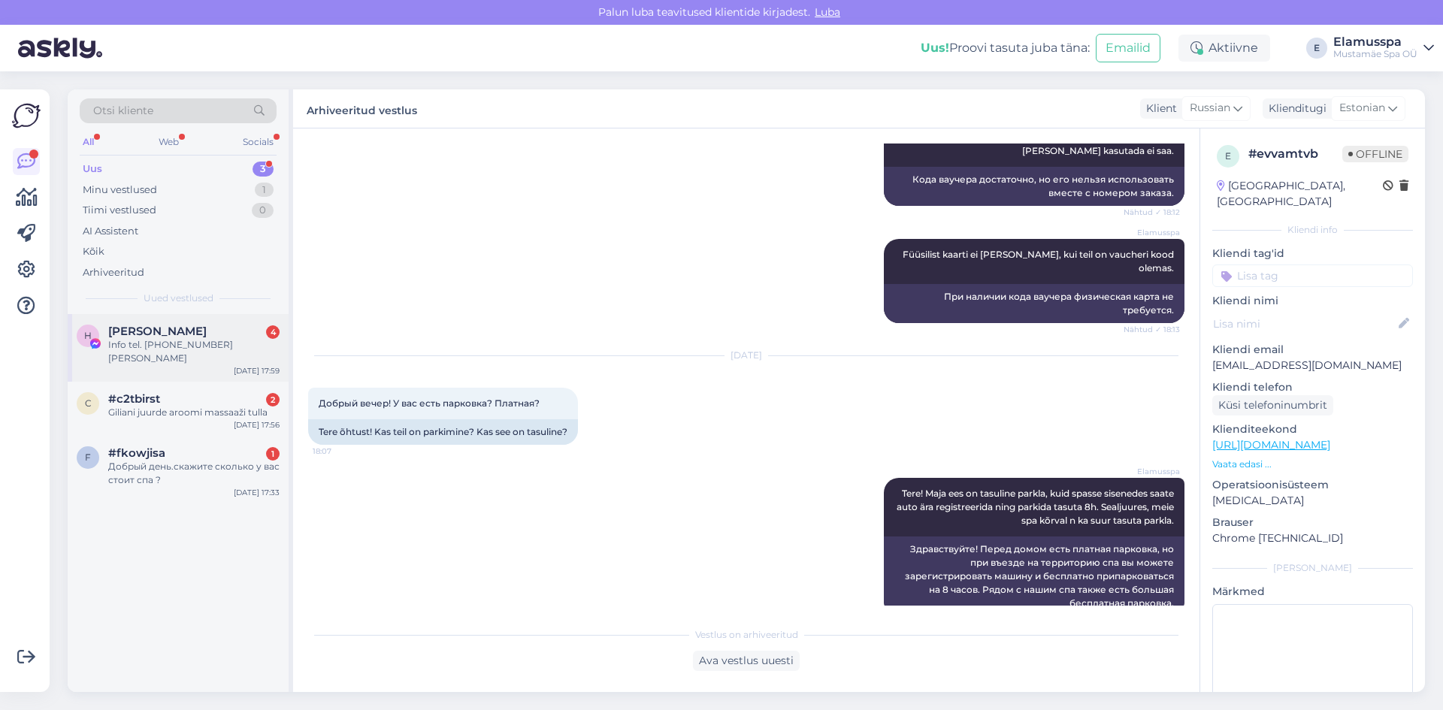
click at [201, 337] on span "[PERSON_NAME]" at bounding box center [157, 332] width 98 height 14
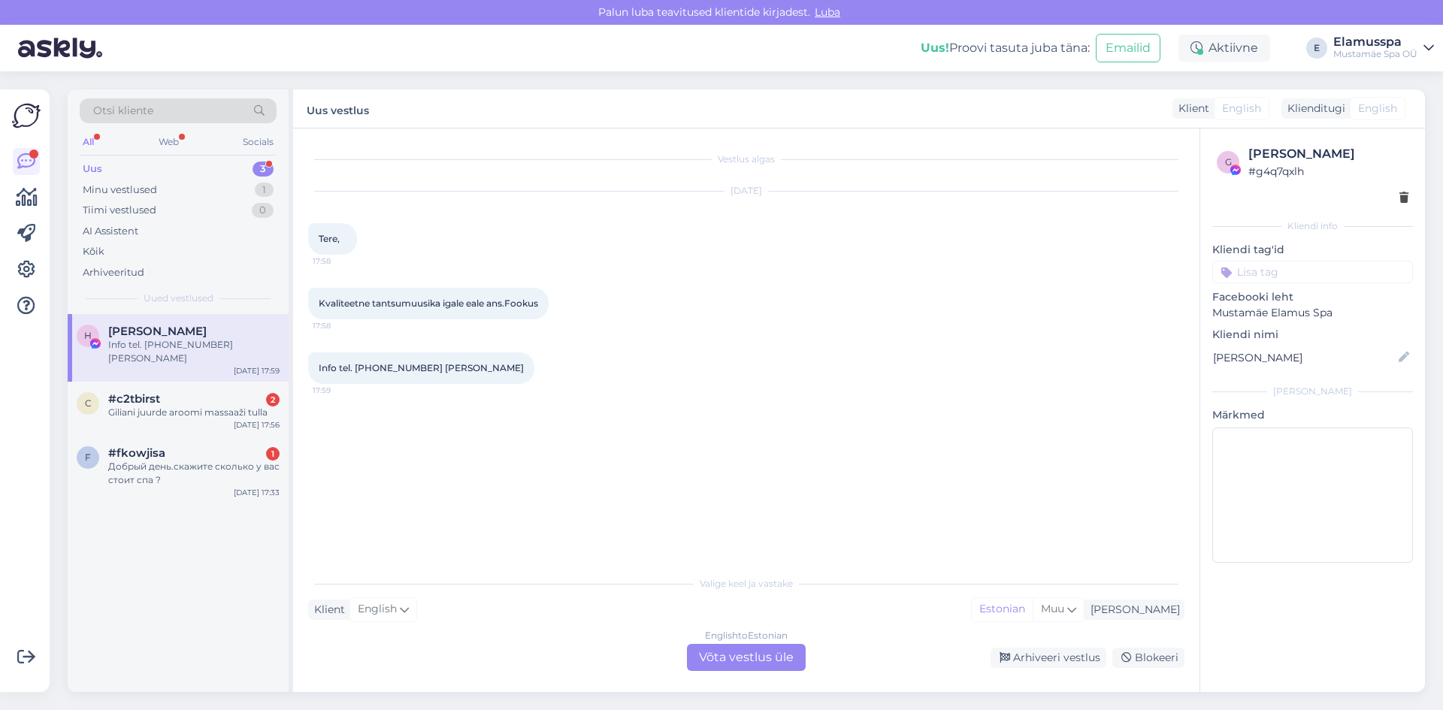
scroll to position [0, 0]
click at [229, 392] on div "#c2tbirst 2" at bounding box center [193, 399] width 171 height 14
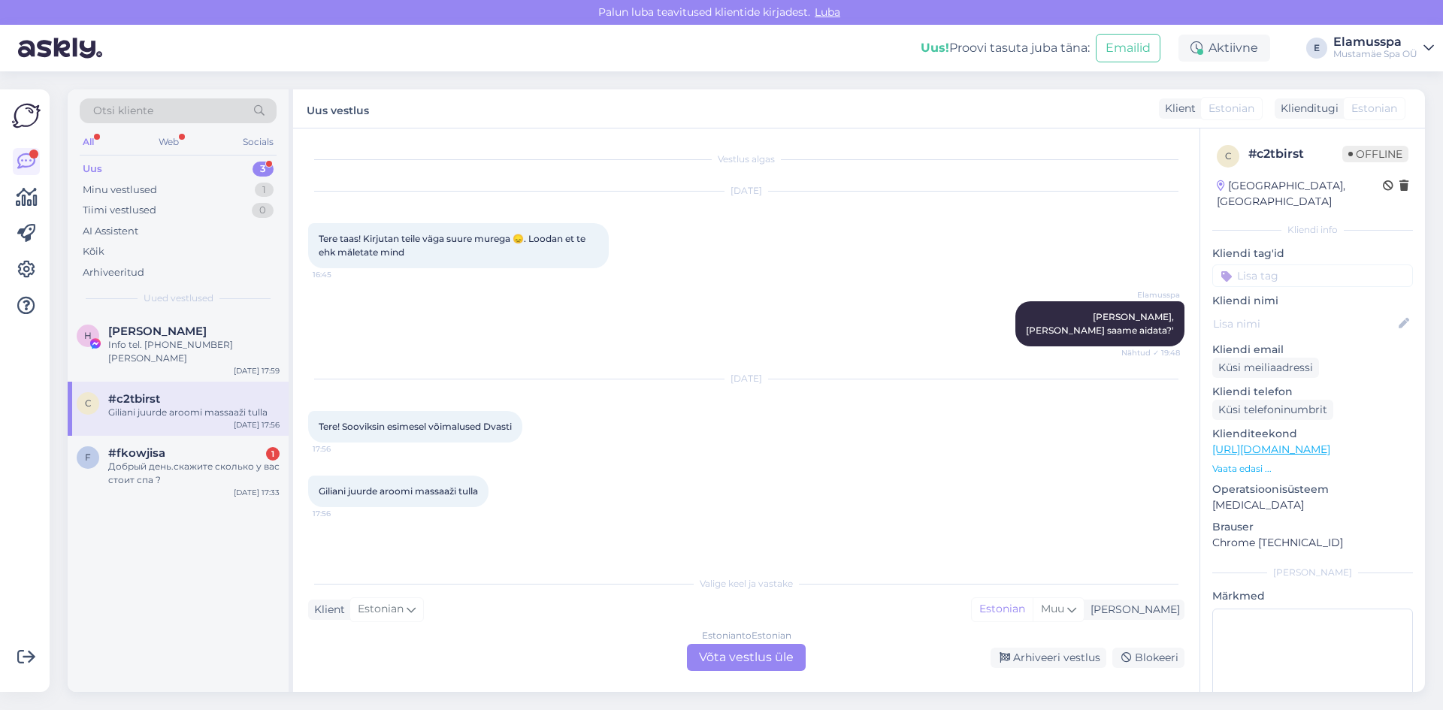
click at [796, 660] on div "Estonian to Estonian Võta vestlus üle" at bounding box center [746, 657] width 119 height 27
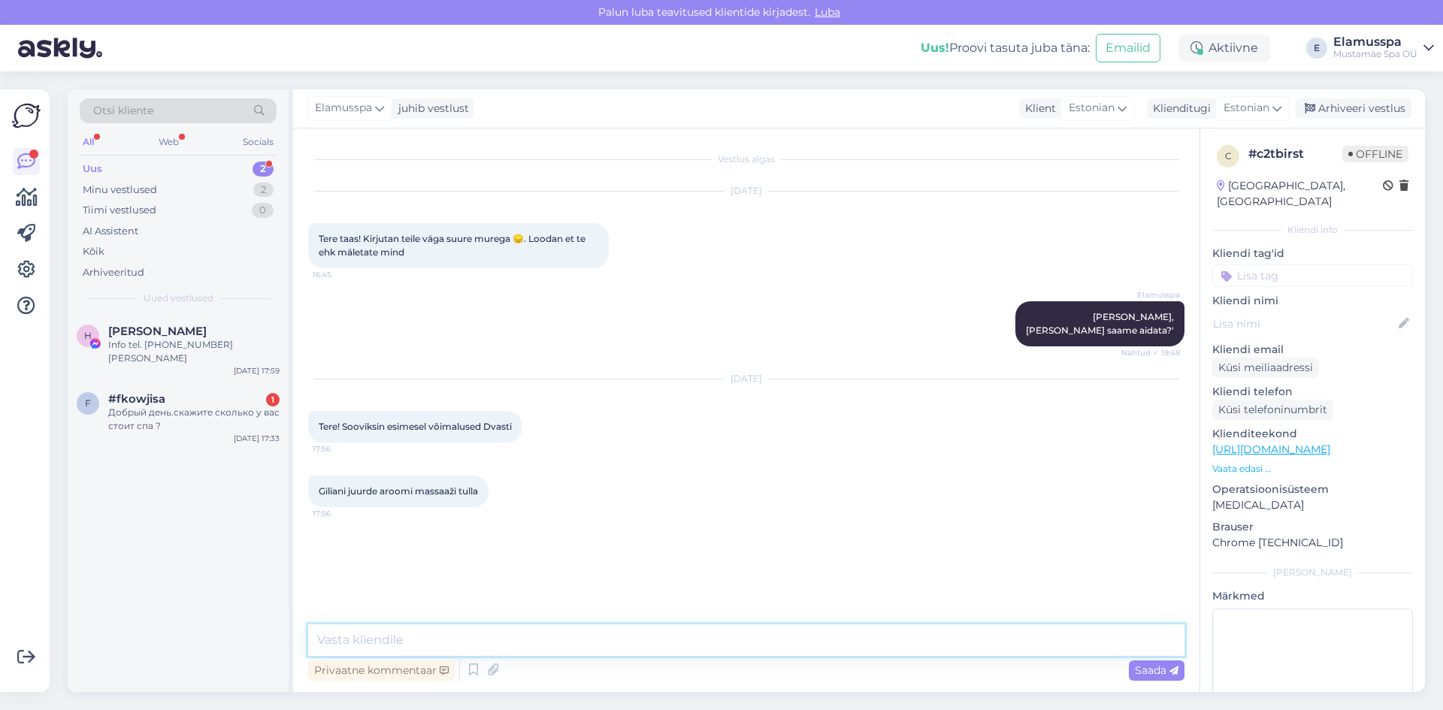
click at [600, 639] on textarea at bounding box center [746, 640] width 876 height 32
type textarea "Tere! Saaksite palun täpsustada, mis kuupäeval ja kellaajal eelistate tulla?"
click at [1181, 675] on div "Saada" at bounding box center [1157, 670] width 56 height 20
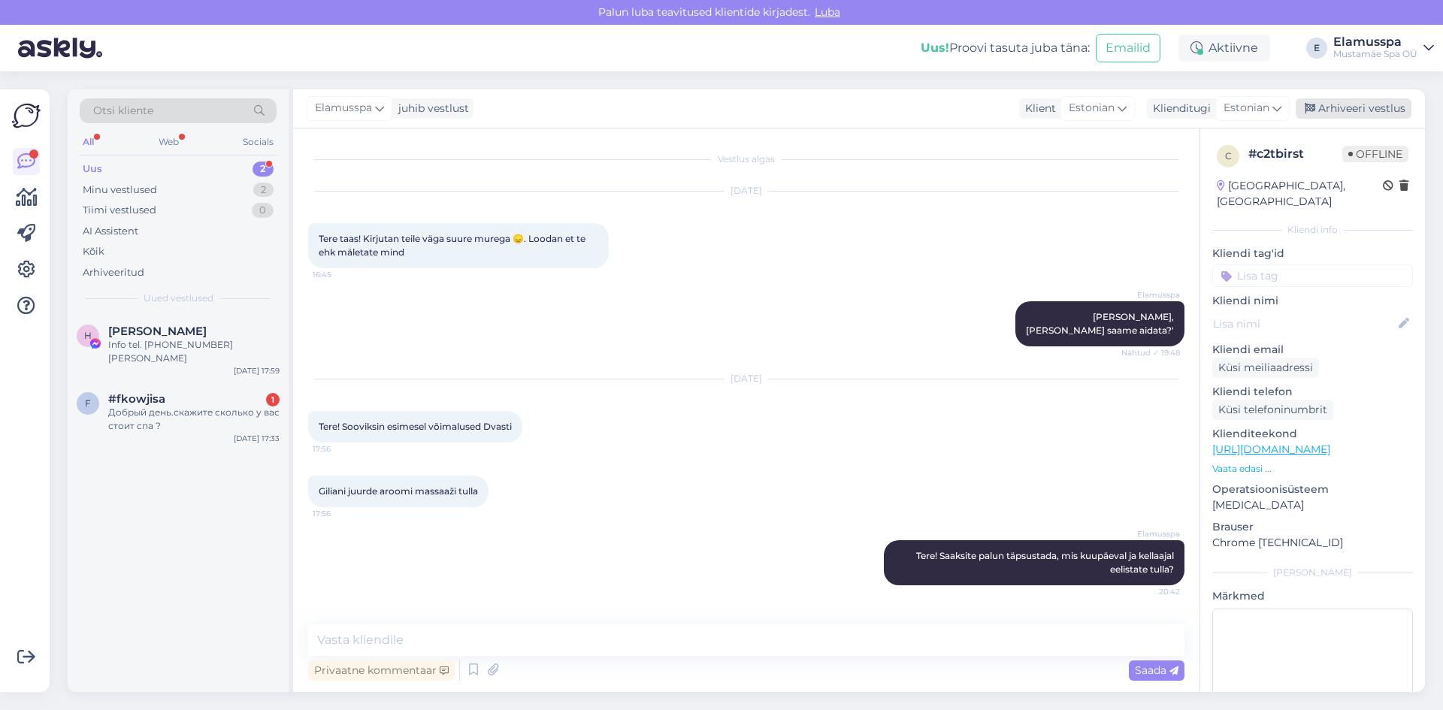
click at [1389, 111] on div "Arhiveeri vestlus" at bounding box center [1353, 108] width 116 height 20
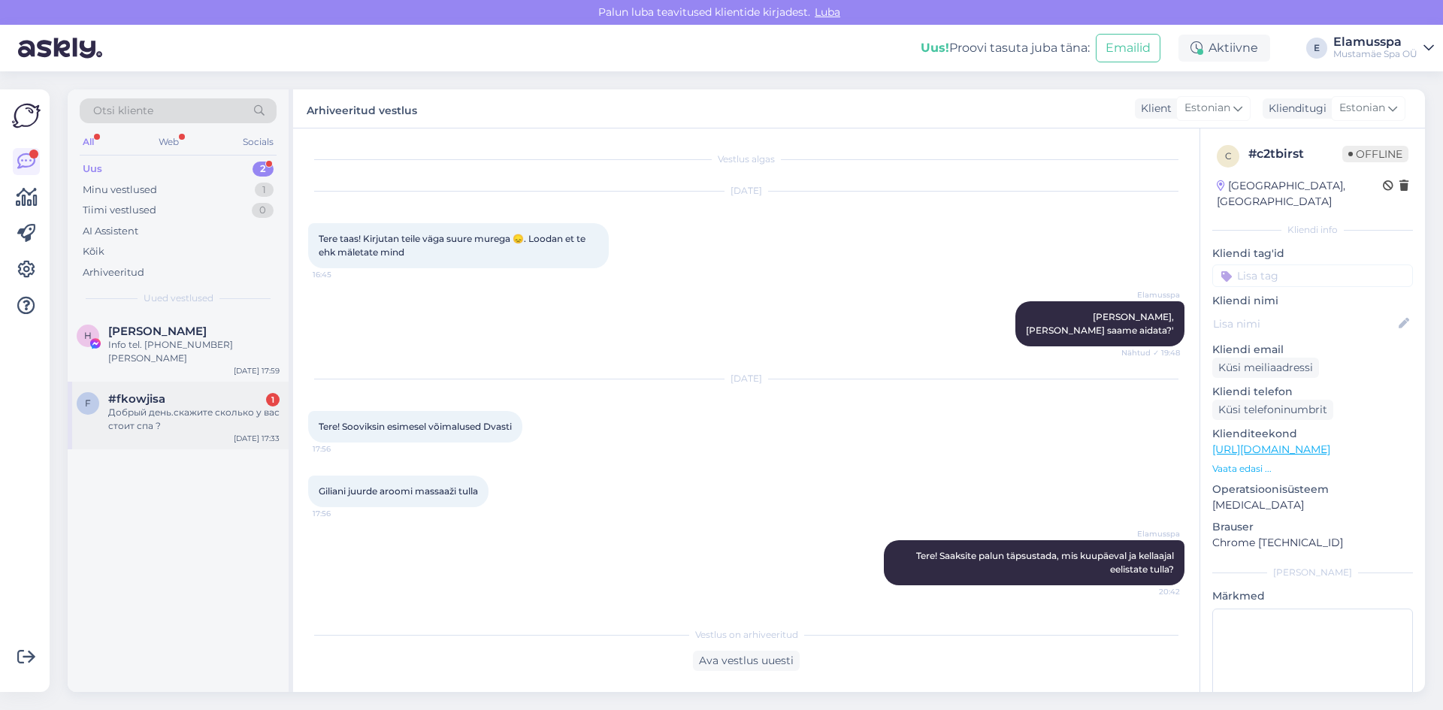
click at [95, 394] on div "f" at bounding box center [88, 403] width 23 height 23
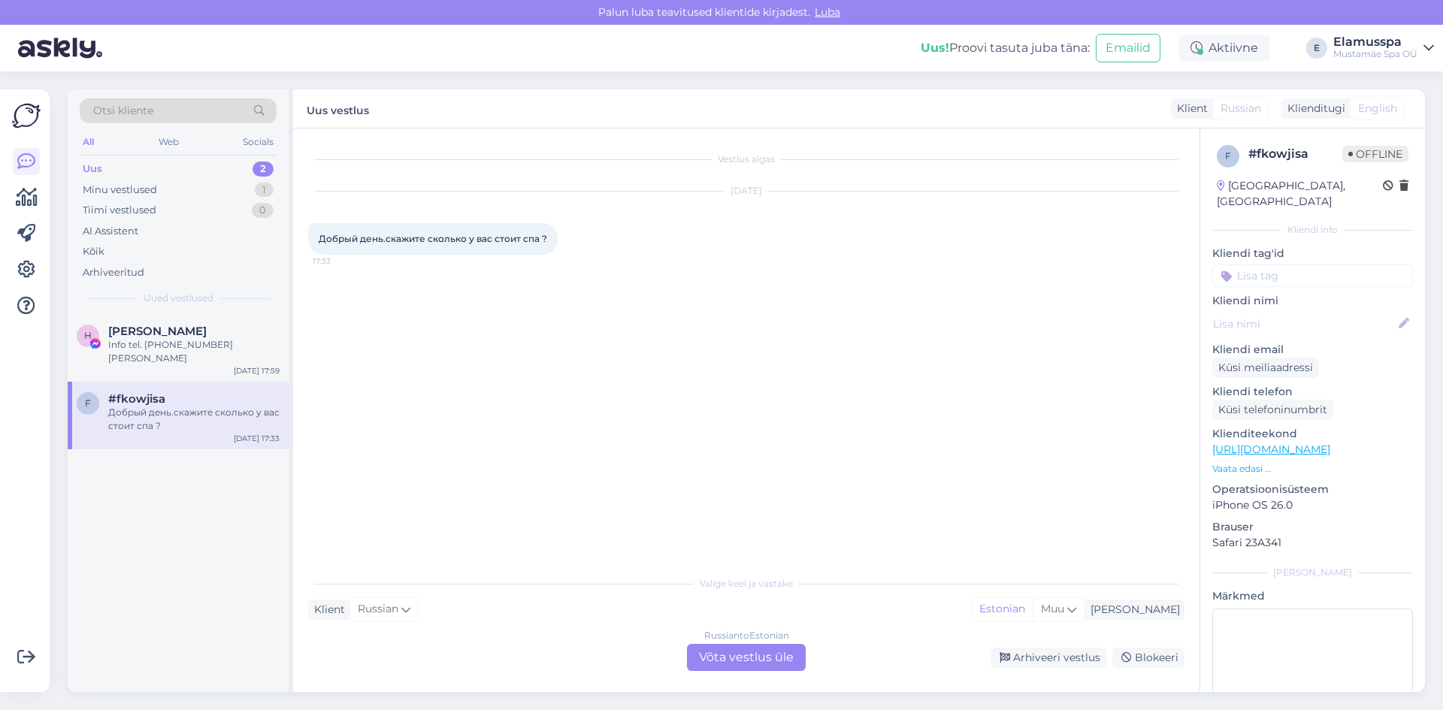
click at [732, 654] on div "Russian to Estonian Võta vestlus üle" at bounding box center [746, 657] width 119 height 27
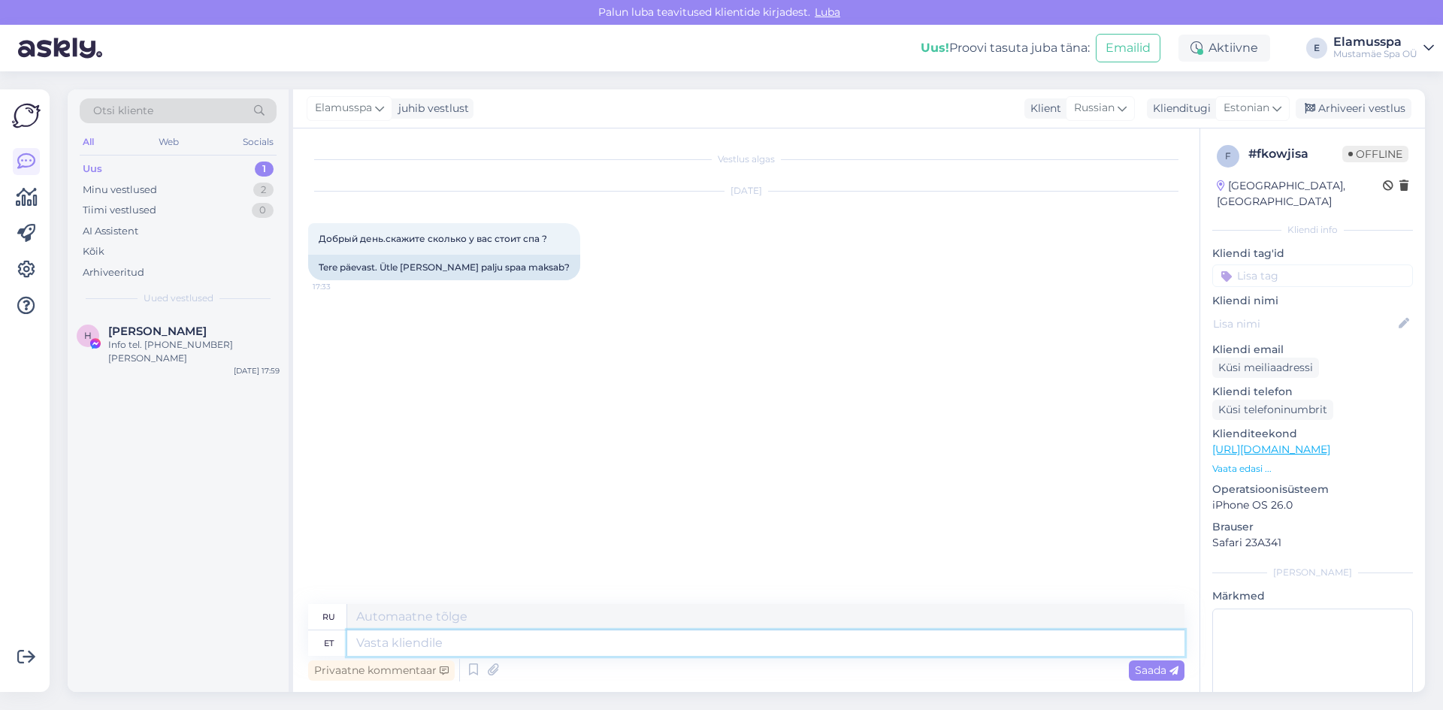
click at [645, 640] on textarea at bounding box center [765, 643] width 837 height 26
type textarea "Tere!"
type textarea "Привет!"
type textarea "Tere! Meie h"
type textarea "Привет! Мы"
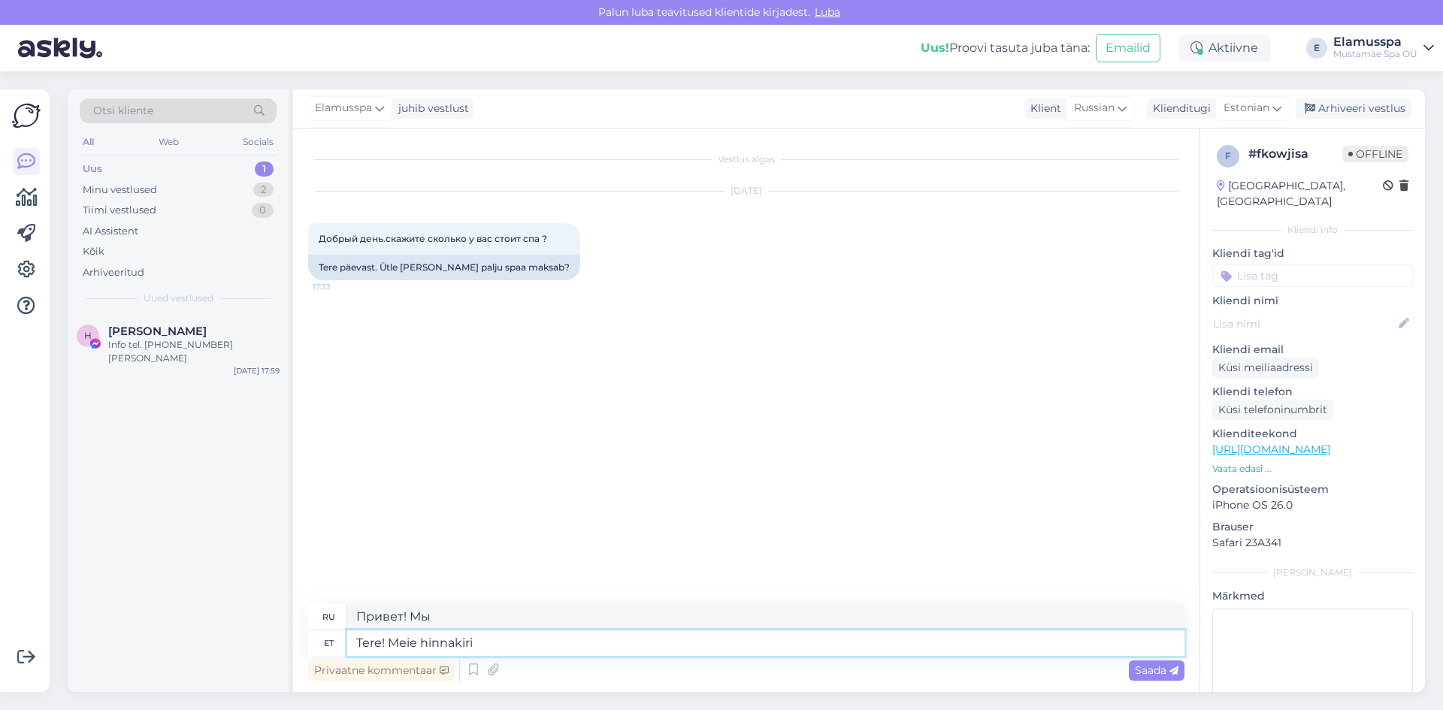
type textarea "Tere! Meie hinnakiri"
type textarea "Здравствуйте! Наш прайс-лист"
type textarea "Tere! Meie hinnakiri varieerub n"
type textarea "Здравствуйте! Наш прайс-лист может меняться."
type textarea "Tere! Meie hinnakiri varieerub nädalapäevast"
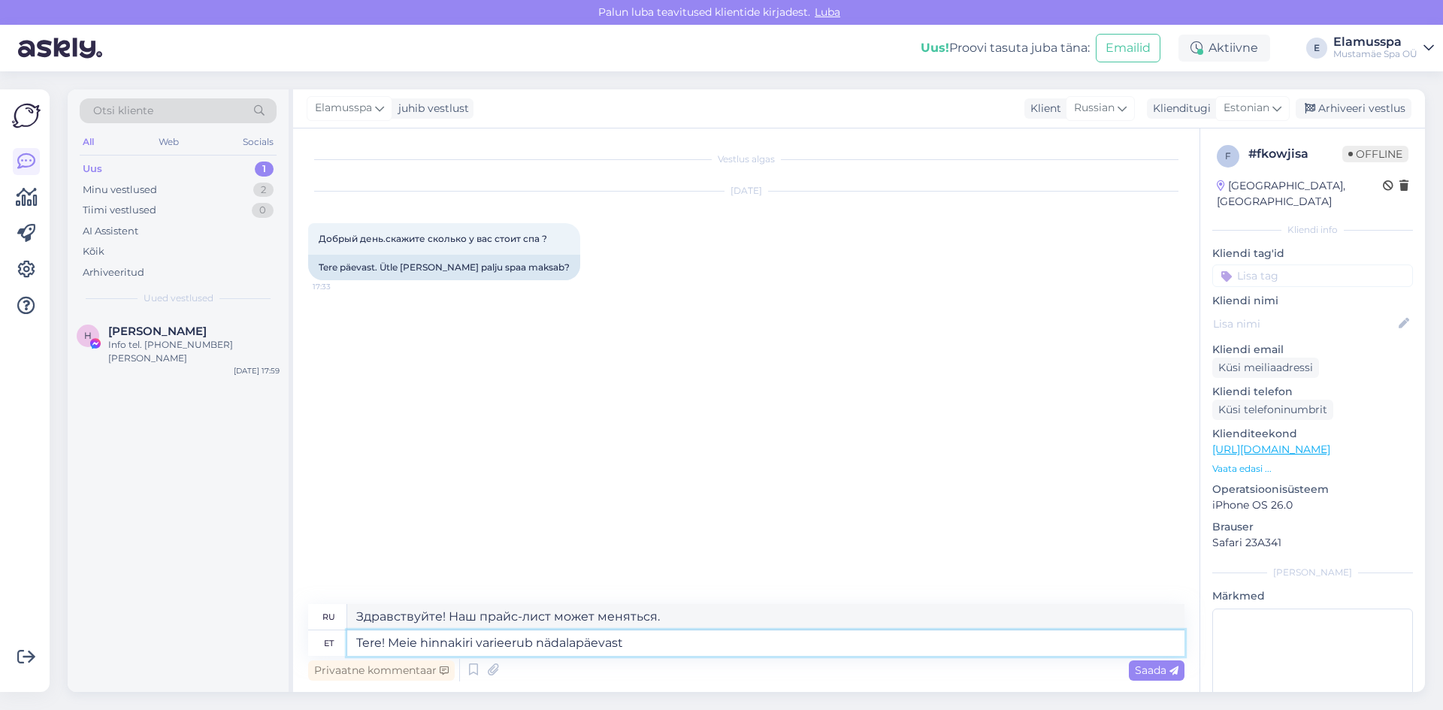
type textarea "Здравствуйте! Наш прайс-лист меняется в зависимости от дня недели."
type textarea "Tere! Meie hinnakiri varieerub nädalapäevast ja ke"
type textarea "Здравствуйте! Наш прайс-лист меняется в зависимости от дня недели и"
type textarea "Tere! Meie hinnakiri varieerub nädalapäevast ja kellaajast."
type textarea "Здравствуйте! Наш прайс-лист меняется в зависимости от дня недели и времени сут…"
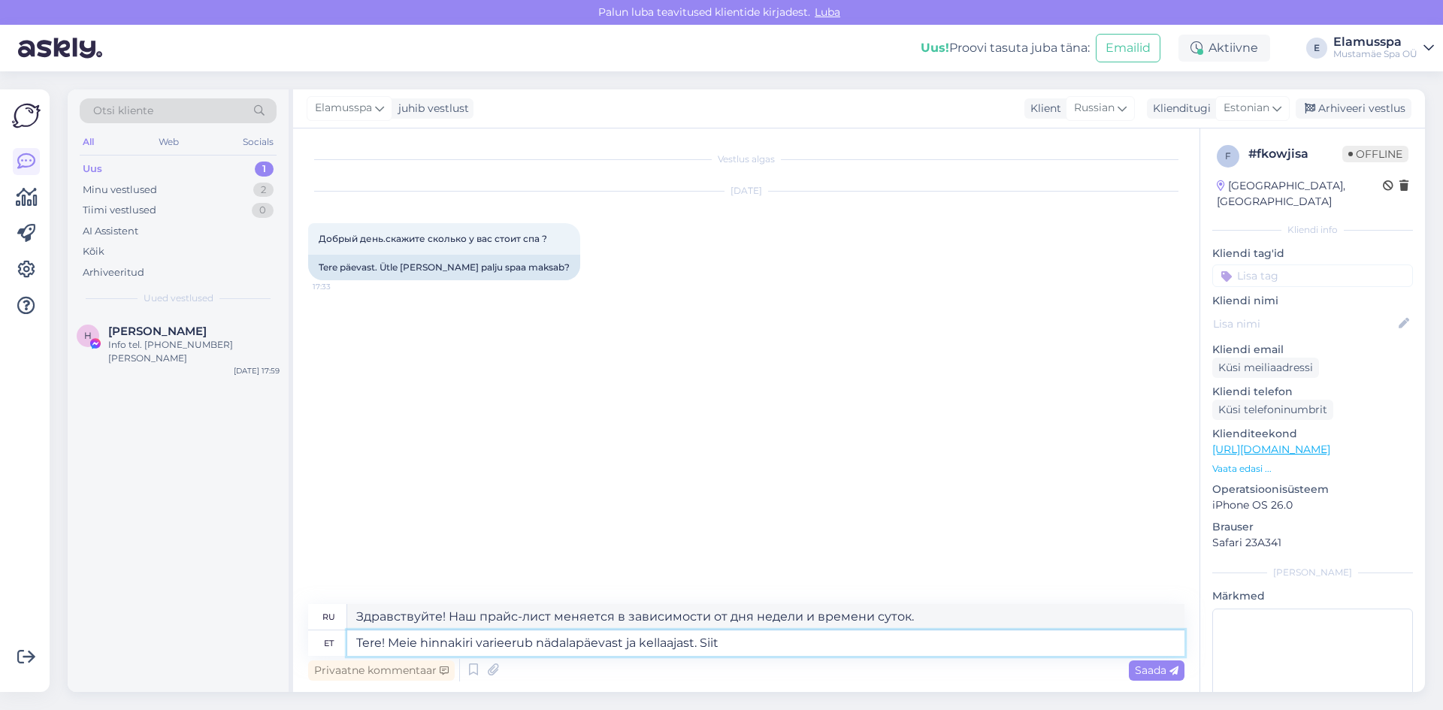
type textarea "Tere! Meie hinnakiri varieerub nädalapäevast ja kellaajast. Siit"
type textarea "Здравствуйте! Наш прайс-лист меняется в зависимости от дня недели и времени сут…"
type textarea "Tere! Meie hinnakiri varieerub nädalapäevast ja kellaajast. Siit leiate"
type textarea "Здравствуйте! Наш прайс-лист меняется в зависимости от дня недели и времени сут…"
type textarea "Tere! Meie hinnakiri varieerub nädalapäevast ja kellaajast. Siit leiate [PERSON…"
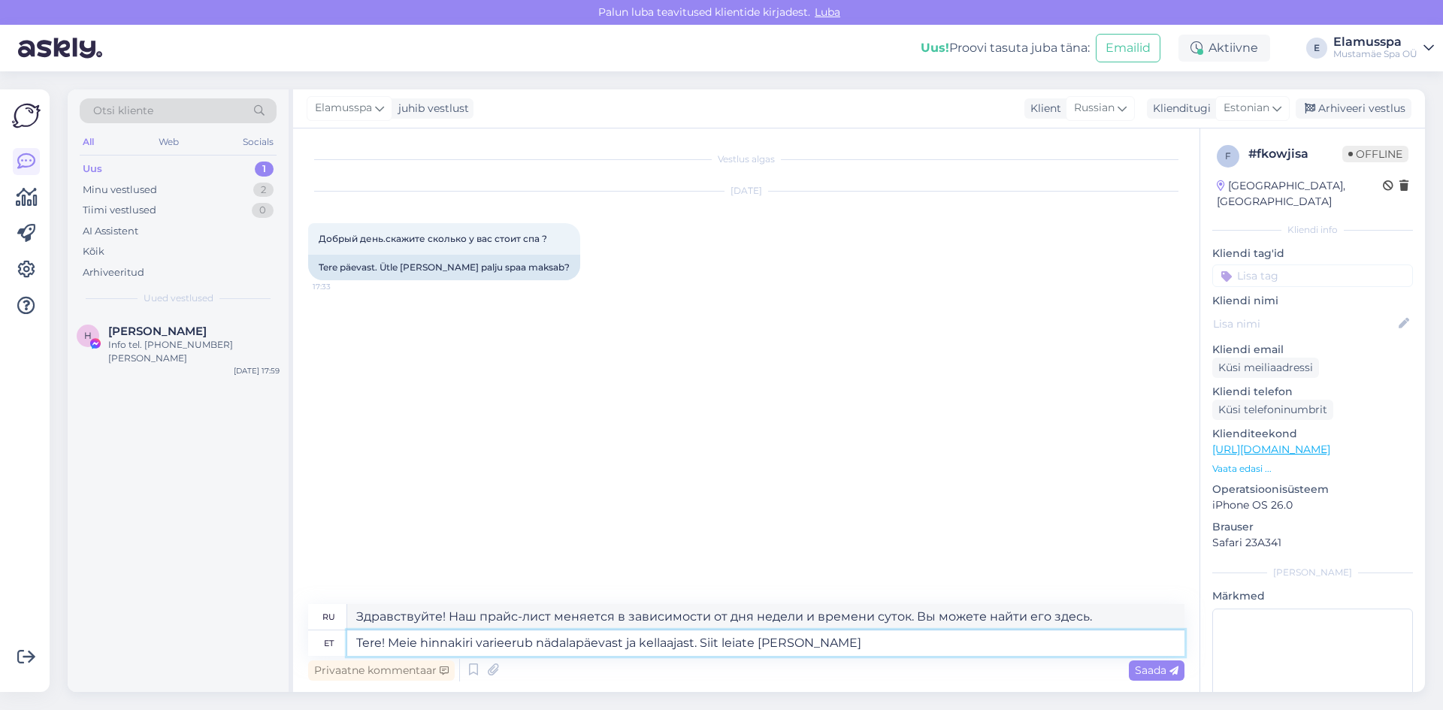
type textarea "Здравствуйте! Наш прайс-лист меняется в зависимости от дня недели и времени сут…"
type textarea "Tere! Meie hinnakiri varieerub nädalapäevast ja kellaajast. Siit leiate [PERSON…"
type textarea "Здравствуйте! Наш прайс-лист меняется в зависимости от дня недели и времени сут…"
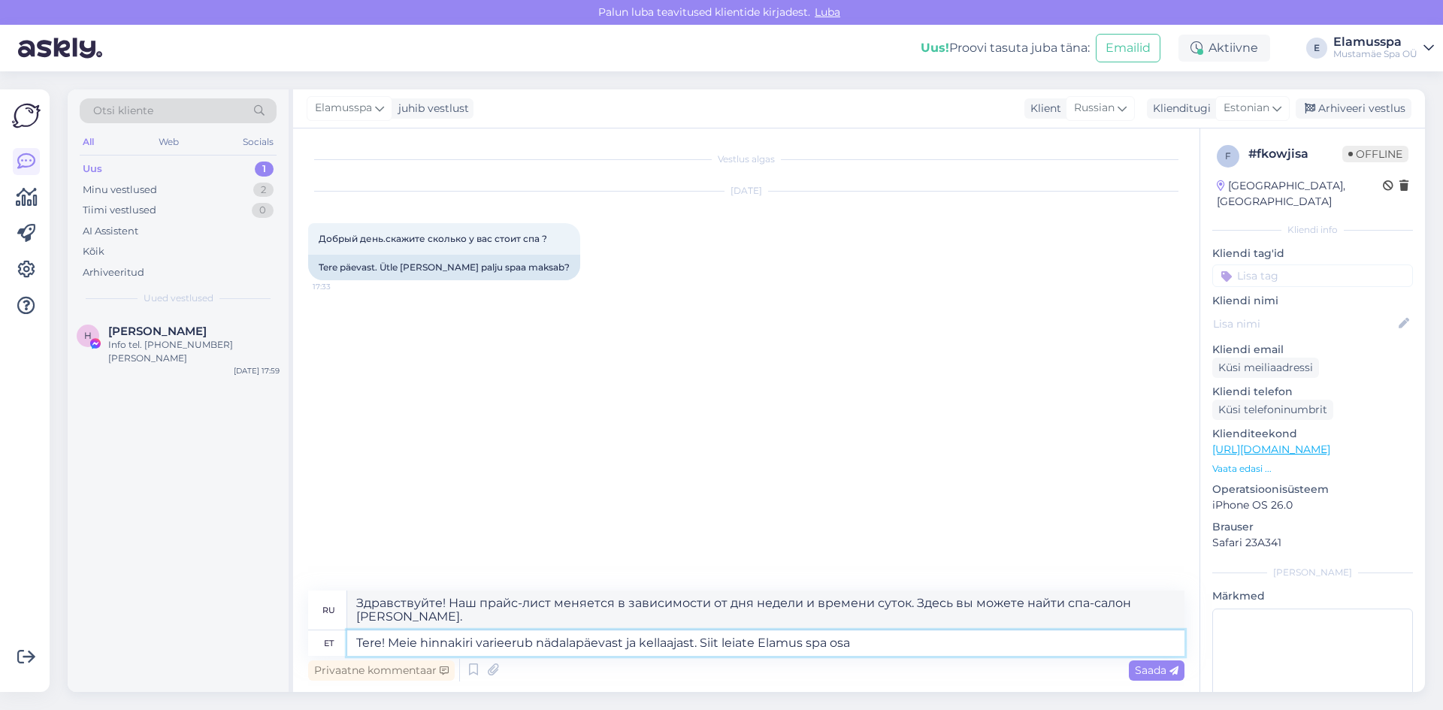
type textarea "Tere! Meie hinnakiri varieerub nädalapäevast ja kellaajast. Siit leiate Elamus …"
type textarea "Здравствуйте! Наш прайс-лист меняется в зависимости от дня недели и времени сут…"
type textarea "Tere! Meie hinnakiri varieerub nädalapäevast ja kellaajast. Siit leiate [PERSON…"
type textarea "Здравствуйте! Наш прайс-лист меняется в зависимости от дня недели и времени сут…"
type textarea "Tere! Meie hinnakiri varieerub nädalapäevast ja kellaajast. Siit leiate Elamus …"
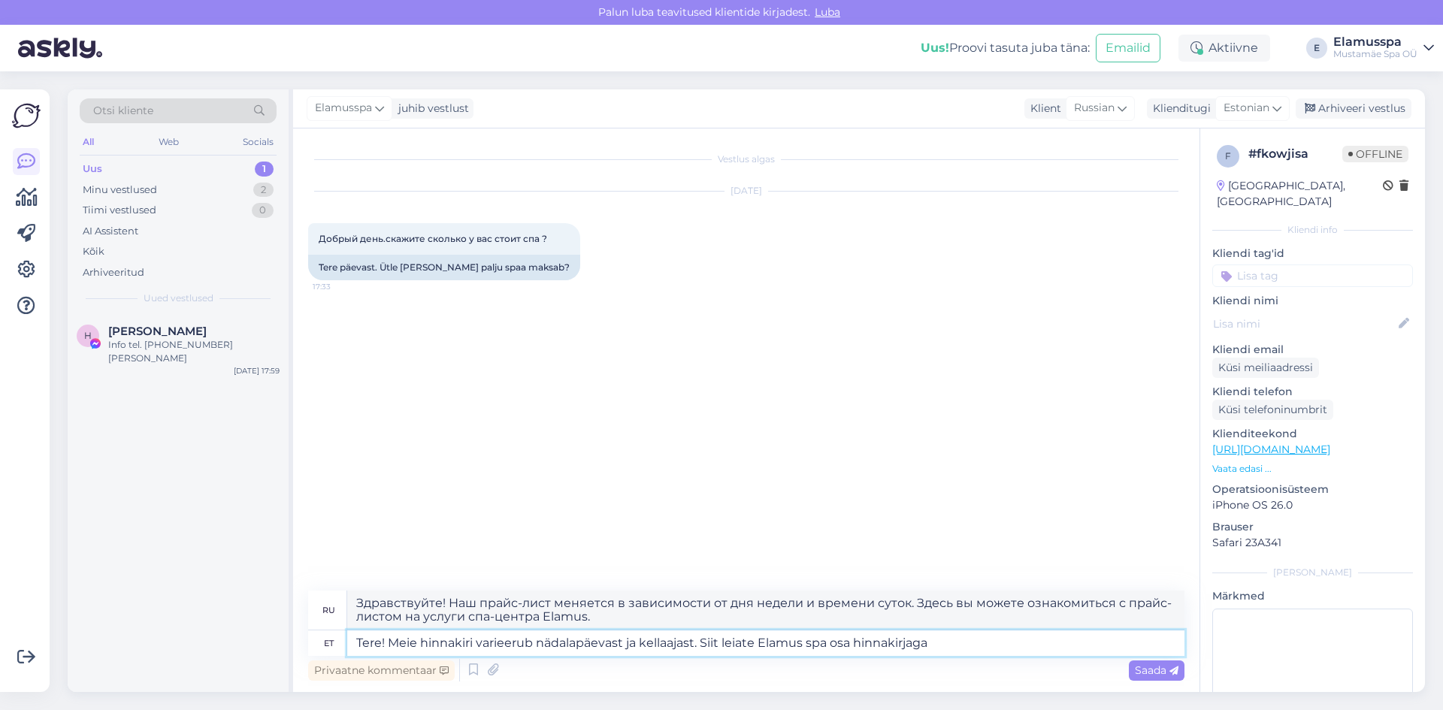
type textarea "Здравствуйте! Наш прайс-лист меняется в зависимости от дня недели и времени сут…"
type textarea "Tere! Meie hinnakiri varieerub nädalapäevast ja kellaajast. Siit leiate [PERSON…"
type textarea "Здравствуйте! Наш прайс-лист меняется в зависимости от дня недели и времени сут…"
type textarea "Tere! Meie hinnakiri varieerub nädalapäevast ja kellaajast. Siit leiate Elamus …"
type textarea "Здравствуйте! Наш прайс-лист меняется в зависимости от дня недели и времени сут…"
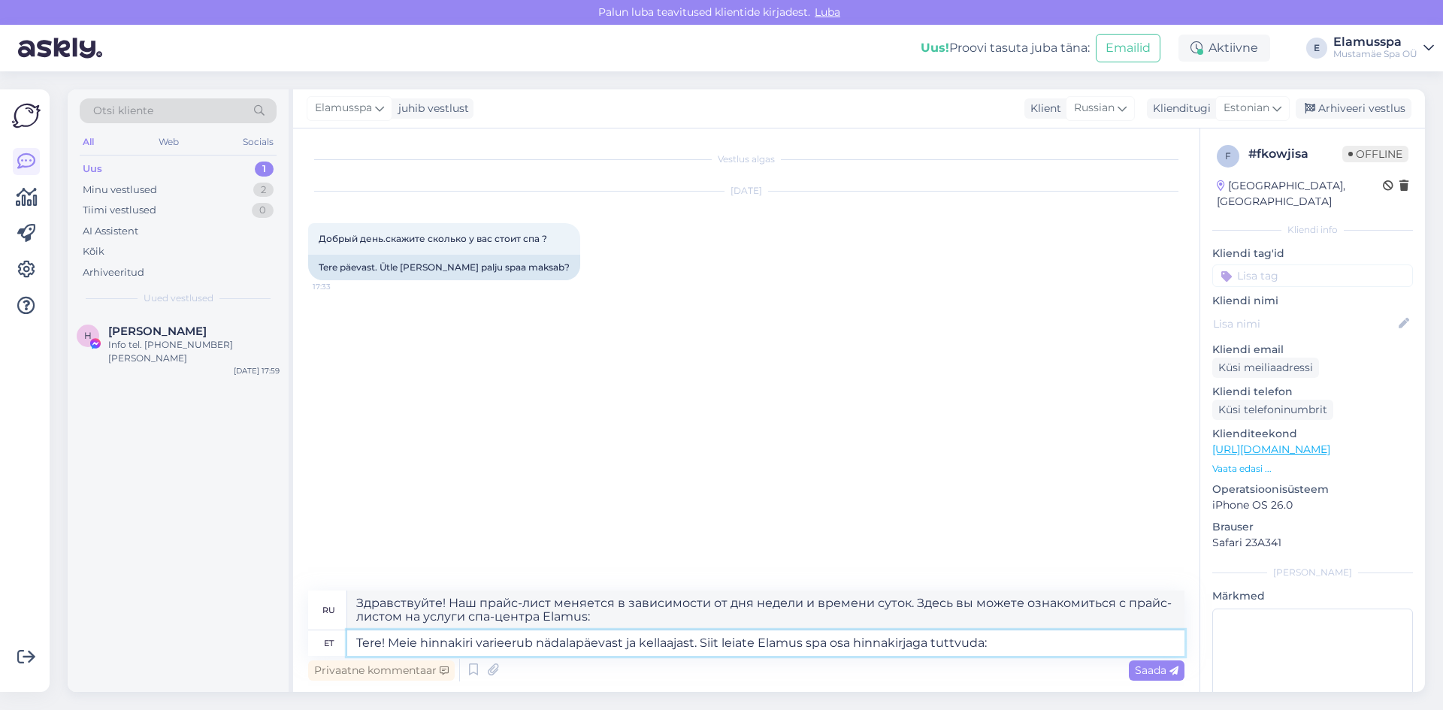
paste textarea "[URL][DOMAIN_NAME]"
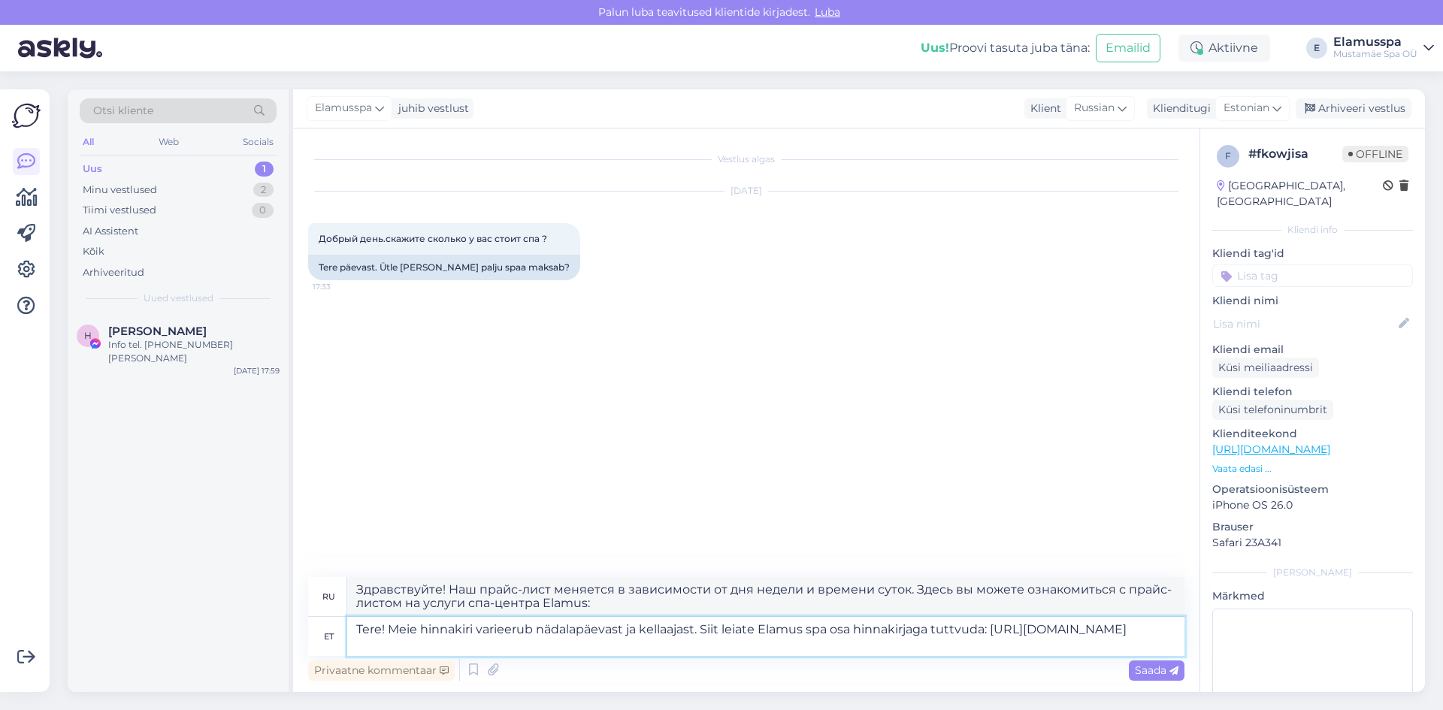
type textarea "Tere! Meie hinnakiri varieerub nädalapäevast ja kellaajast. Siit leiate Elamus …"
type textarea "Здравствуйте! Наш прайс-лист меняется в зависимости от дня недели и времени сут…"
type textarea "Tere! Meie hinnakiri varieerub nädalapäevast ja kellaajast. Siit leiate Elamus …"
type textarea "Здравствуйте! Наш прайс-лист меняется в зависимости от дня недели и времени сут…"
type textarea "Tere! Meie hinnakiri varieerub nädalapäevast ja kellaajast. Siit leiate Elamus …"
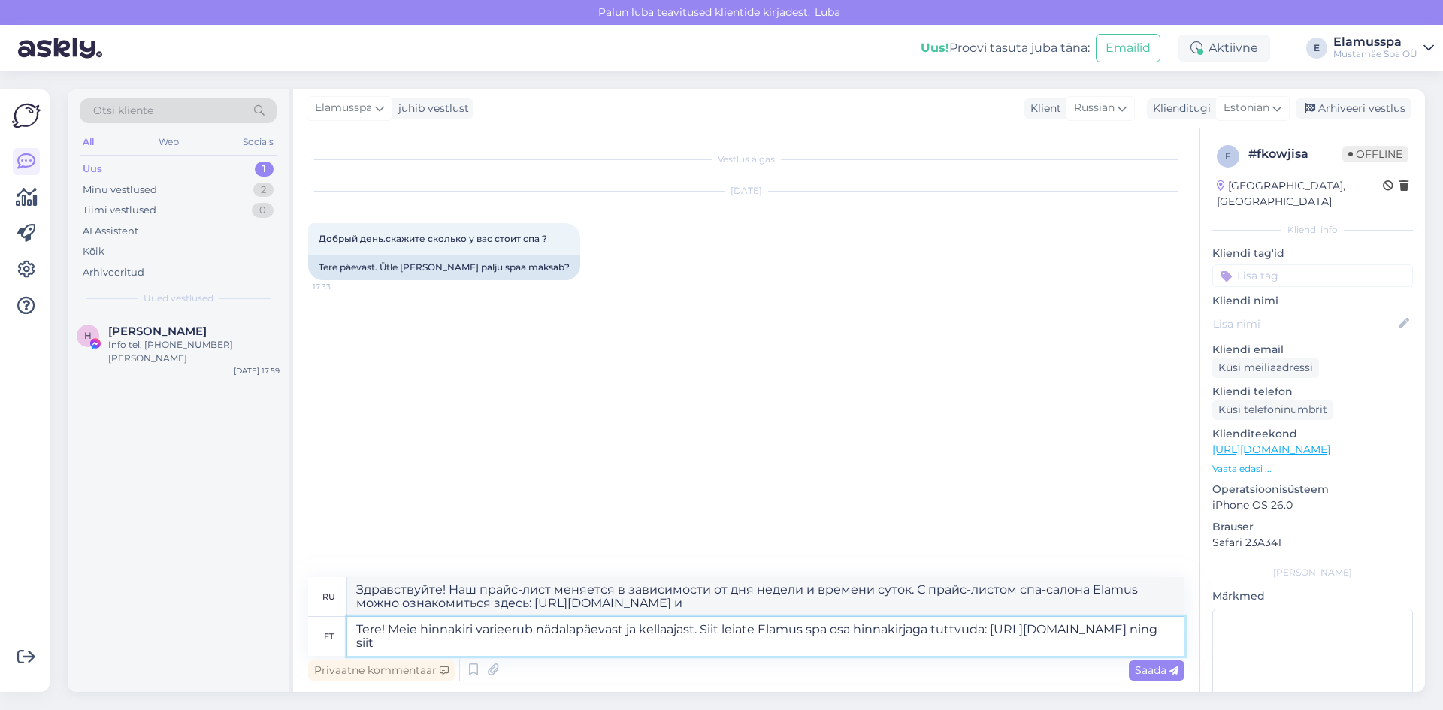
type textarea "Здравствуйте! Наш прайс-лист меняется в зависимости от дня недели и времени сут…"
type textarea "Tere! Meie hinnakiri varieerub nädalapäevast ja kellaajast. Siit leiate Elamus …"
type textarea "Здравствуйте! Наш прайс-лист меняется в зависимости от дня недели и времени сут…"
type textarea "Tere! Meie hinnakiri varieerub nädalapäevast ja kellaajast. Siit leiate Elamus …"
type textarea "Здравствуйте! Наш прайс-лист меняется в зависимости от дня недели и времени сут…"
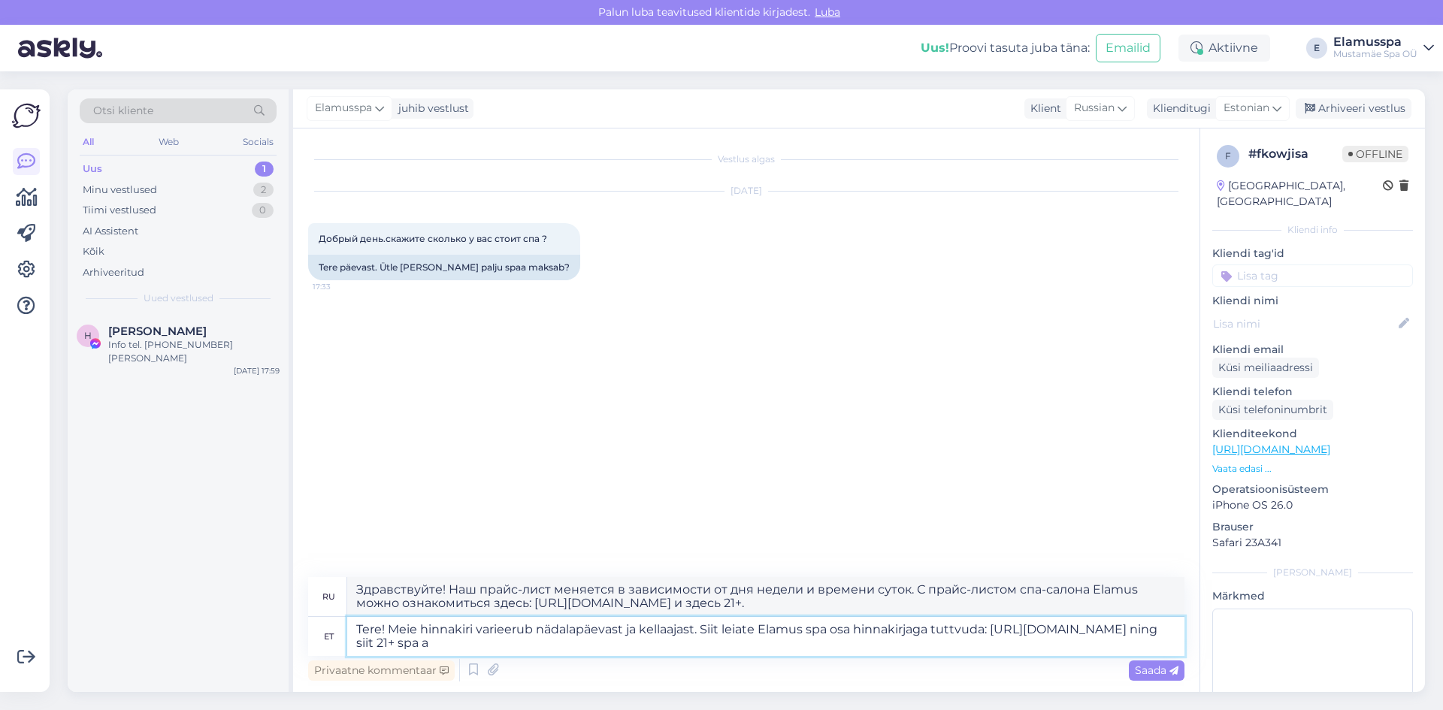
type textarea "Tere! Meie hinnakiri varieerub nädalapäevast ja kellaajast. Siit leiate Elamus …"
type textarea "Здравствуйте! Наш прайс-лист меняется в зависимости от дня недели и времени сут…"
type textarea "Tere! Meie hinnakiri varieerub nädalapäevast ja kellaajast. Siit leiate Elamus …"
type textarea "Здравствуйте! Наш прайс-лист меняется в зависимости от дня недели и времени сут…"
type textarea "Tere! Meie hinnakiri varieerub nädalapäevast ja kellaajast. Siit leiate Elamus …"
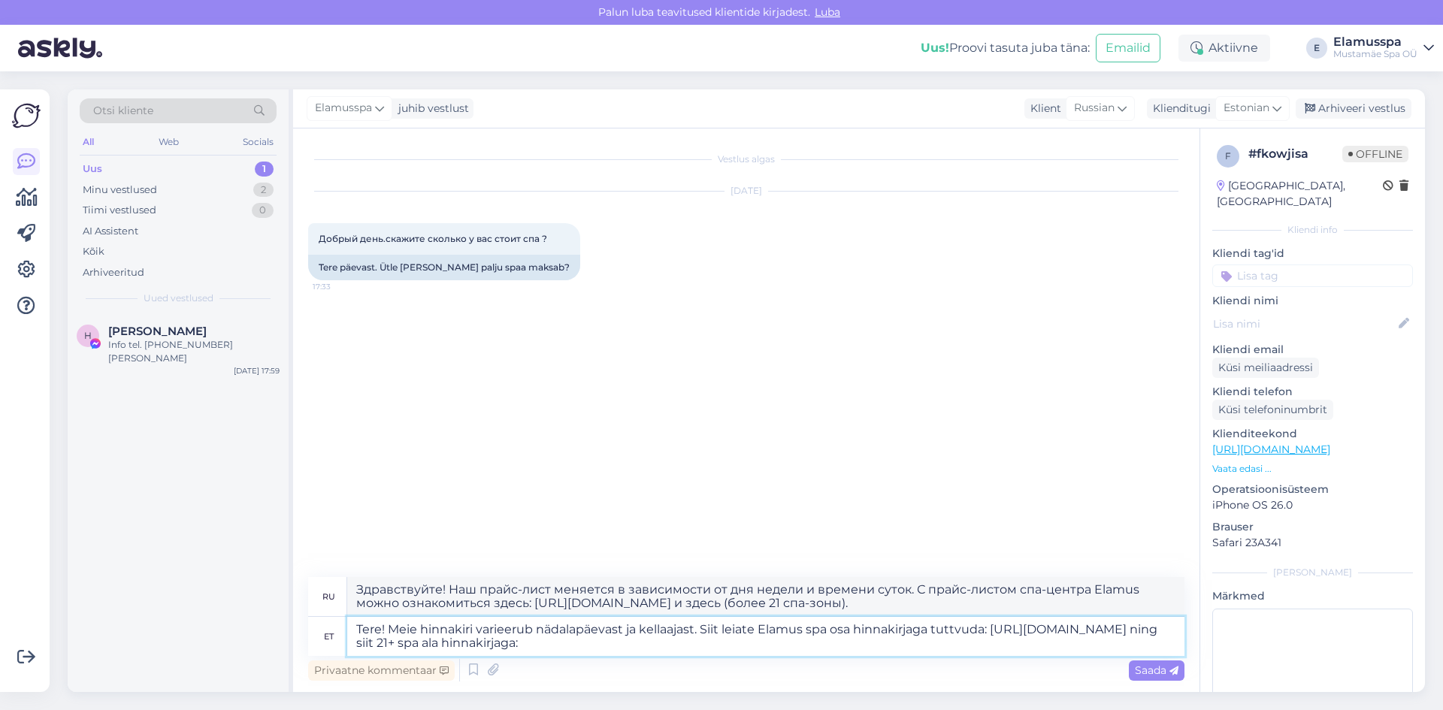
type textarea "Здравствуйте! Наш прайс-лист меняется в зависимости от дня недели и времени сут…"
paste textarea "[URL][DOMAIN_NAME]"
type textarea "Tere! Meie hinnakiri varieerub nädalapäevast ja kellaajast. Siit leiate Elamus …"
type textarea "Здравствуйте! Наш прайс-лист меняется в зависимости от дня недели и времени сут…"
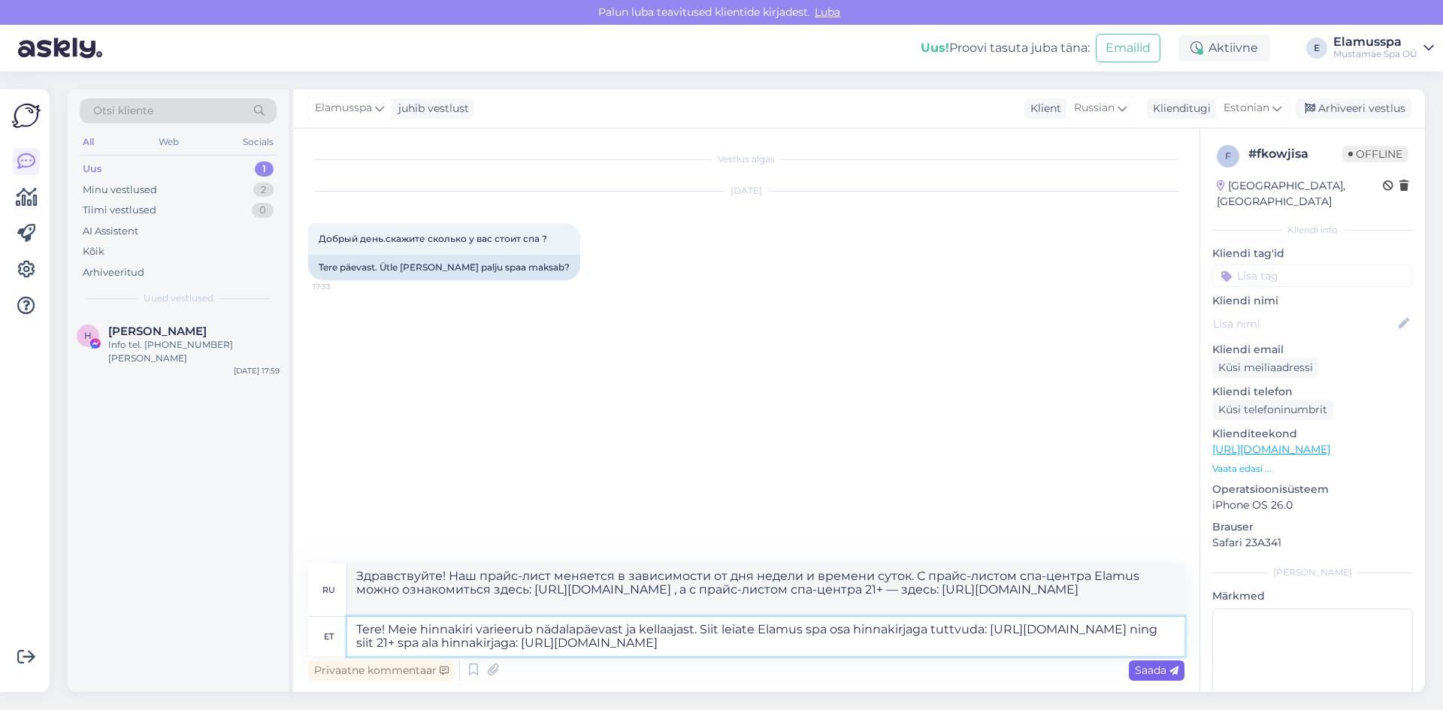
type textarea "Tere! Meie hinnakiri varieerub nädalapäevast ja kellaajast. Siit leiate Elamus …"
click at [1165, 672] on span "Saada" at bounding box center [1157, 670] width 44 height 14
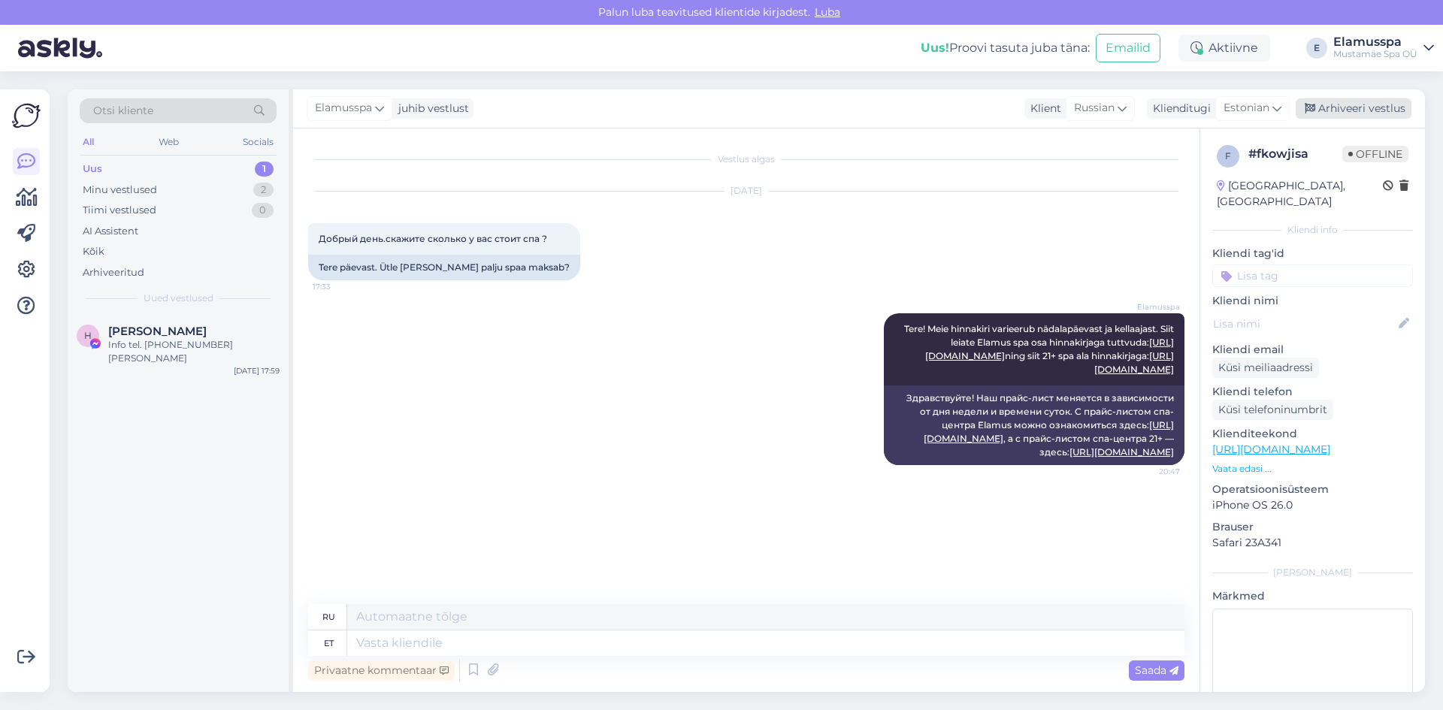
click at [1347, 104] on div "Arhiveeri vestlus" at bounding box center [1353, 108] width 116 height 20
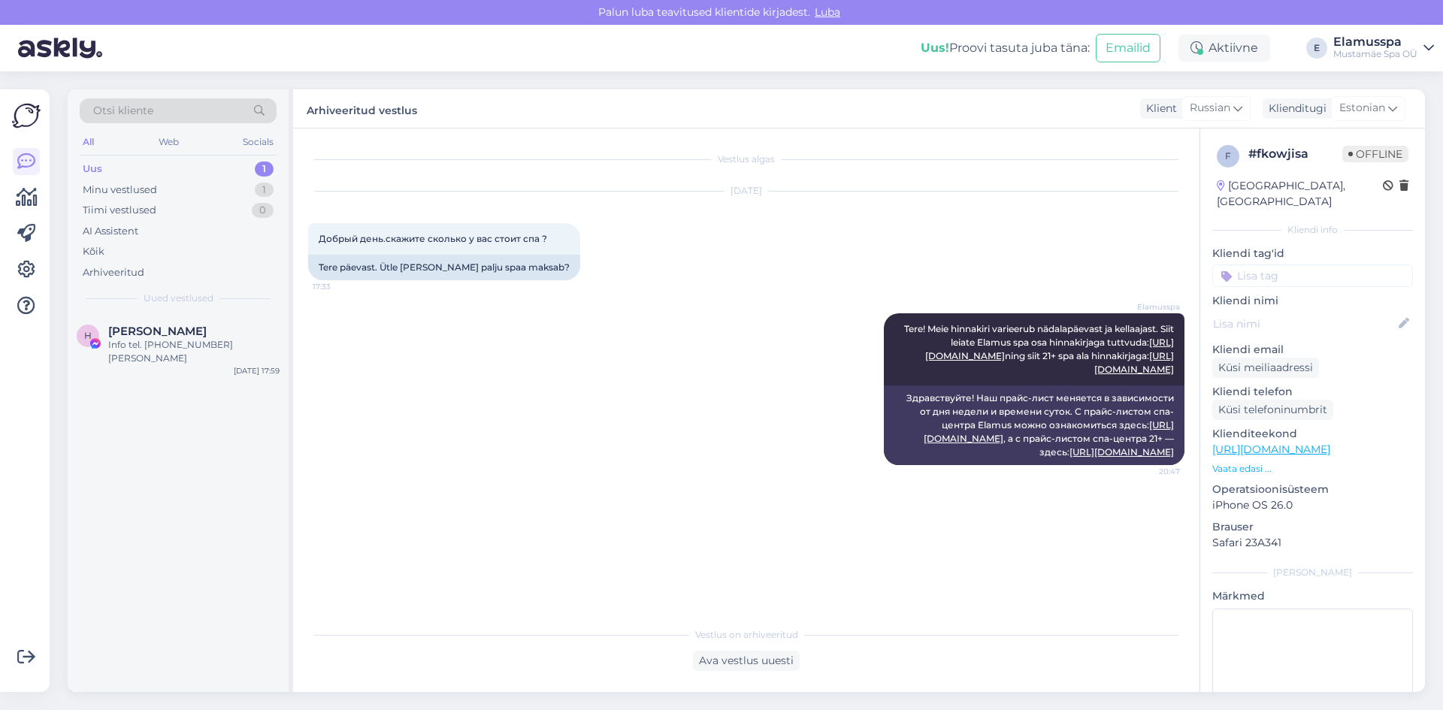
click at [244, 166] on div "Uus 1" at bounding box center [178, 169] width 197 height 21
click at [237, 192] on div "Minu vestlused 1" at bounding box center [178, 190] width 197 height 21
click at [203, 340] on div "Hei, onko spa auki [DATE]? Tai 2.1?" at bounding box center [193, 345] width 171 height 14
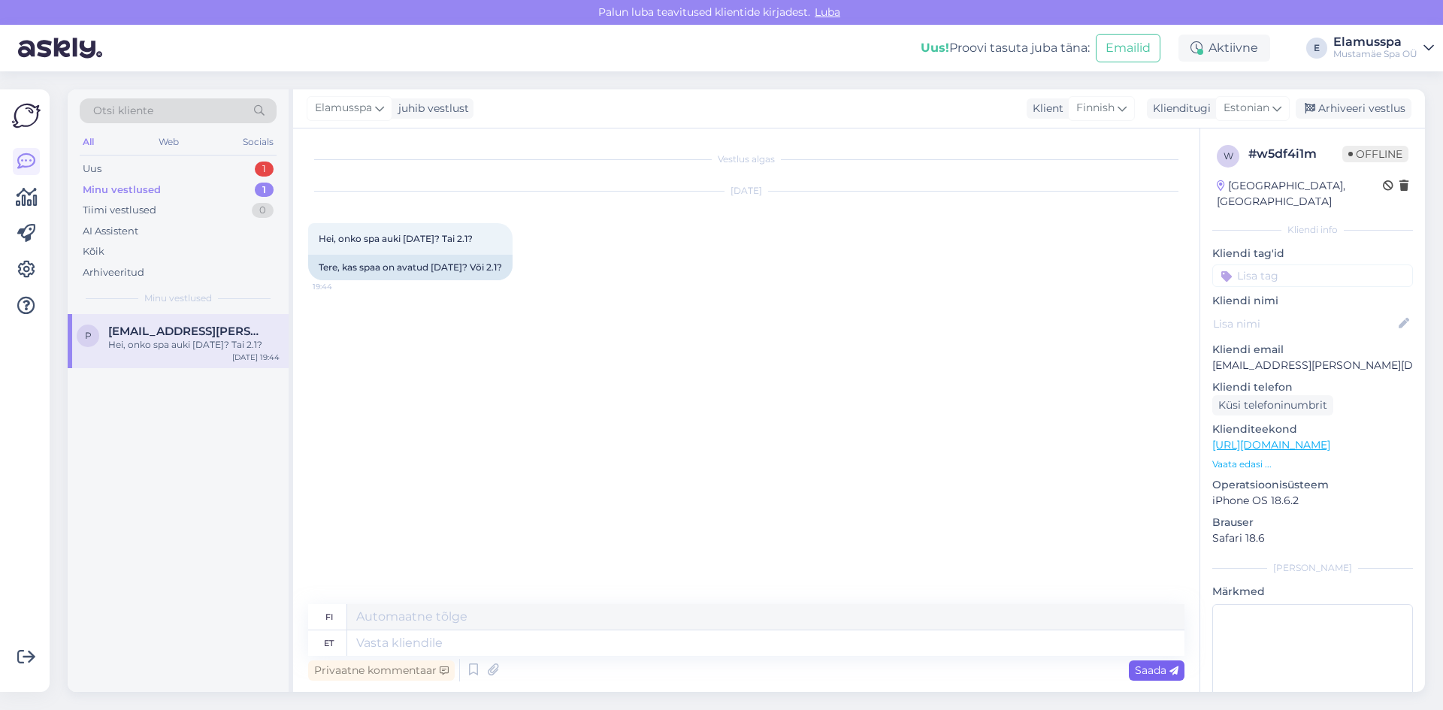
click at [1135, 668] on span "Saada" at bounding box center [1157, 670] width 44 height 14
click at [601, 638] on textarea at bounding box center [765, 643] width 837 height 26
click at [409, 644] on textarea at bounding box center [765, 643] width 837 height 26
type textarea "Tere!"
type textarea "Hei!"
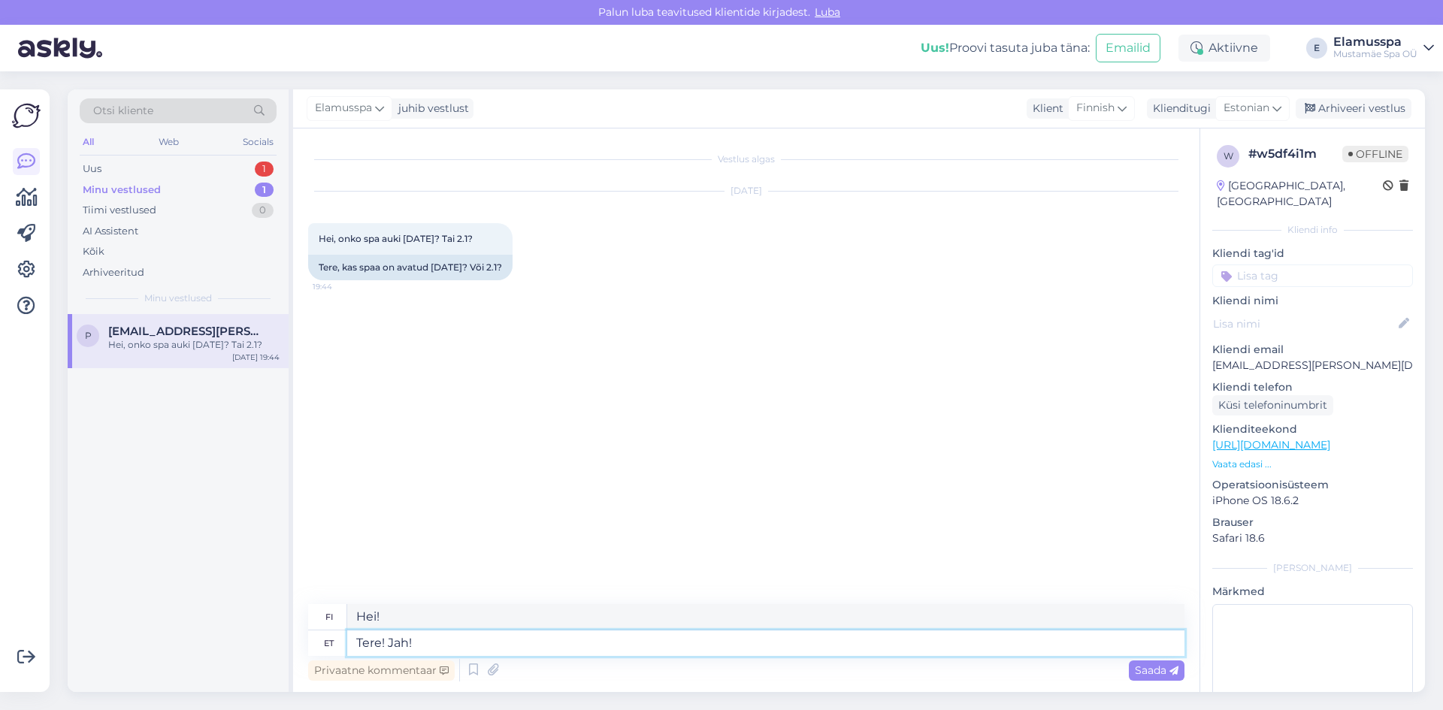
type textarea "Tere! Jah!"
type textarea "Hei! Kyllä!"
type textarea "Tere! Jah! Ootame te"
type textarea "Hei! Kyllä! Odotamme"
type textarea "Tere! Jah! Ootame teid k"
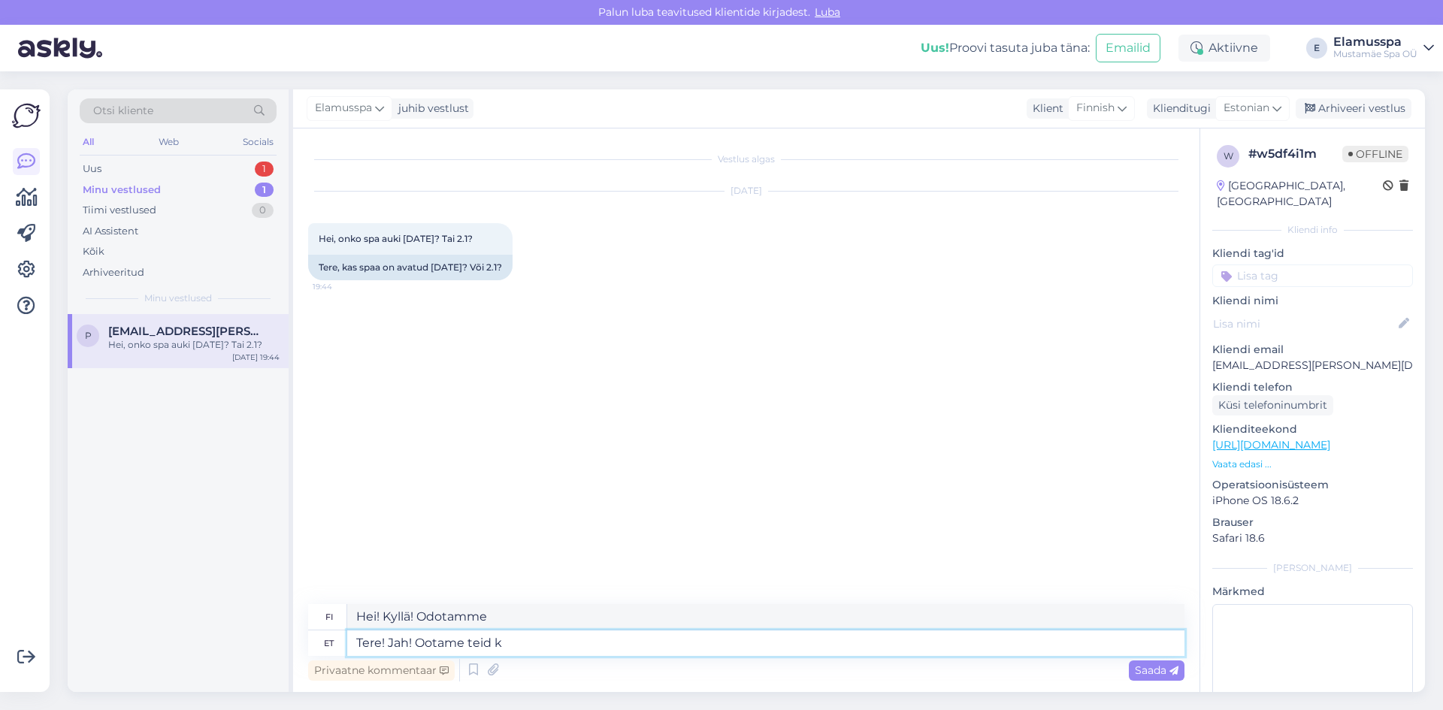
type textarea "Hei! Kyllä! Odotamme sinua"
type textarea "Tere! Jah! Ootame teid [PERSON_NAME]!"
type textarea "Hei! Kyllä! Odotamme innolla tapaamistamme!"
click at [1160, 675] on span "Saada" at bounding box center [1157, 670] width 44 height 14
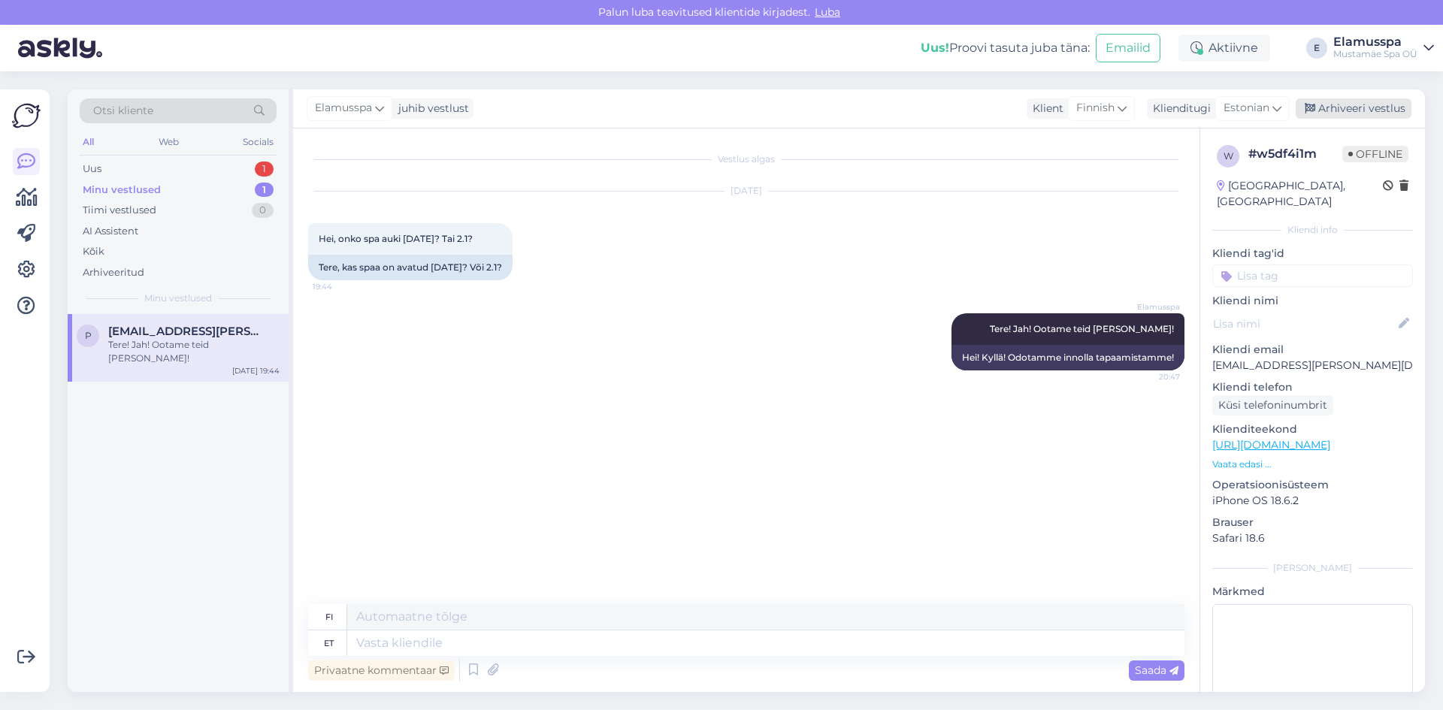
click at [1345, 116] on div "Arhiveeri vestlus" at bounding box center [1353, 108] width 116 height 20
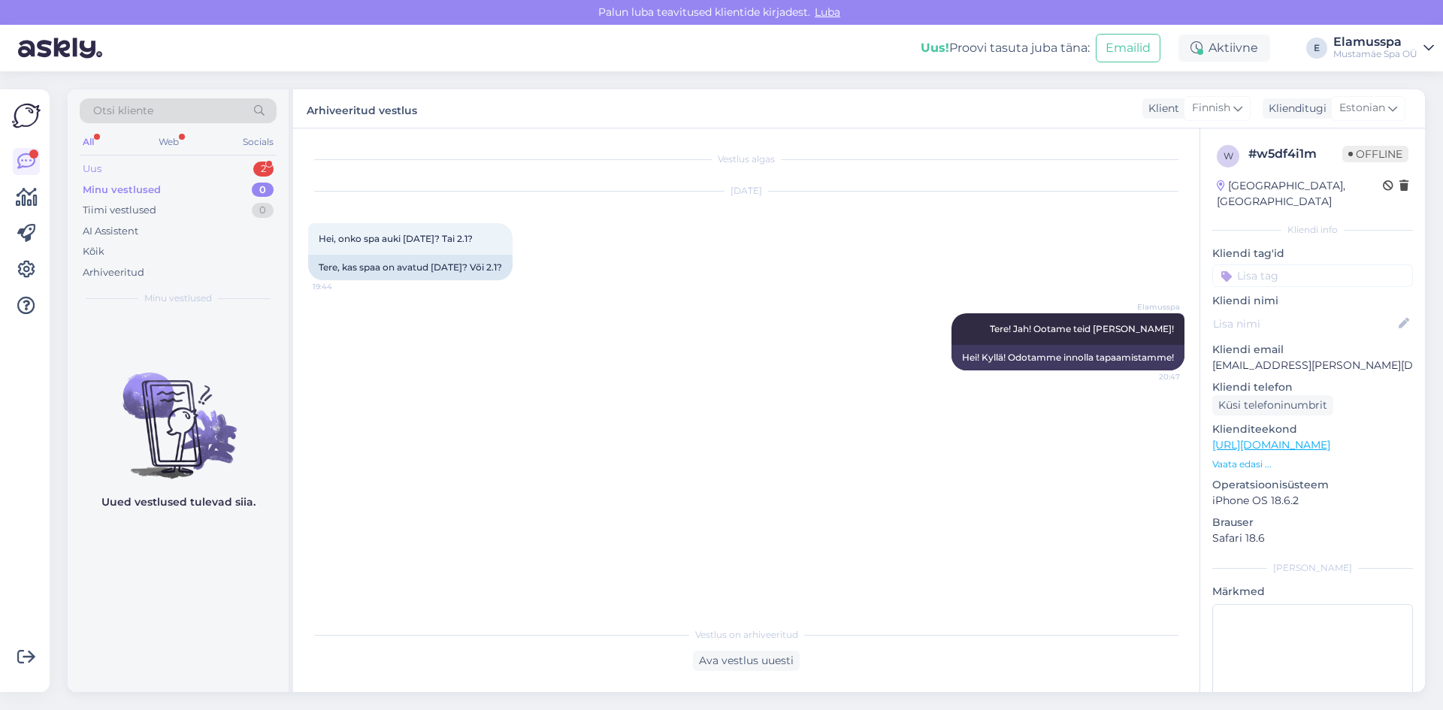
click at [100, 167] on div "Uus" at bounding box center [92, 169] width 19 height 15
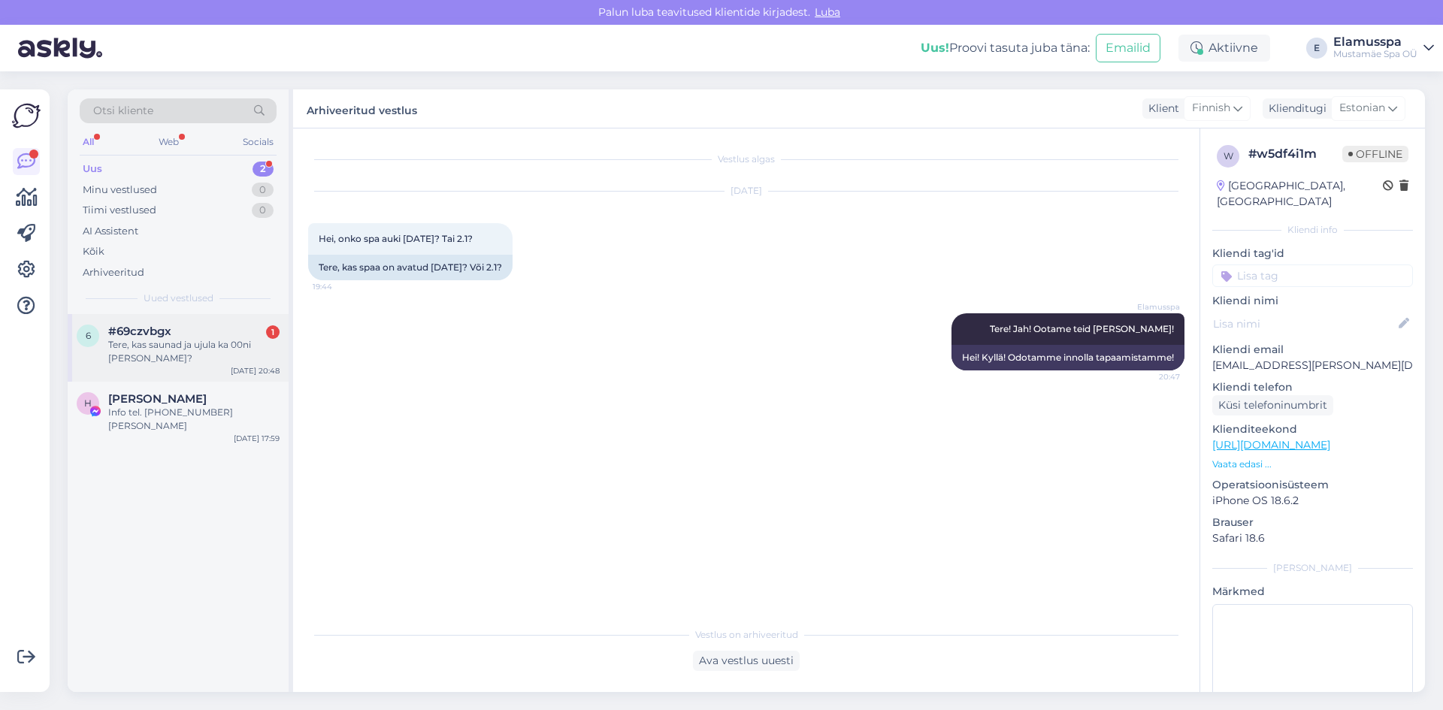
click at [204, 348] on div "Tere, kas saunad ja ujula ka 00ni [PERSON_NAME]?" at bounding box center [193, 351] width 171 height 27
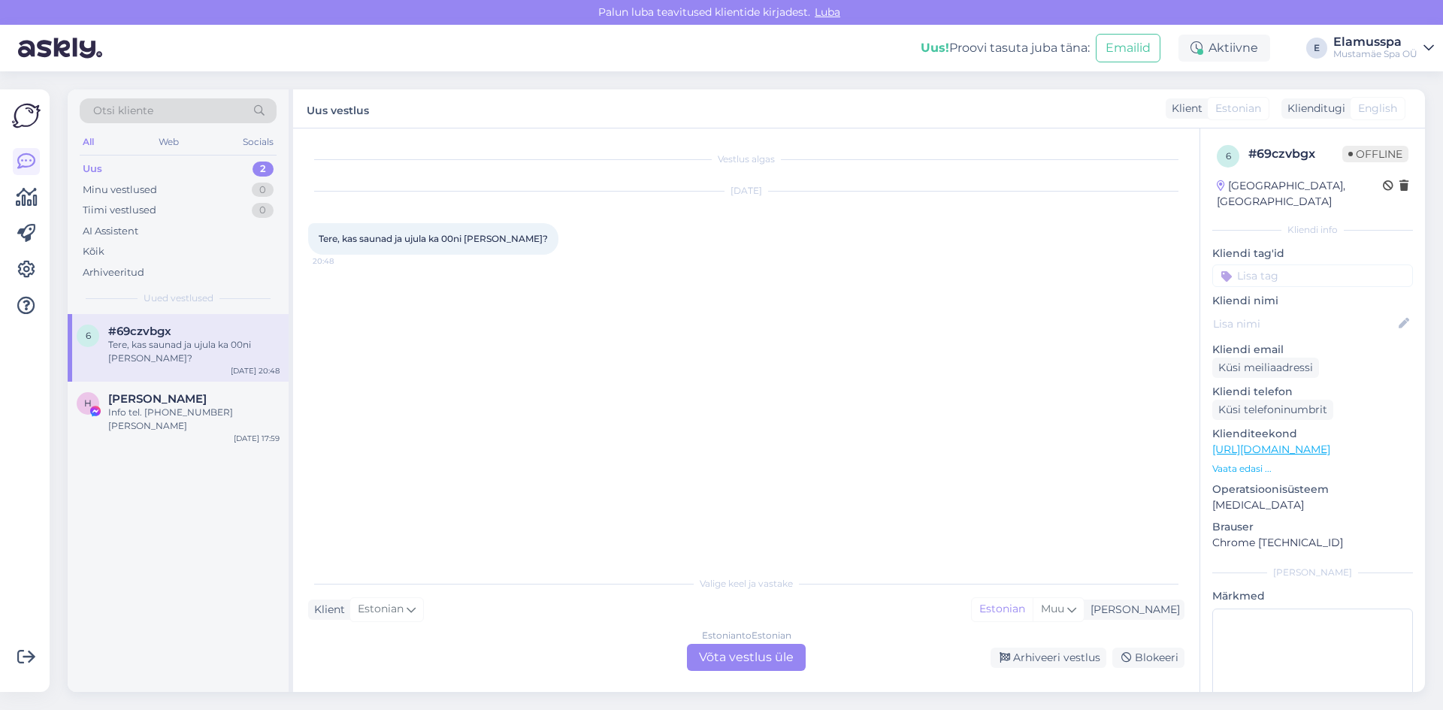
click at [733, 663] on div "Estonian to Estonian Võta vestlus üle" at bounding box center [746, 657] width 119 height 27
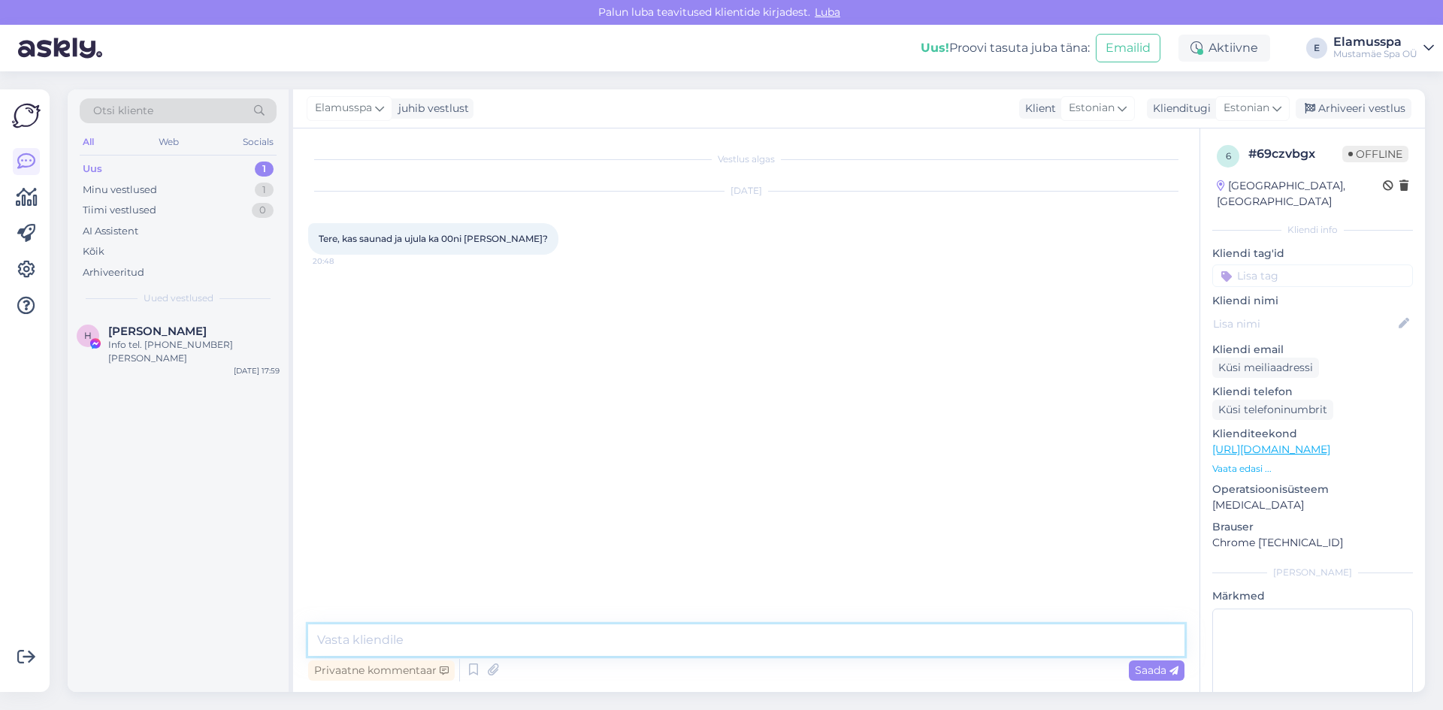
click at [619, 643] on textarea at bounding box center [746, 640] width 876 height 32
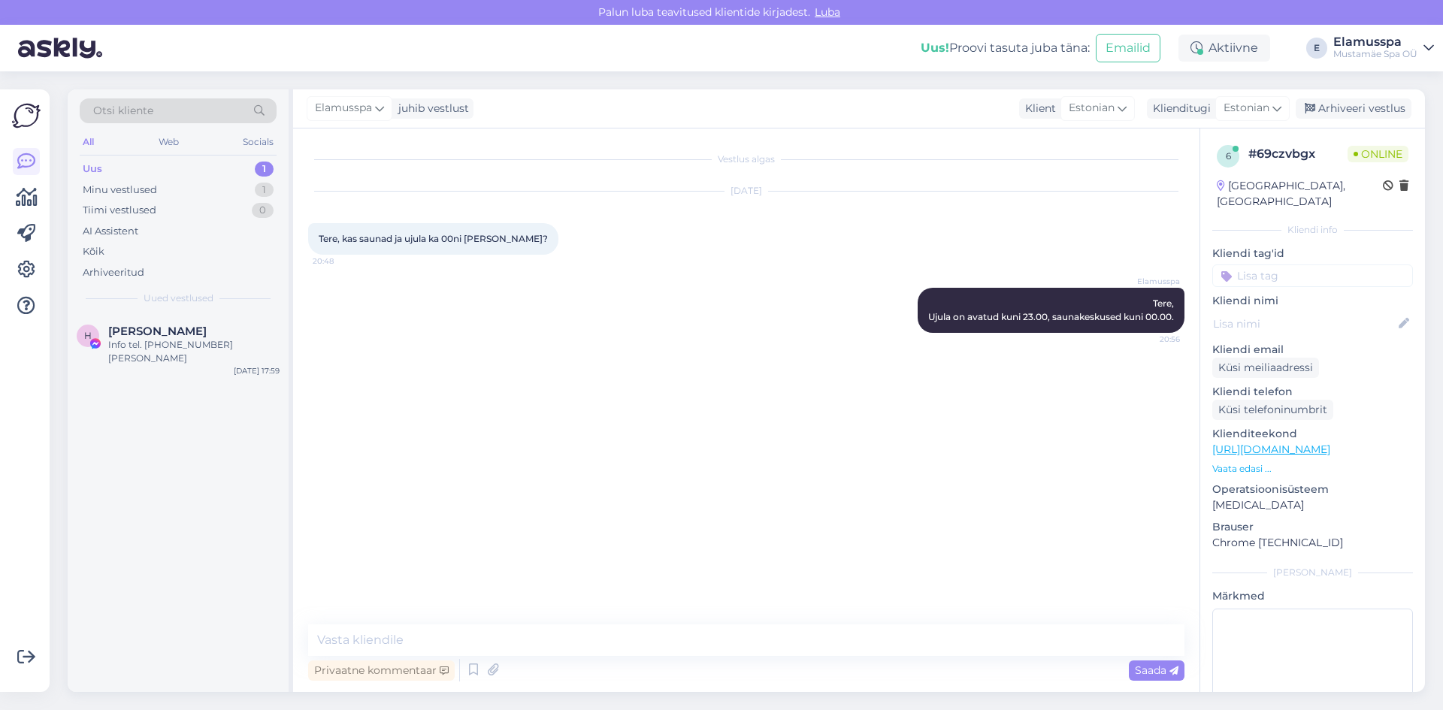
click at [92, 166] on div "Uus" at bounding box center [93, 169] width 20 height 15
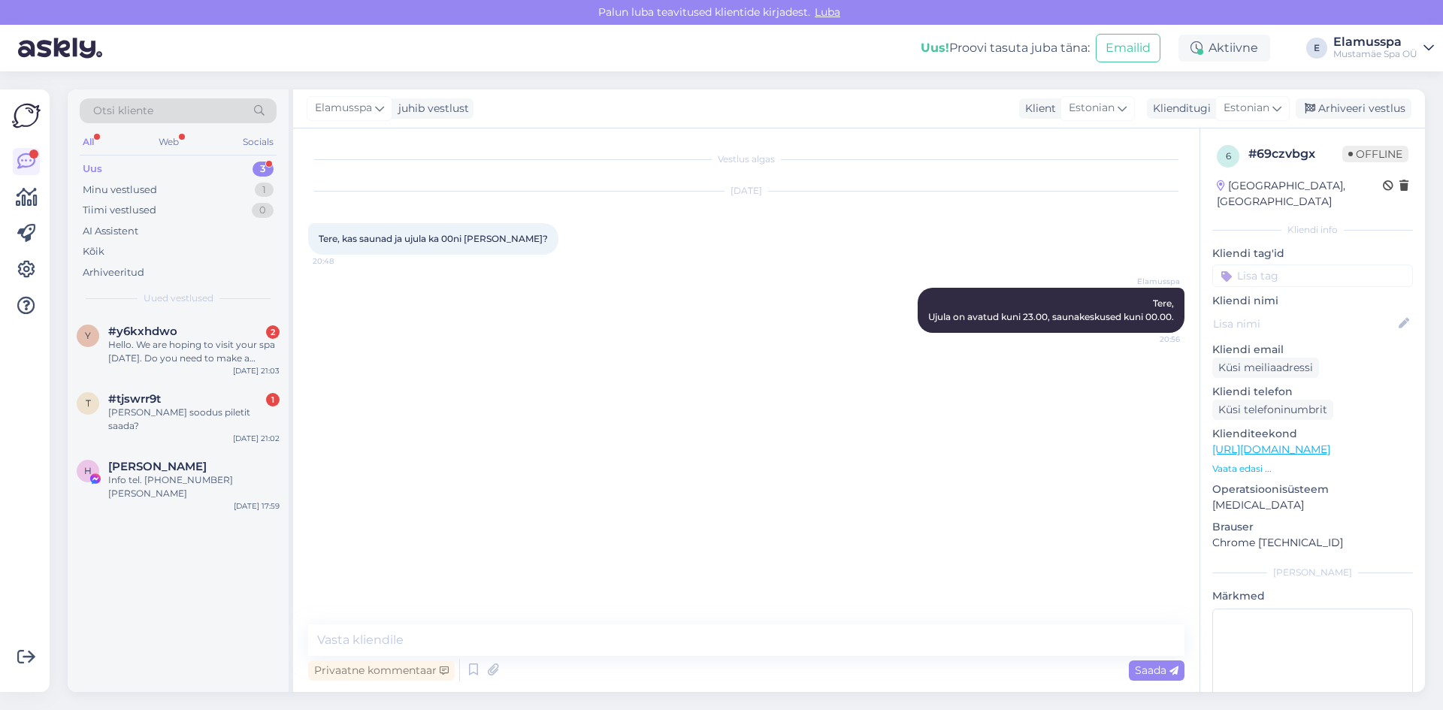
click at [186, 355] on div "Hello. We are hoping to visit your spa [DATE]. Do you need to make a reservatio…" at bounding box center [193, 351] width 171 height 27
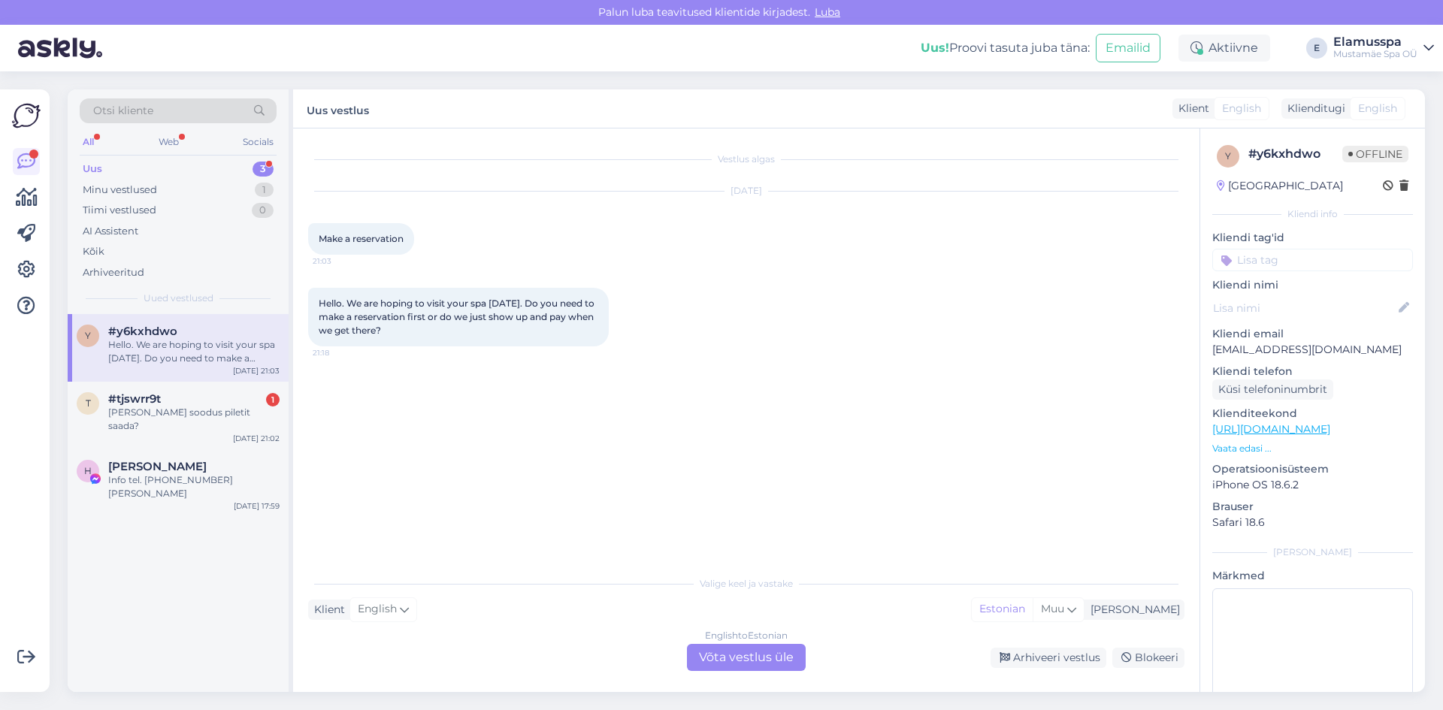
click at [719, 656] on div "English to Estonian Võta vestlus üle" at bounding box center [746, 657] width 119 height 27
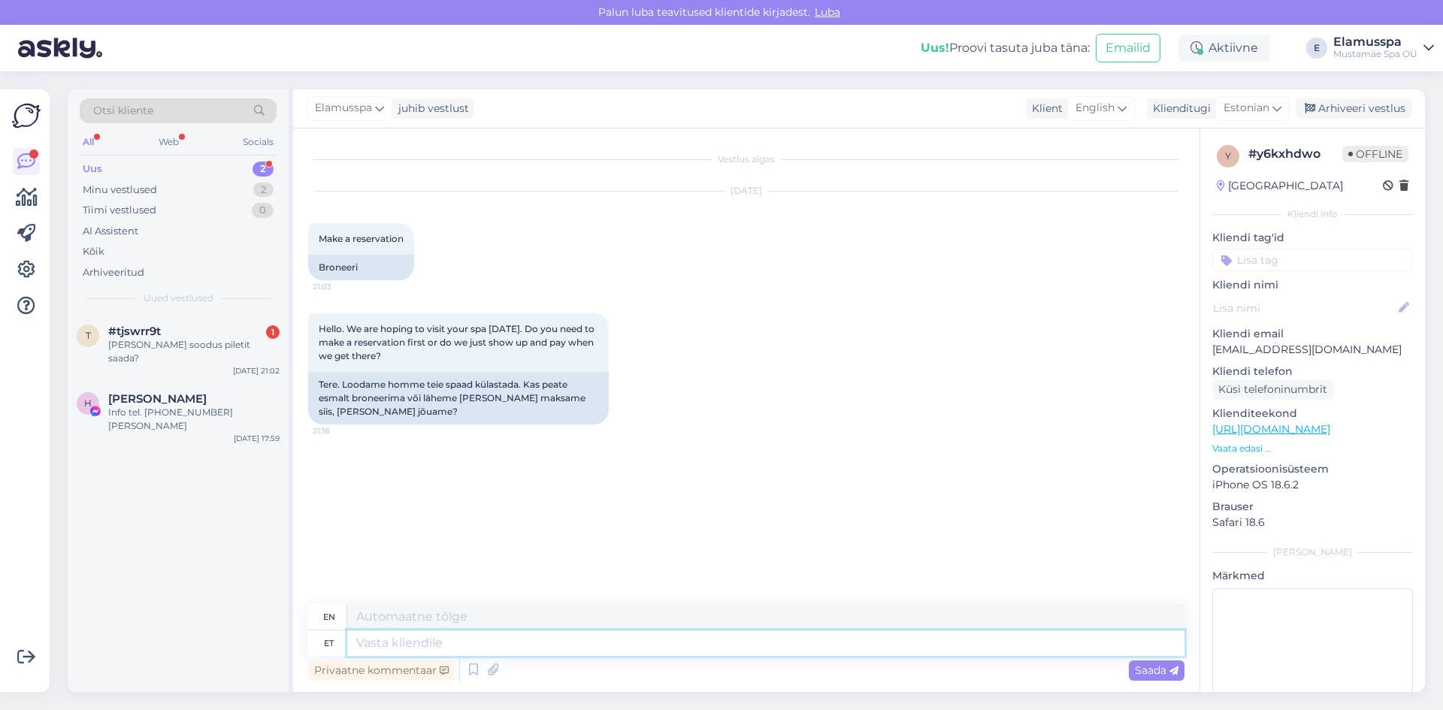
click at [389, 648] on textarea at bounding box center [765, 643] width 837 height 26
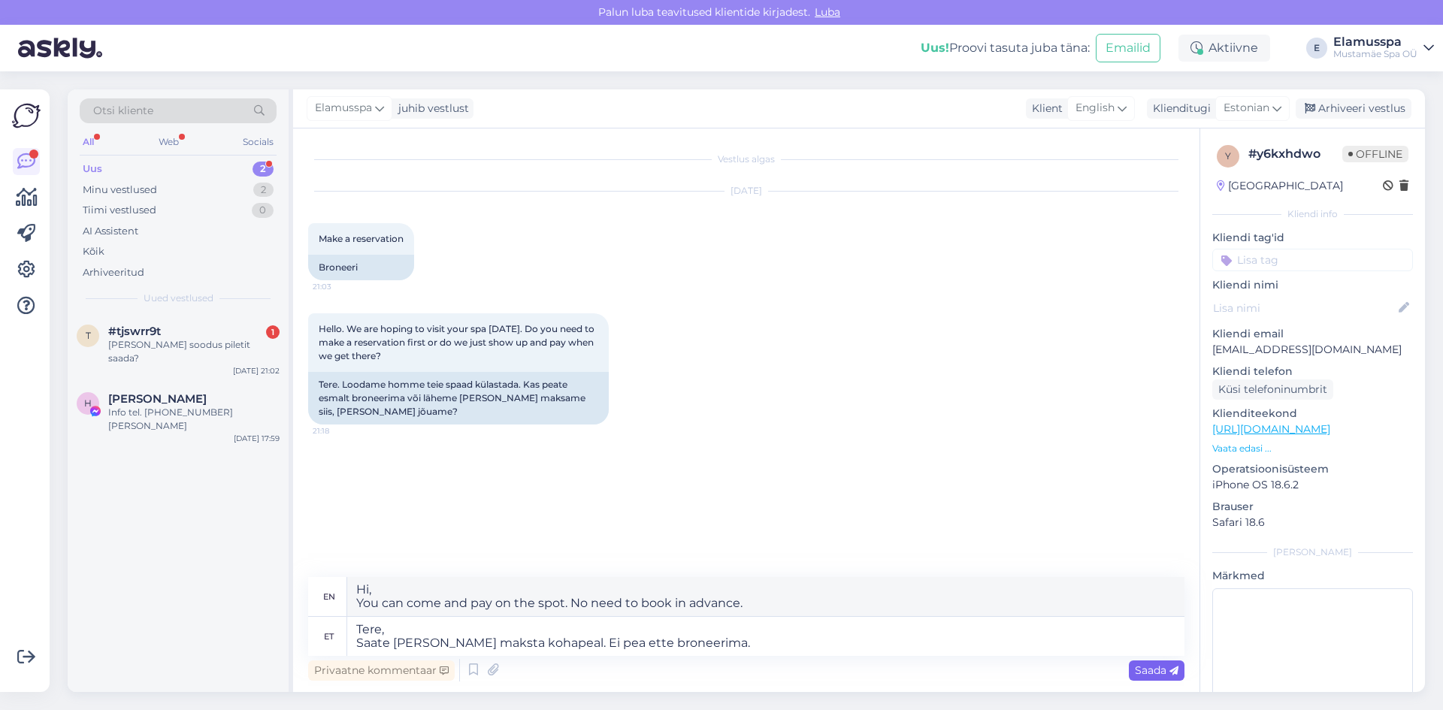
click at [1158, 679] on div "Saada" at bounding box center [1157, 670] width 56 height 20
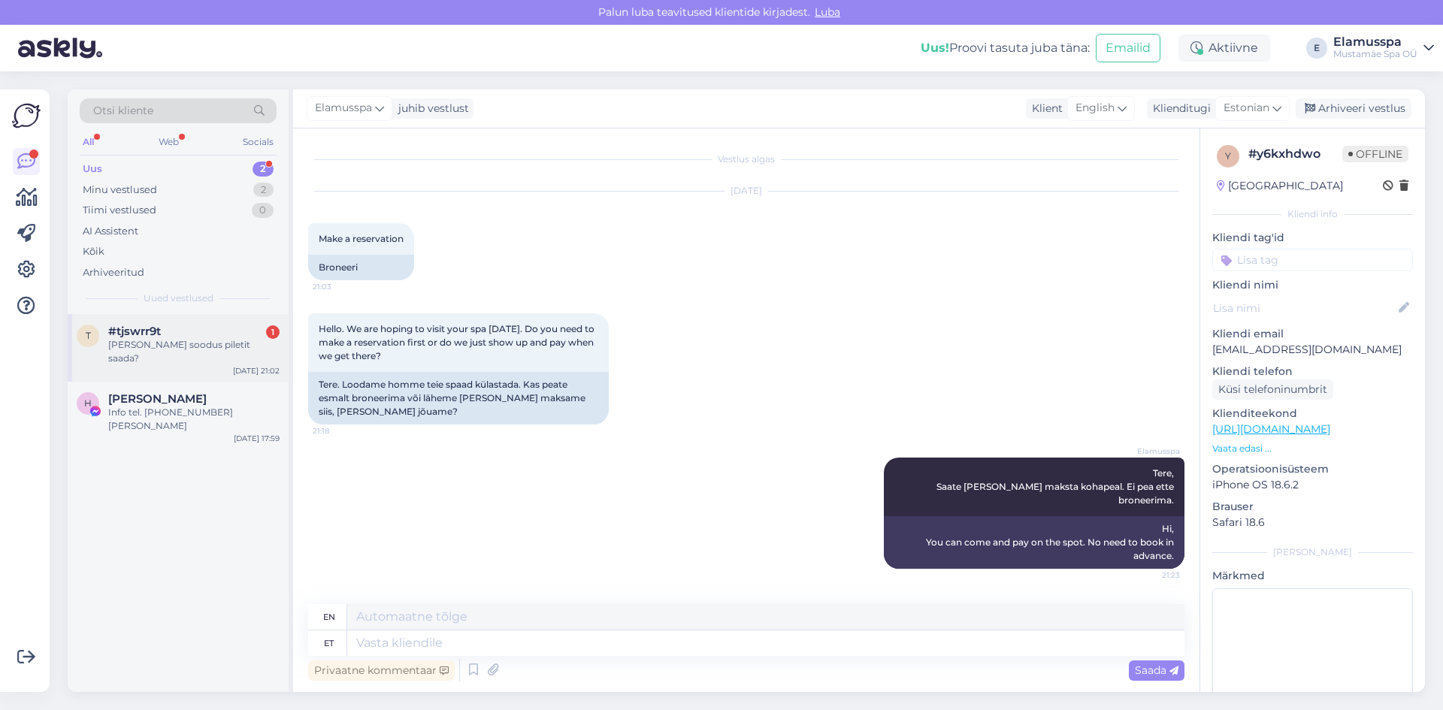
click at [162, 337] on div "#tjswrr9t 1" at bounding box center [193, 332] width 171 height 14
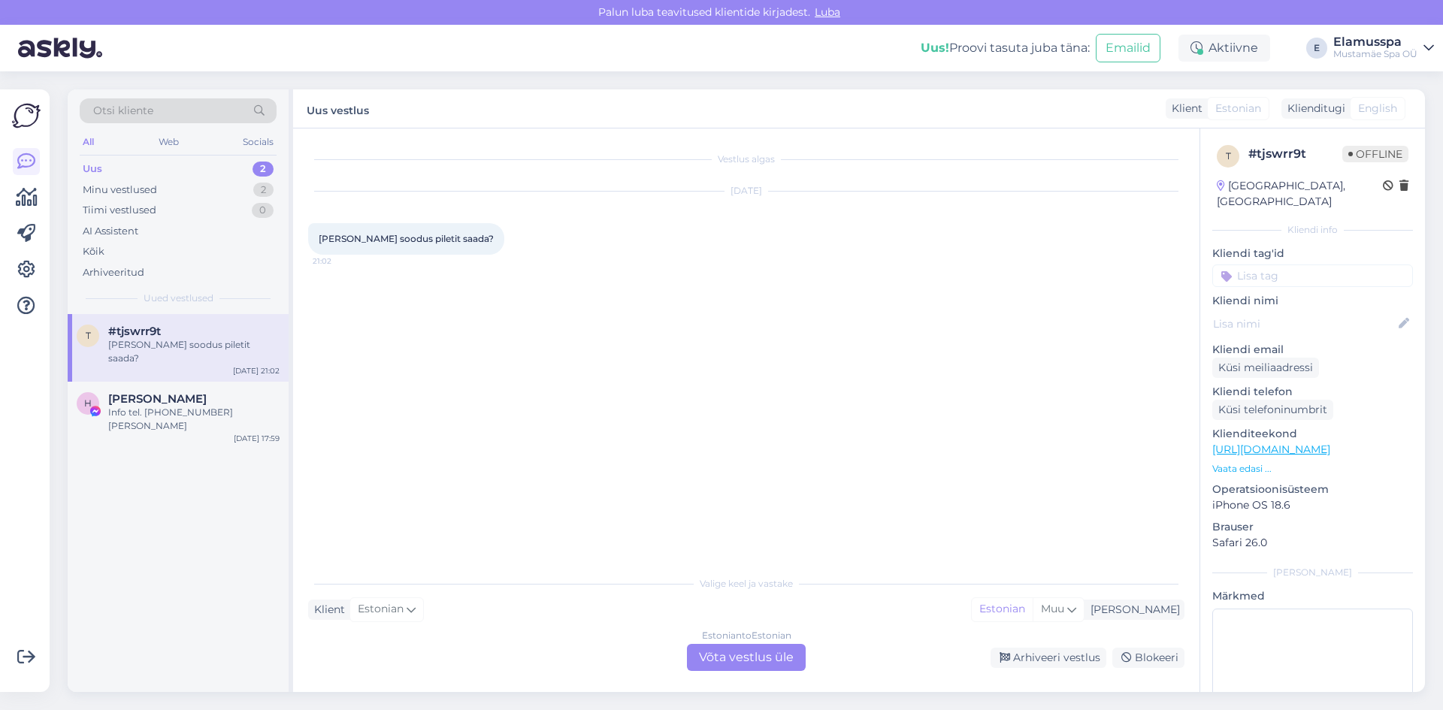
click at [745, 659] on div "Estonian to Estonian Võta vestlus üle" at bounding box center [746, 657] width 119 height 27
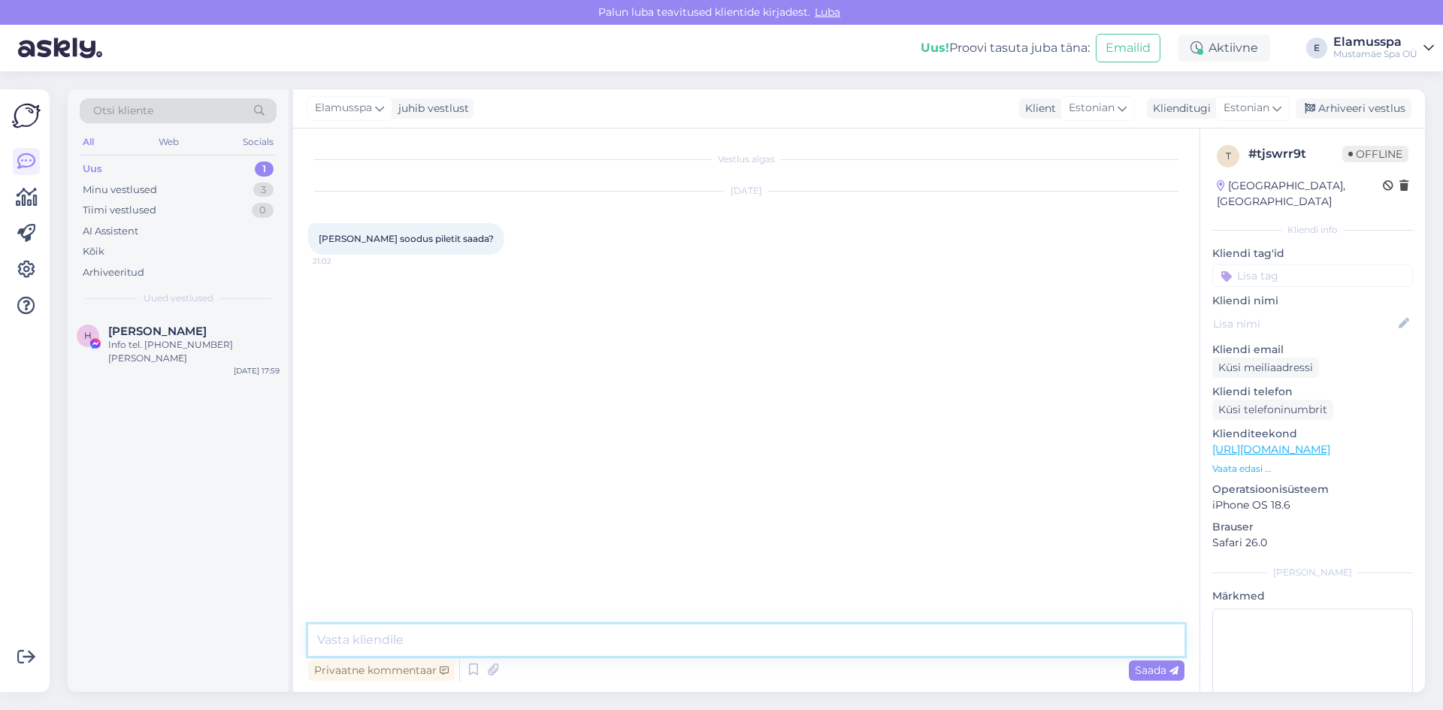
click at [432, 631] on textarea at bounding box center [746, 640] width 876 height 32
paste textarea "Sooduspilet: laps 7-18 aastat, (üli)õpilased, kaitseväelased, puuetega inimesed…"
click at [509, 639] on textarea "Tere, Elamus Spa Sooduspilet: laps 7-18 aastat, (üli)õpilased, kaitseväelased, …" at bounding box center [746, 631] width 876 height 50
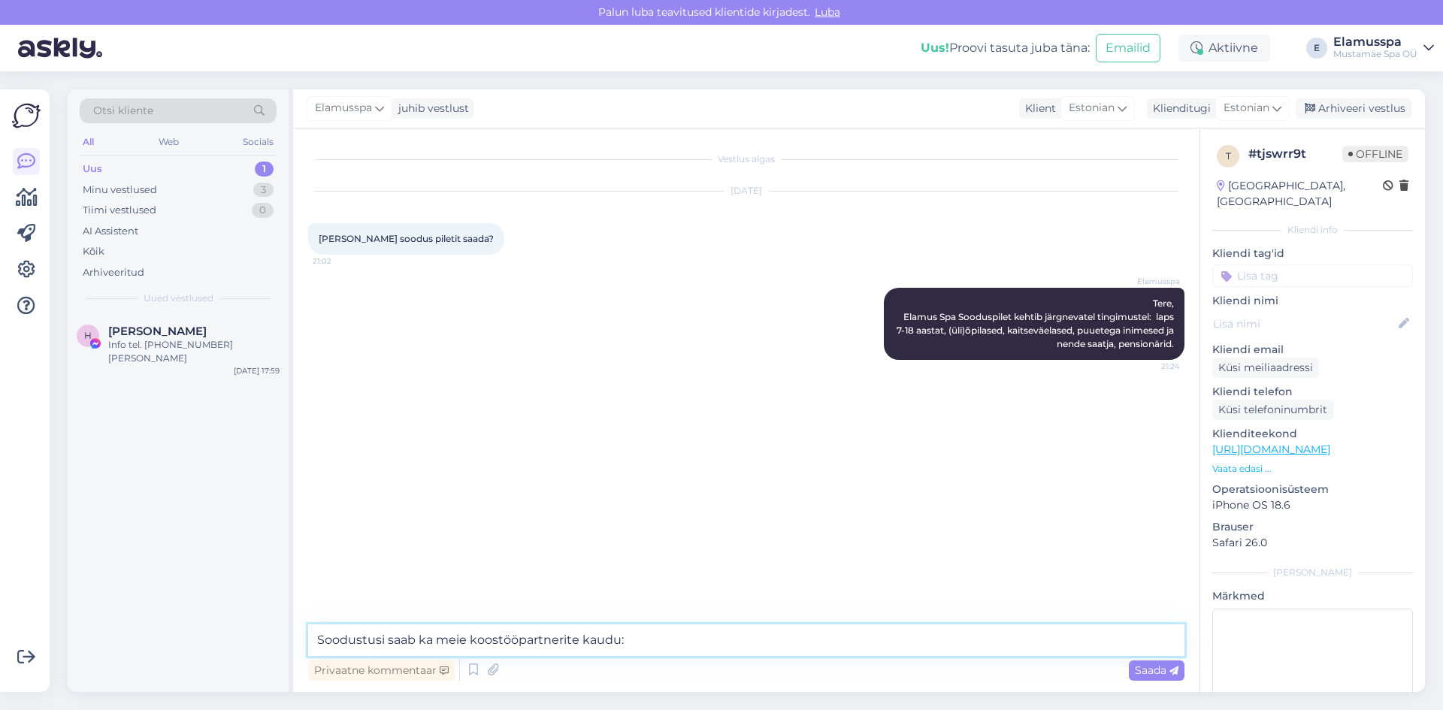
paste textarea "[URL][DOMAIN_NAME]"
